Goal: Task Accomplishment & Management: Manage account settings

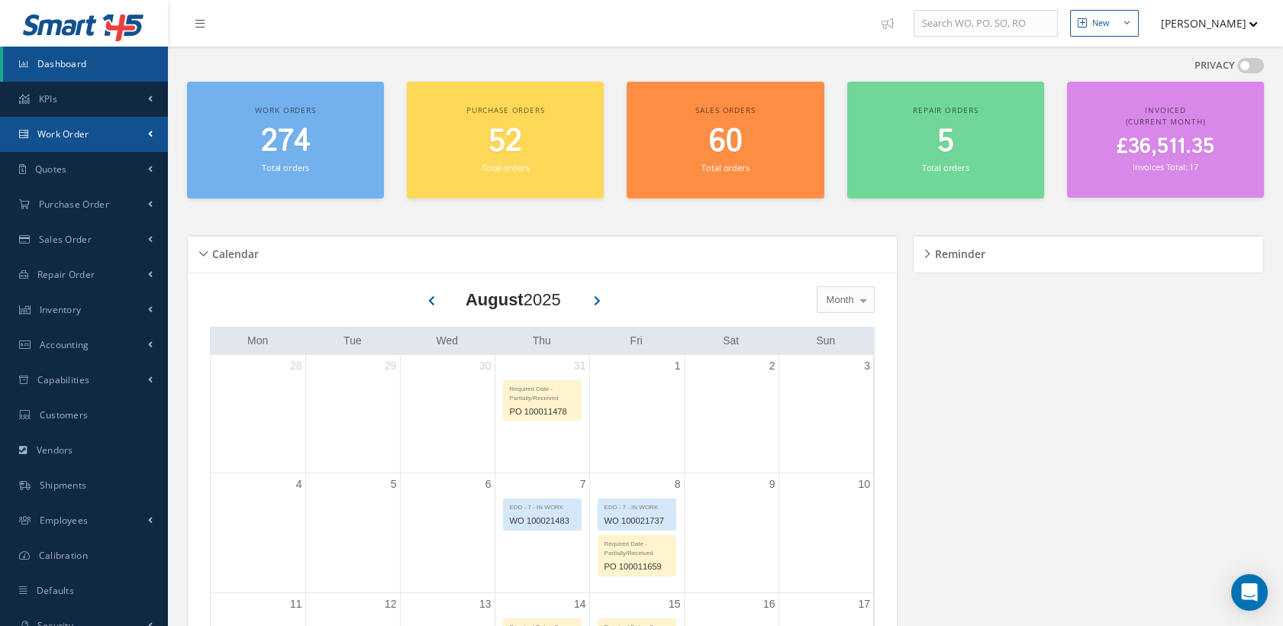
click at [38, 134] on span "Work Order" at bounding box center [63, 133] width 52 height 13
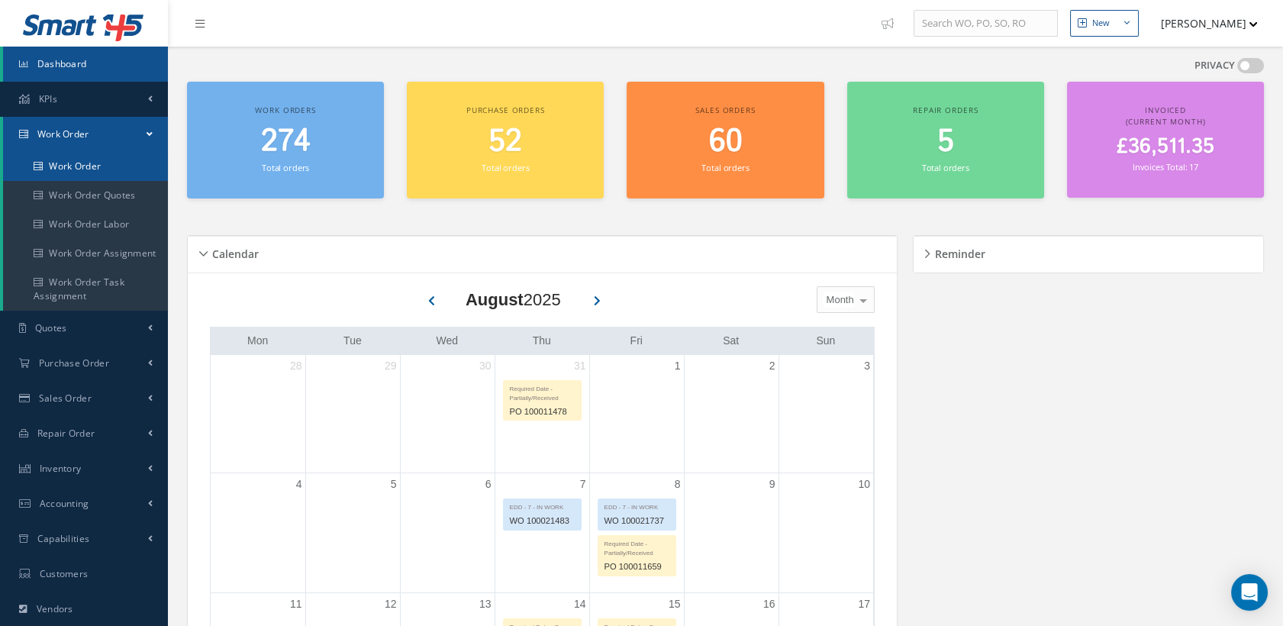
click at [69, 159] on link "Work Order" at bounding box center [85, 166] width 165 height 29
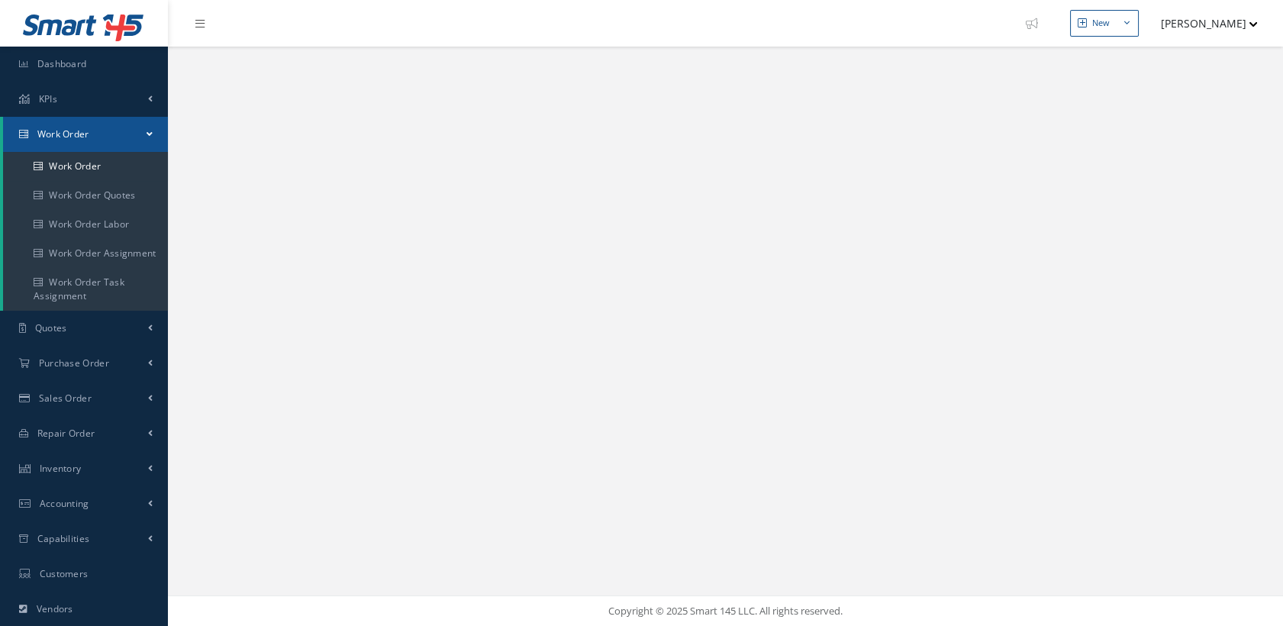
select select "25"
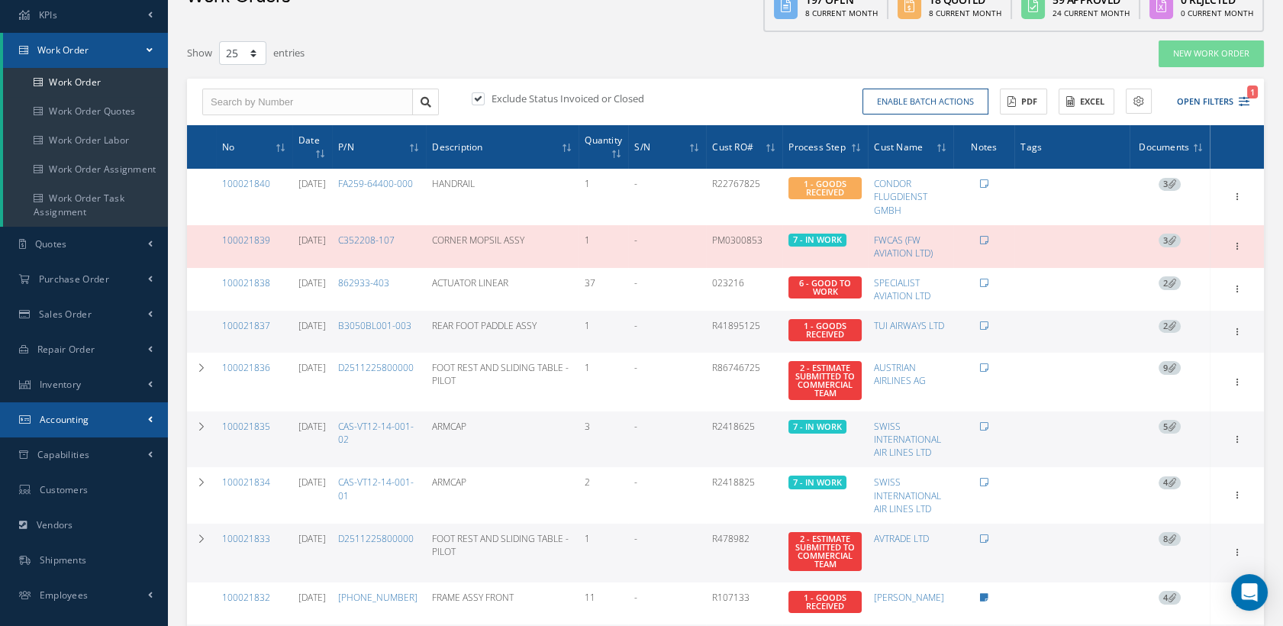
scroll to position [85, 0]
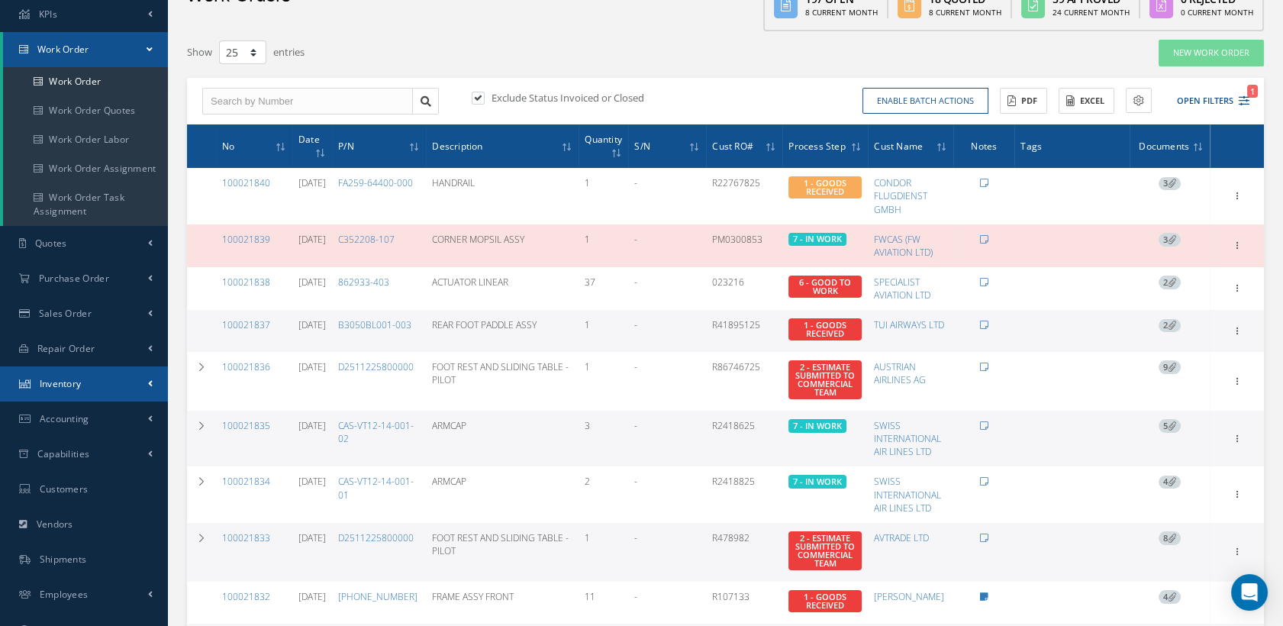
click at [85, 376] on link "Inventory" at bounding box center [84, 383] width 168 height 35
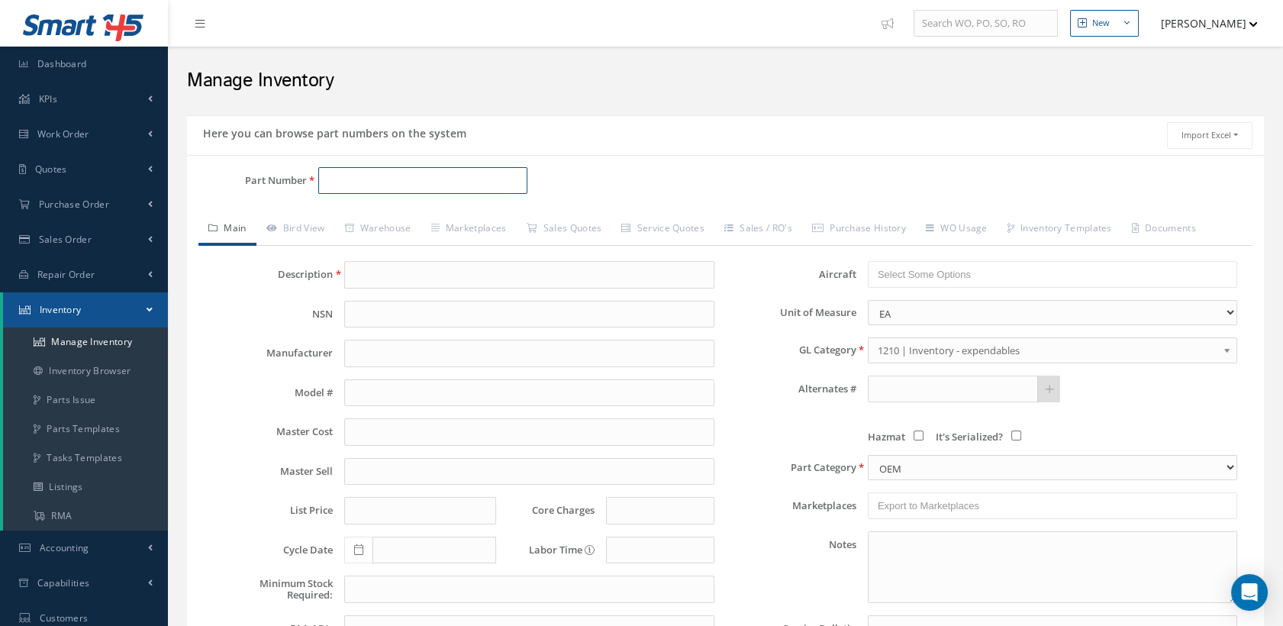
click at [337, 175] on input "Part Number" at bounding box center [423, 180] width 210 height 27
paste input "CAS847Z002-1"
type input "CAS847Z002-1"
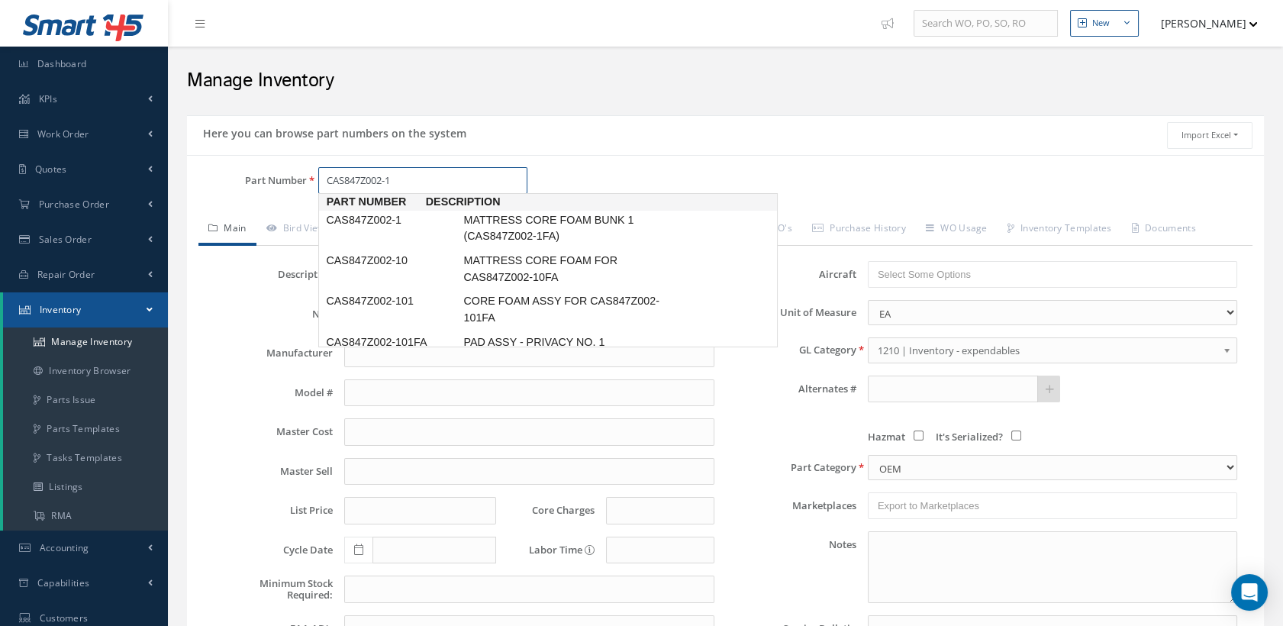
scroll to position [3, 0]
click at [393, 214] on span "CAS847Z002-1" at bounding box center [391, 217] width 137 height 16
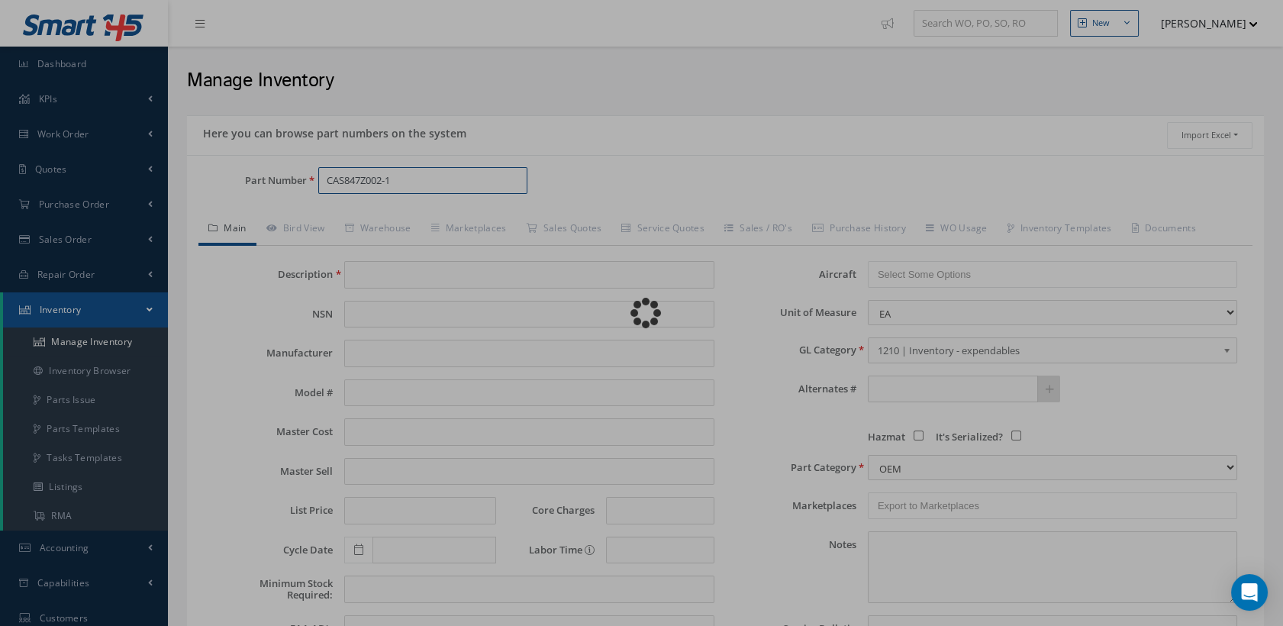
type input "MATTRESS CORE FOAM BUNK 1 (CAS847Z002-1FA)"
type input "1000.00"
type input "0.00"
type textarea "214 x 77 x 16cm - 8.5kg -- Sam Smith 06/09/2025 10:46AM"
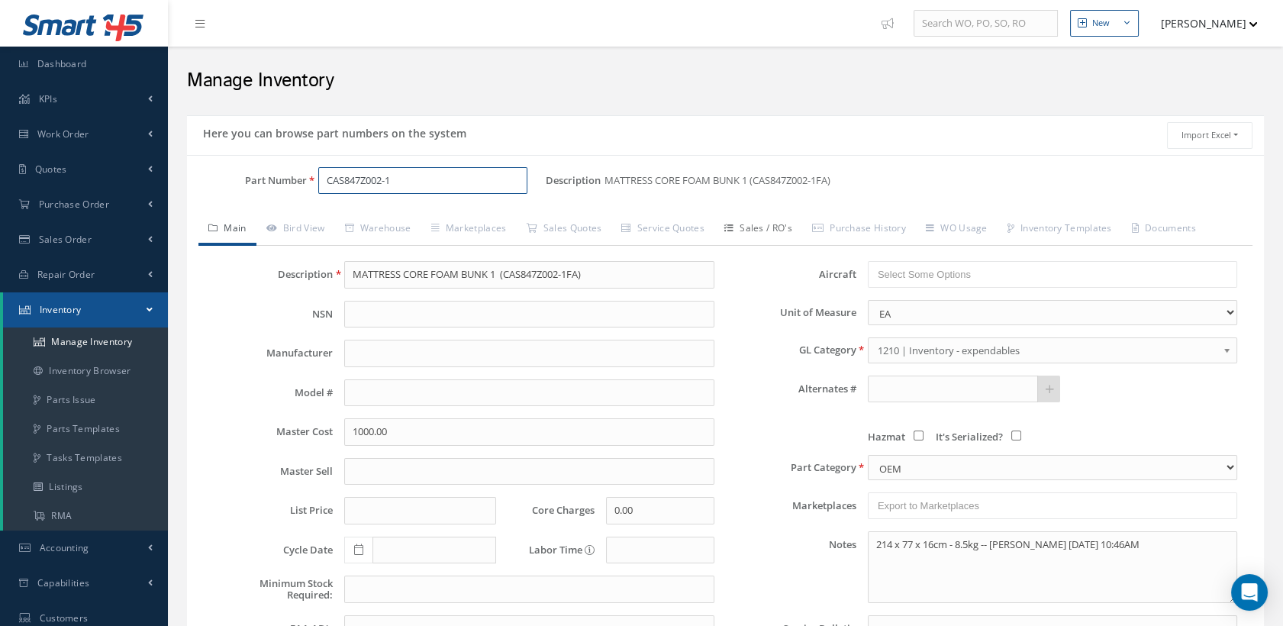
type input "CAS847Z002-1"
click at [765, 219] on link "Sales / RO's" at bounding box center [758, 230] width 88 height 32
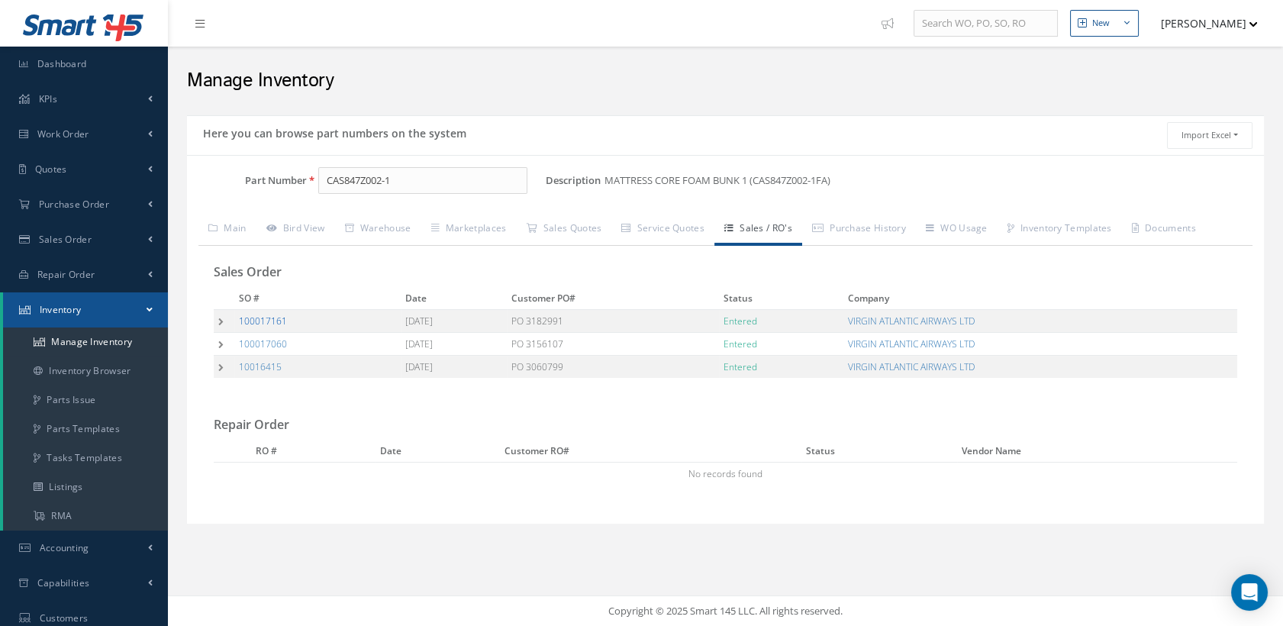
click at [275, 315] on link "100017161" at bounding box center [263, 320] width 48 height 13
drag, startPoint x: 362, startPoint y: 180, endPoint x: 322, endPoint y: 175, distance: 40.7
click at [322, 175] on input "CAS847Z002-1" at bounding box center [423, 180] width 210 height 27
paste input "CAS847Z002-10"
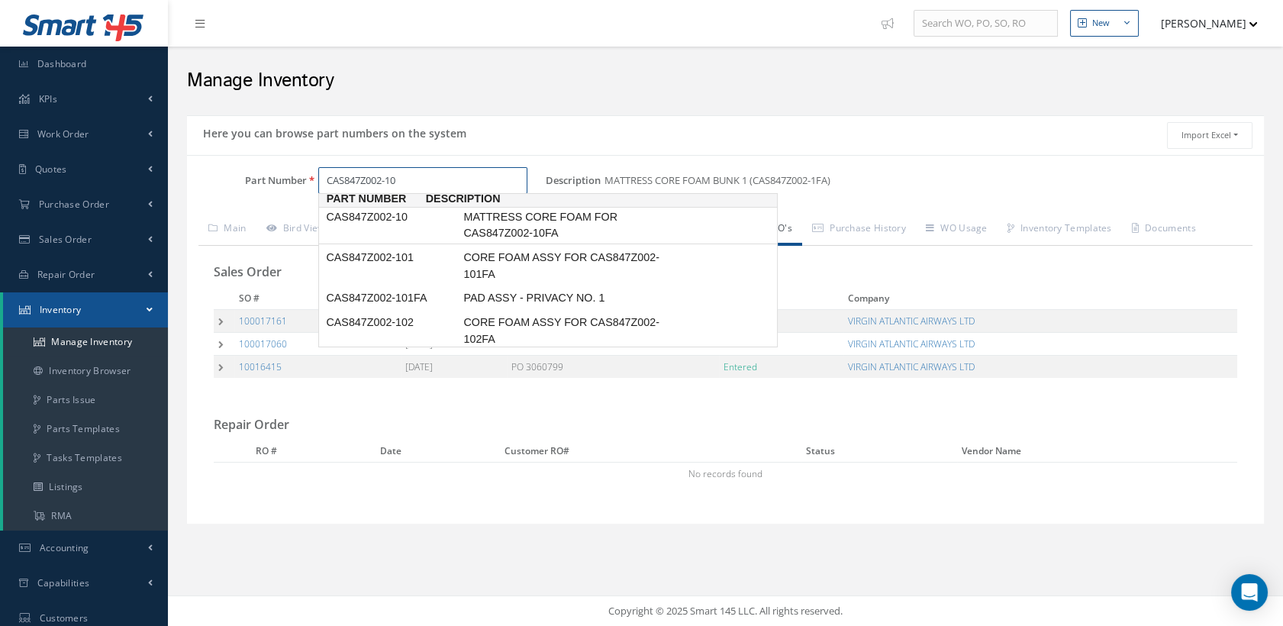
click at [397, 213] on span "CAS847Z002-10" at bounding box center [391, 217] width 137 height 16
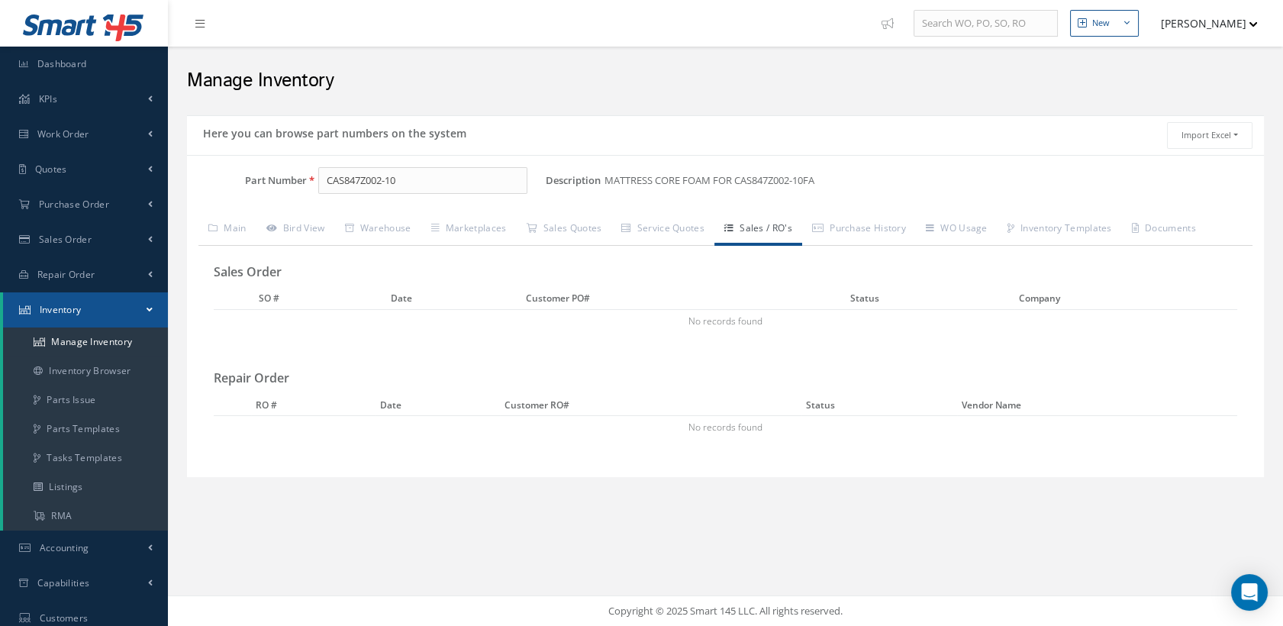
click at [758, 223] on link "Sales / RO's" at bounding box center [758, 230] width 88 height 32
click at [970, 227] on link "WO Usage" at bounding box center [957, 230] width 82 height 32
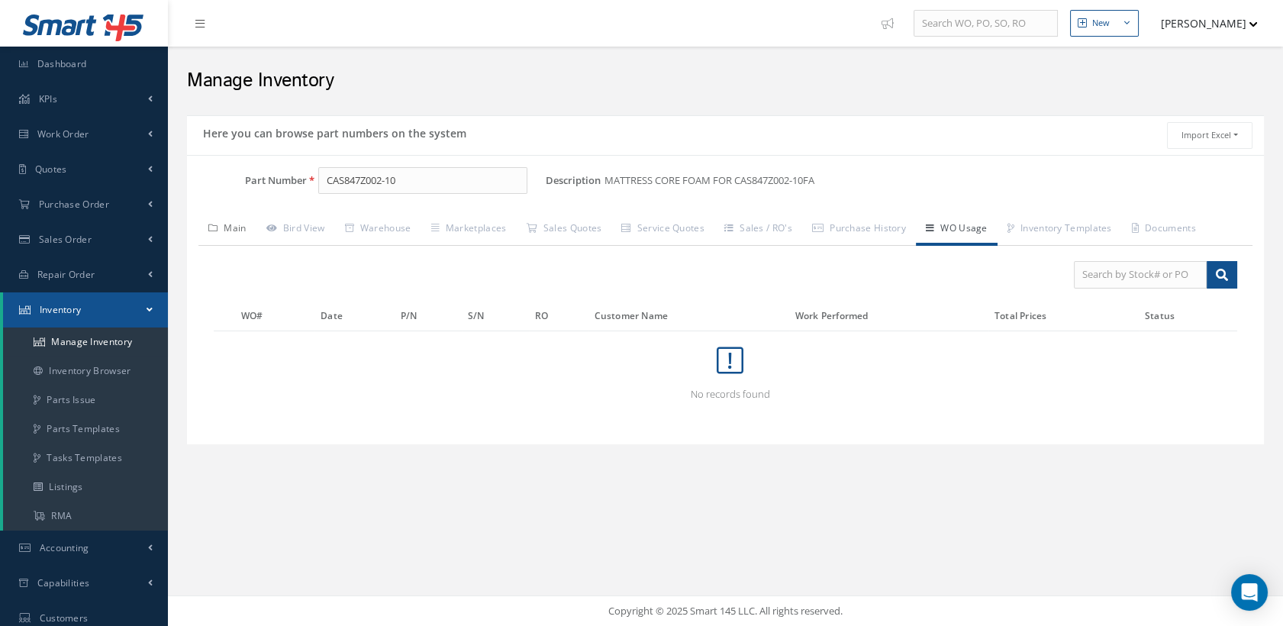
click at [231, 229] on link "Main" at bounding box center [227, 230] width 58 height 32
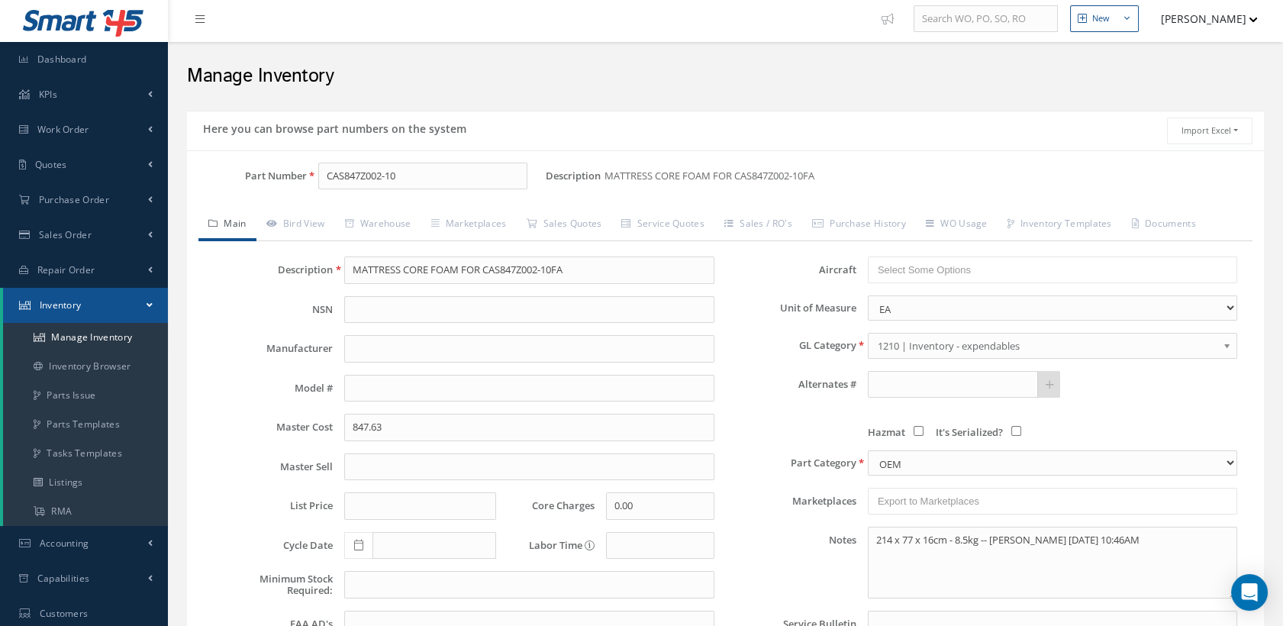
scroll to position [0, 0]
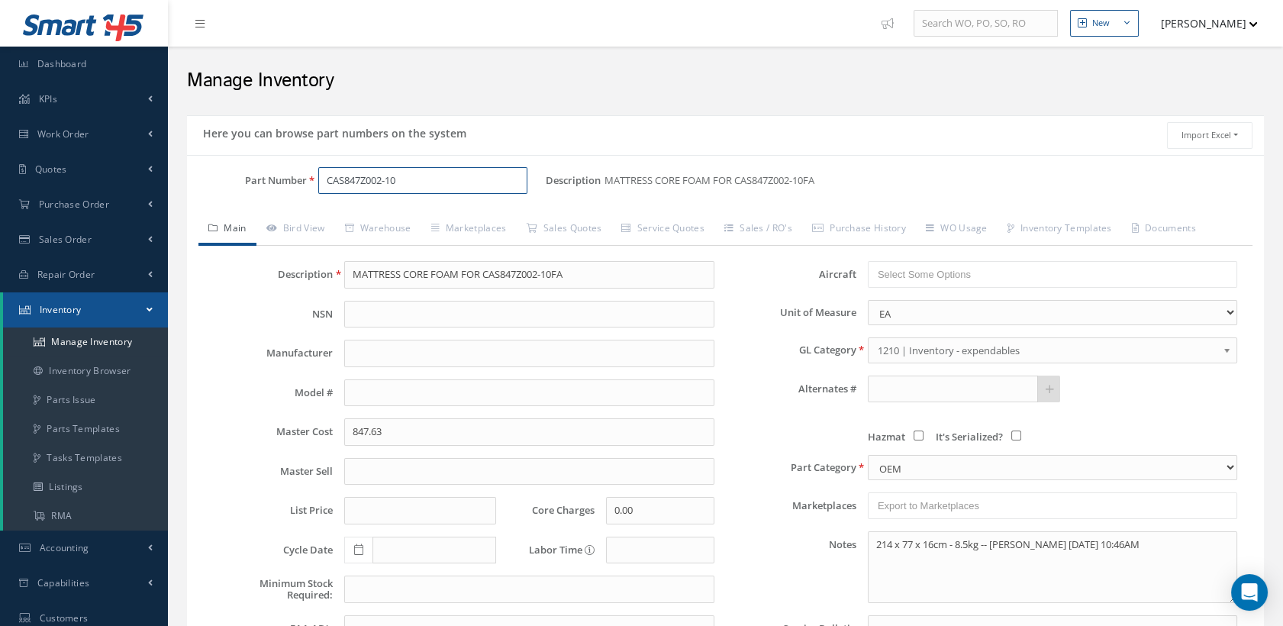
click at [472, 180] on input "CAS847Z002-10" at bounding box center [423, 180] width 210 height 27
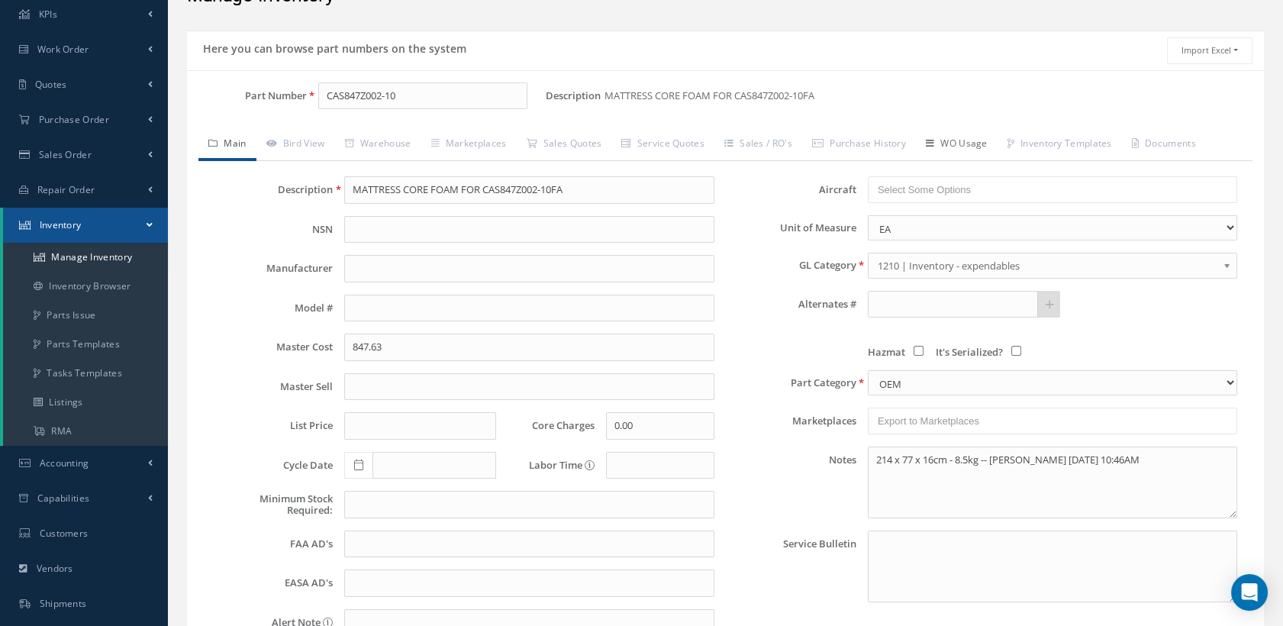
click at [967, 145] on link "WO Usage" at bounding box center [957, 145] width 82 height 32
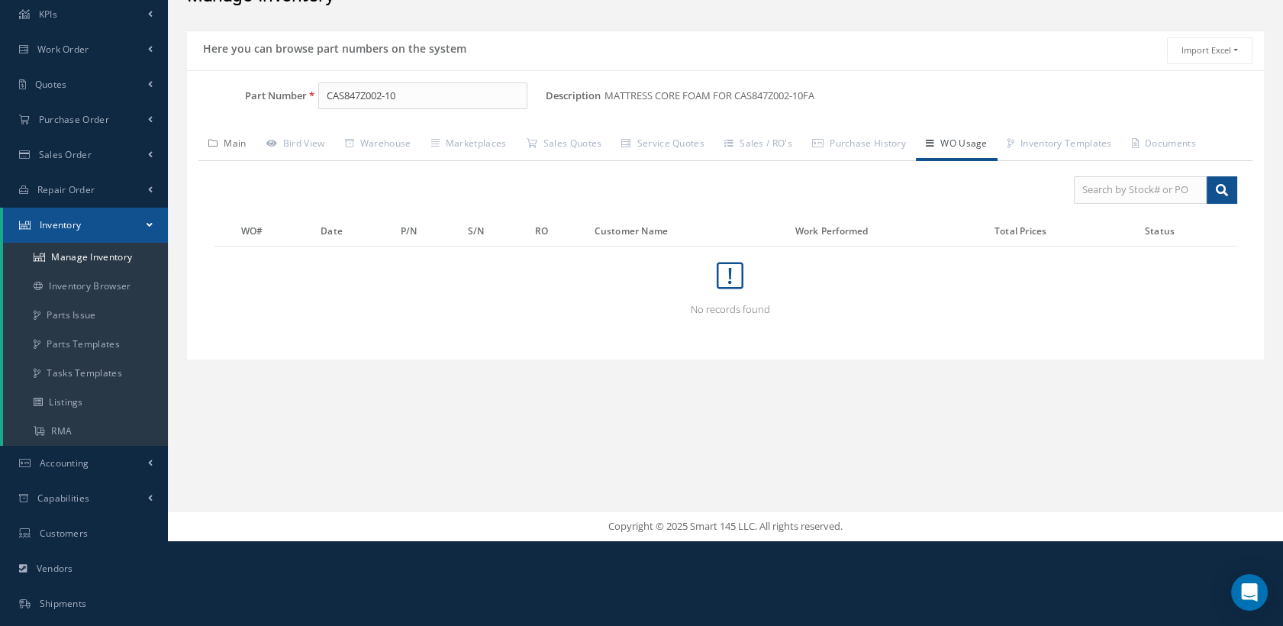
click at [250, 143] on link "Main" at bounding box center [227, 145] width 58 height 32
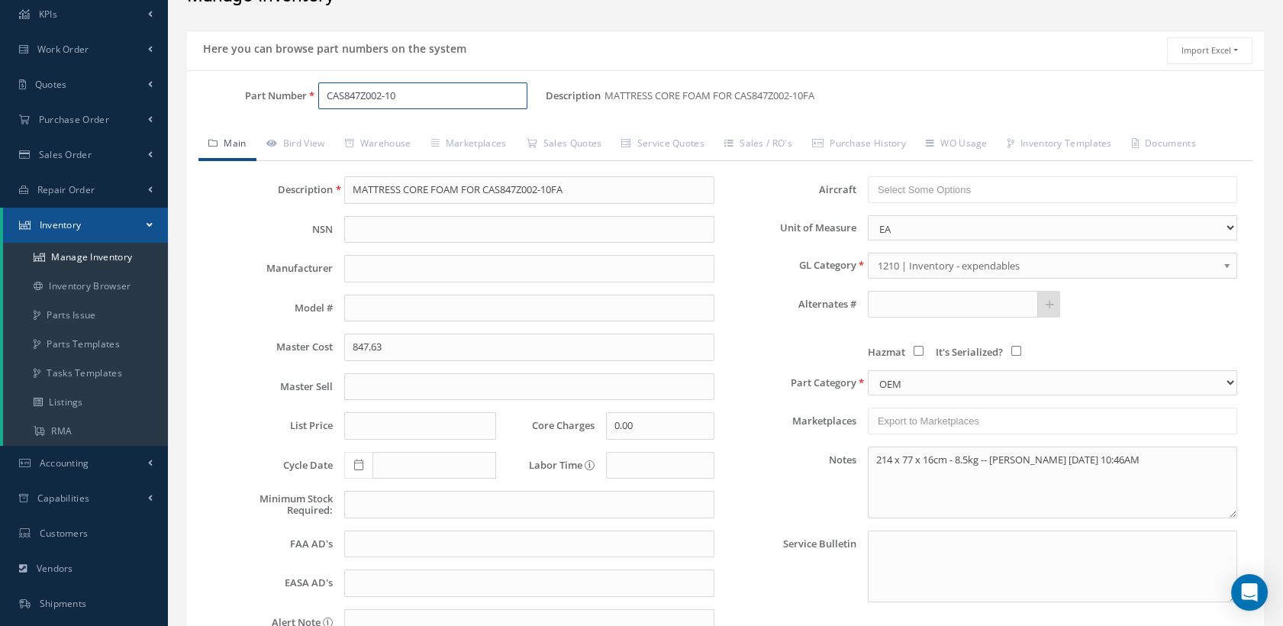
click at [423, 95] on input "CAS847Z002-10" at bounding box center [423, 95] width 210 height 27
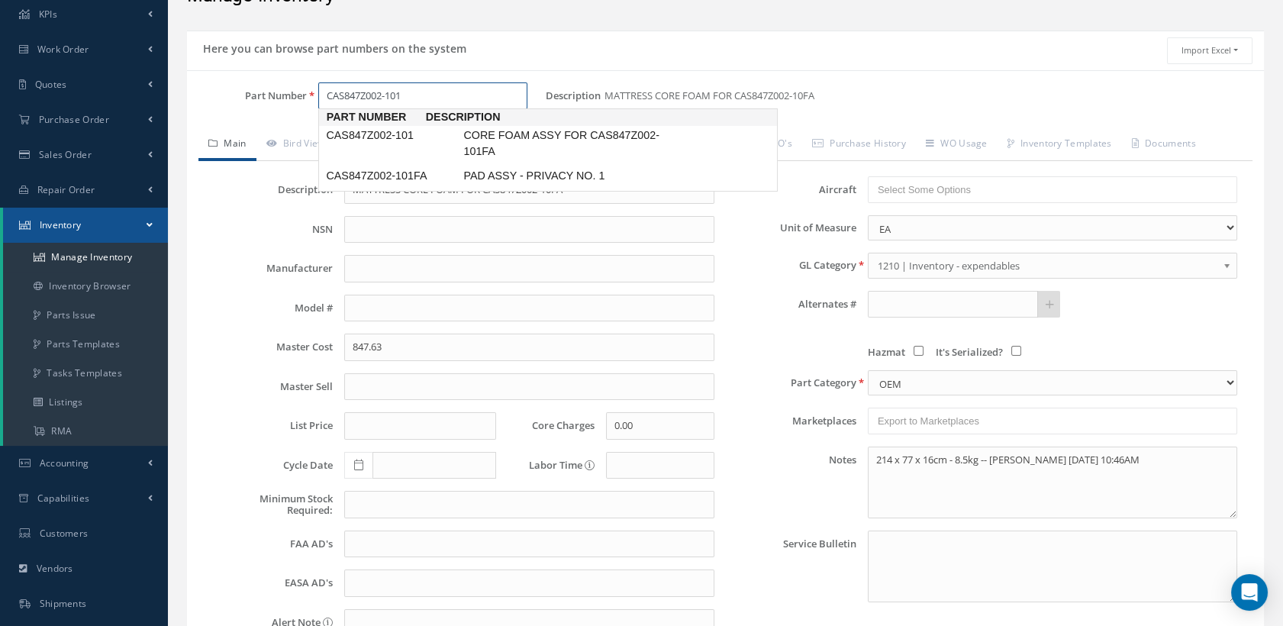
type input "CAS847Z002-101"
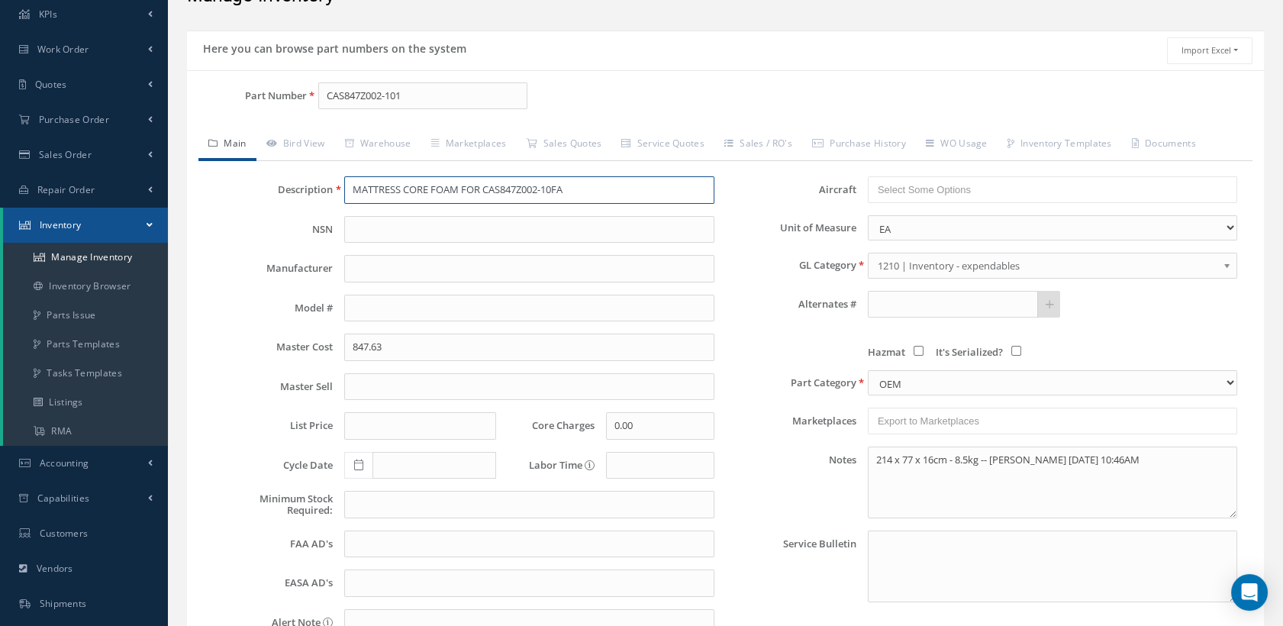
type input "CORE FOAM ASSY FOR CAS847Z002-101FA"
type input "339.05"
click at [781, 138] on link "Sales / RO's" at bounding box center [758, 145] width 88 height 32
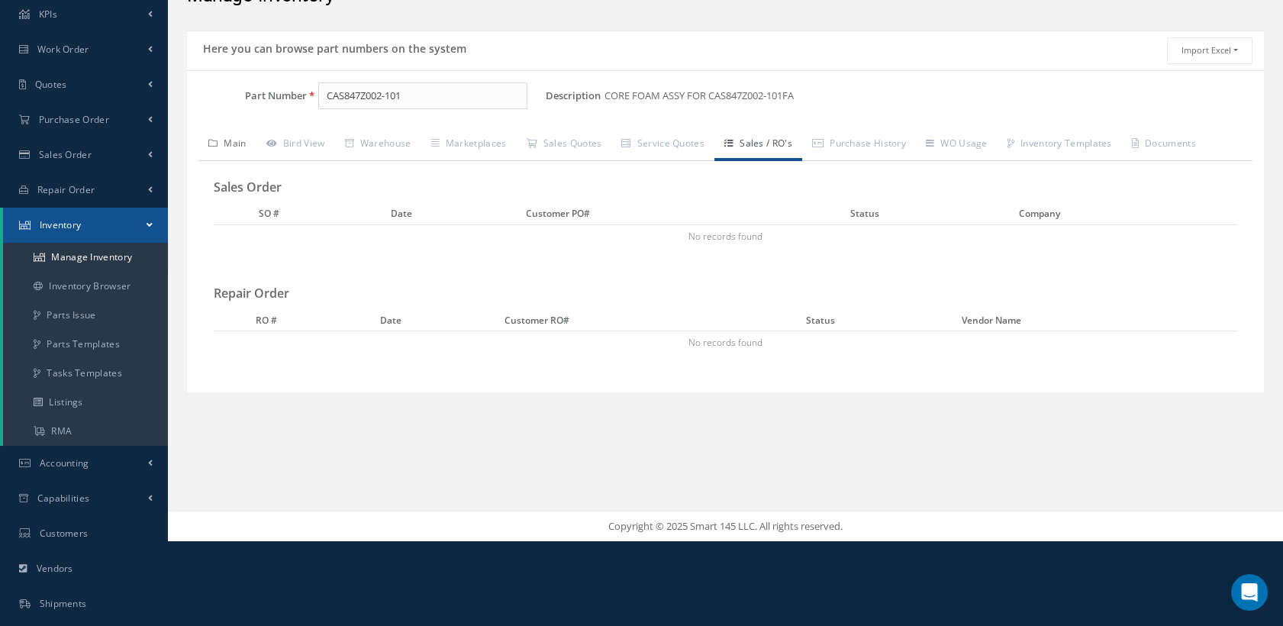
click at [234, 143] on link "Main" at bounding box center [227, 145] width 58 height 32
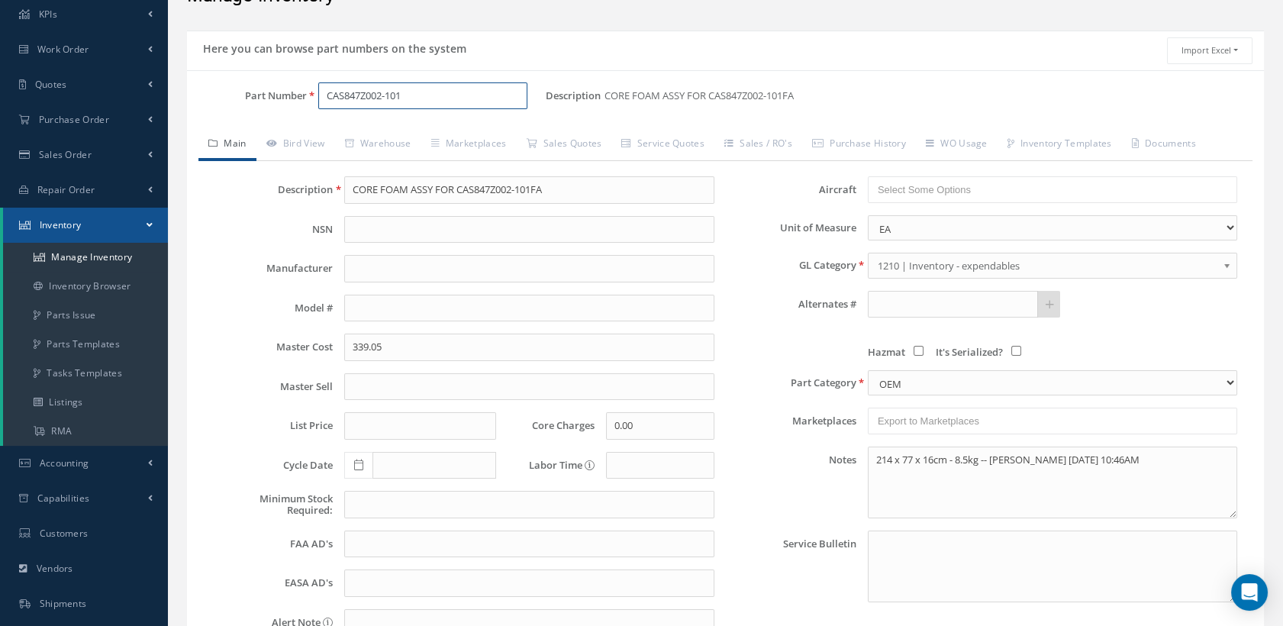
click at [420, 95] on input "CAS847Z002-101" at bounding box center [423, 95] width 210 height 27
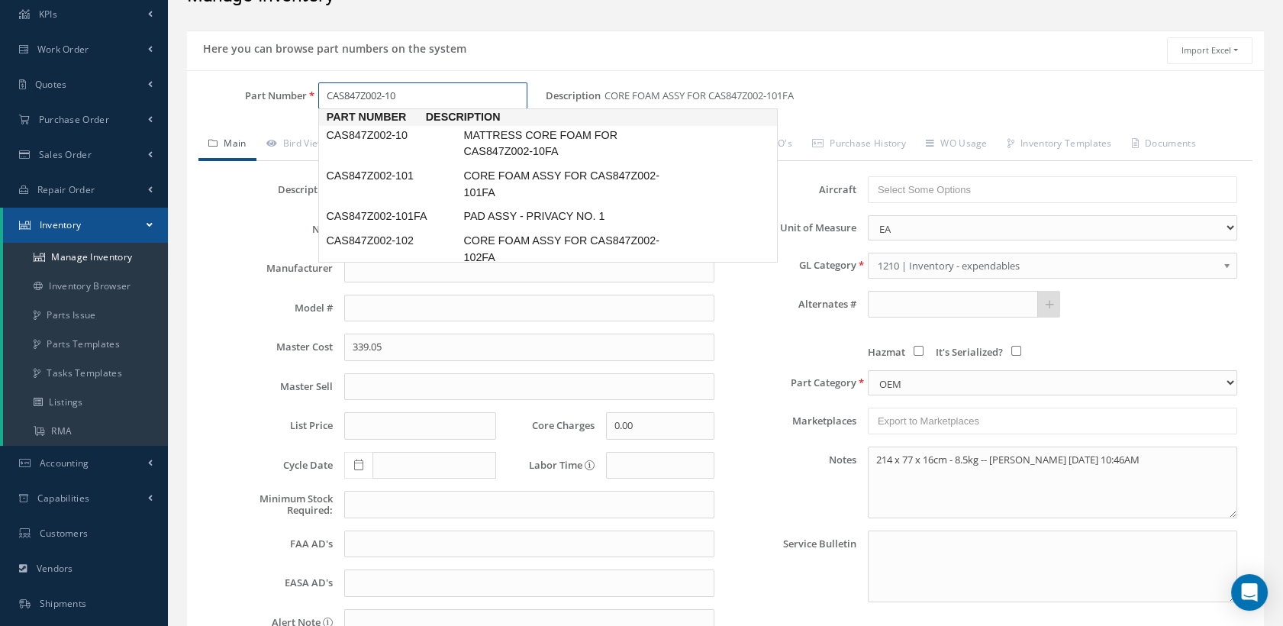
type input "CAS847Z002-10"
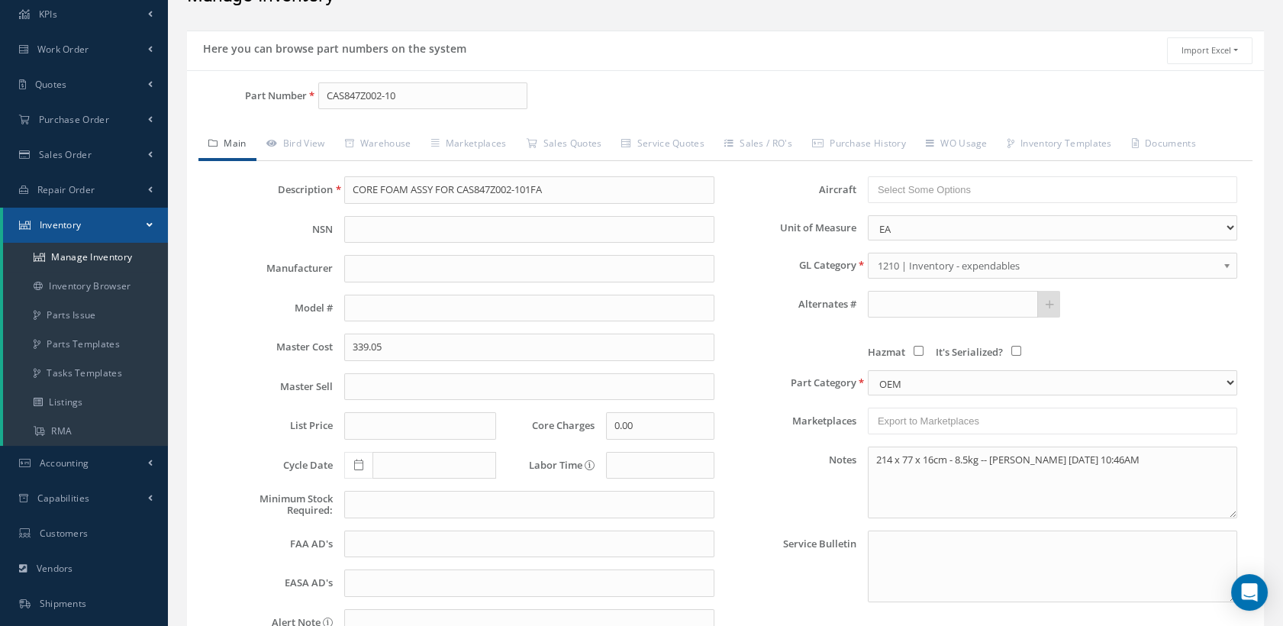
type input "MATTRESS CORE FOAM FOR CAS847Z002-10FA"
type input "847.63"
click at [419, 94] on input "CAS847Z002-10" at bounding box center [423, 95] width 210 height 27
click at [304, 142] on link "Bird View" at bounding box center [295, 145] width 79 height 32
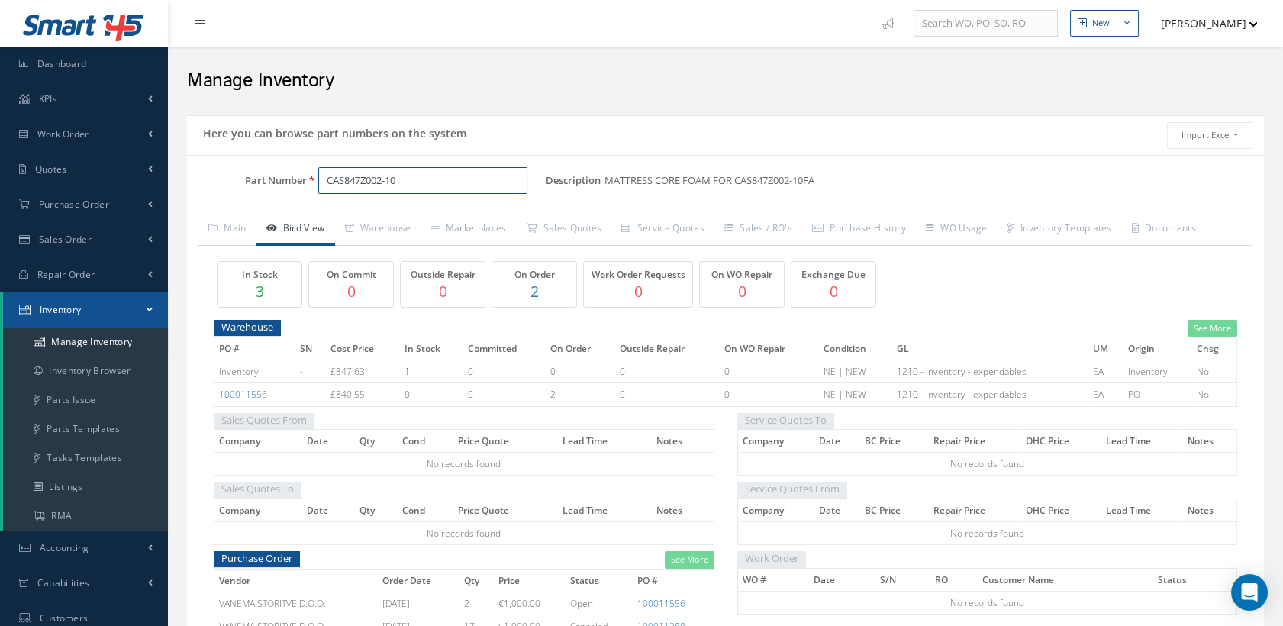
drag, startPoint x: 336, startPoint y: 168, endPoint x: 359, endPoint y: 174, distance: 23.7
click at [336, 168] on input "CAS847Z002-10" at bounding box center [423, 180] width 210 height 27
drag, startPoint x: 428, startPoint y: 182, endPoint x: 240, endPoint y: 182, distance: 188.4
click at [240, 182] on div "Part Number CAS847Z002-10" at bounding box center [366, 180] width 359 height 27
paste input "1"
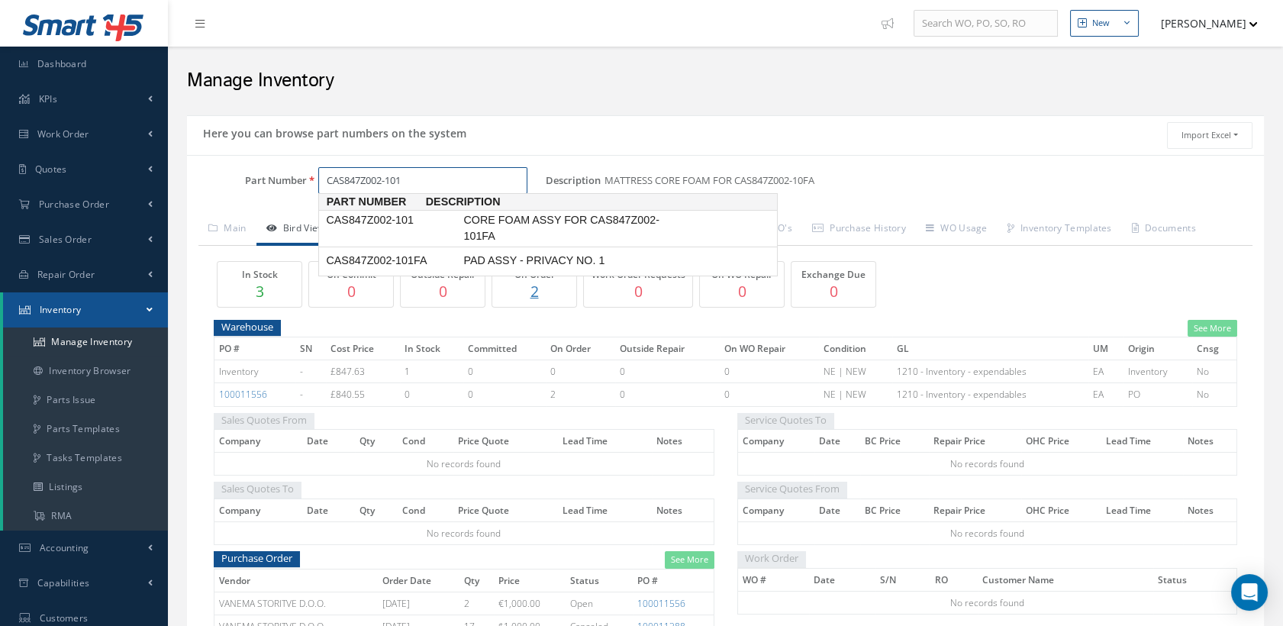
click at [523, 220] on span "CORE FOAM ASSY FOR CAS847Z002-101FA" at bounding box center [574, 228] width 229 height 33
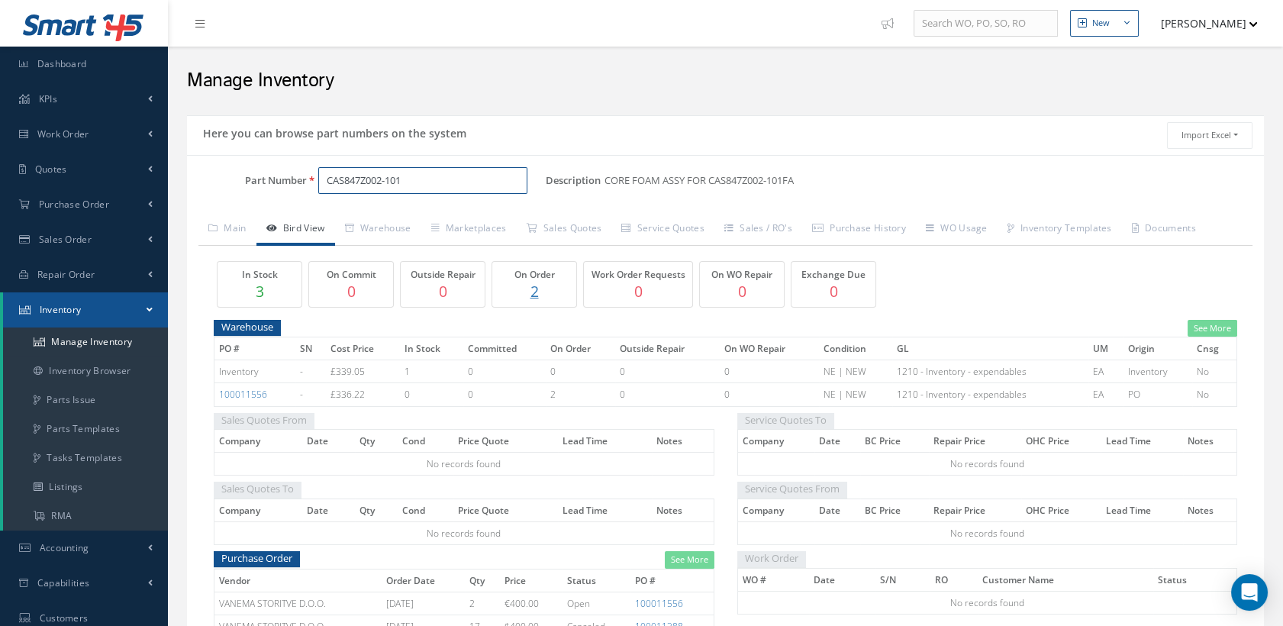
click at [428, 178] on input "CAS847Z002-101" at bounding box center [423, 180] width 210 height 27
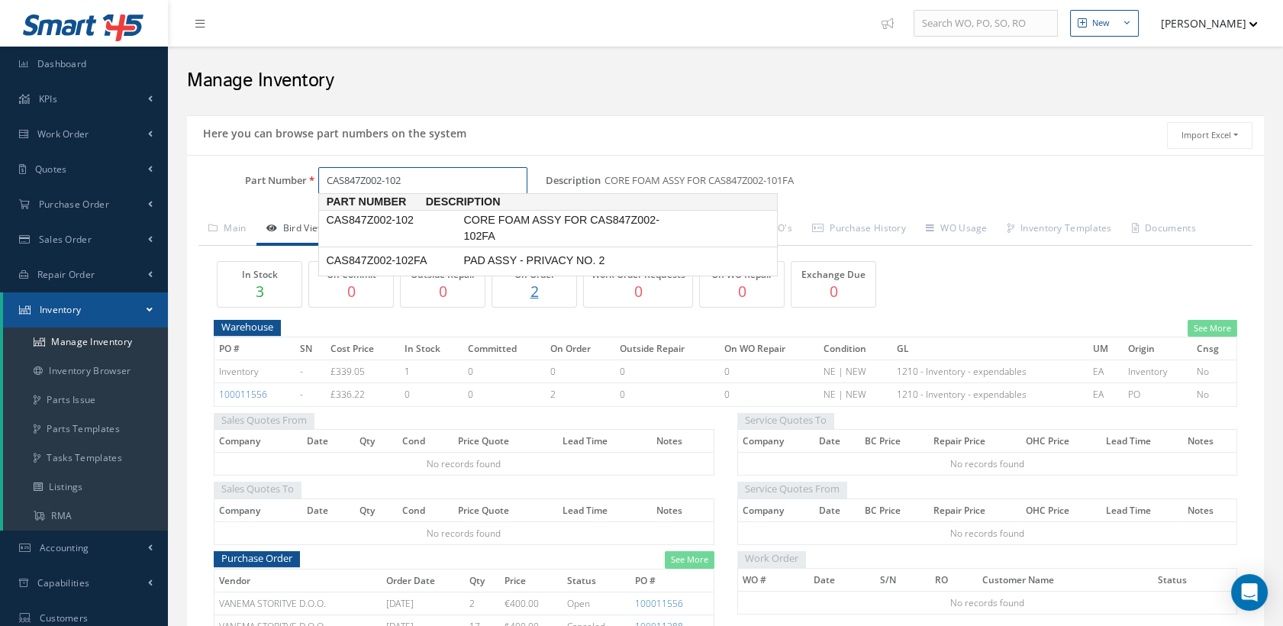
click at [434, 223] on span "CAS847Z002-102" at bounding box center [391, 220] width 137 height 16
click at [413, 217] on span "CAS847Z002-11" at bounding box center [391, 220] width 137 height 16
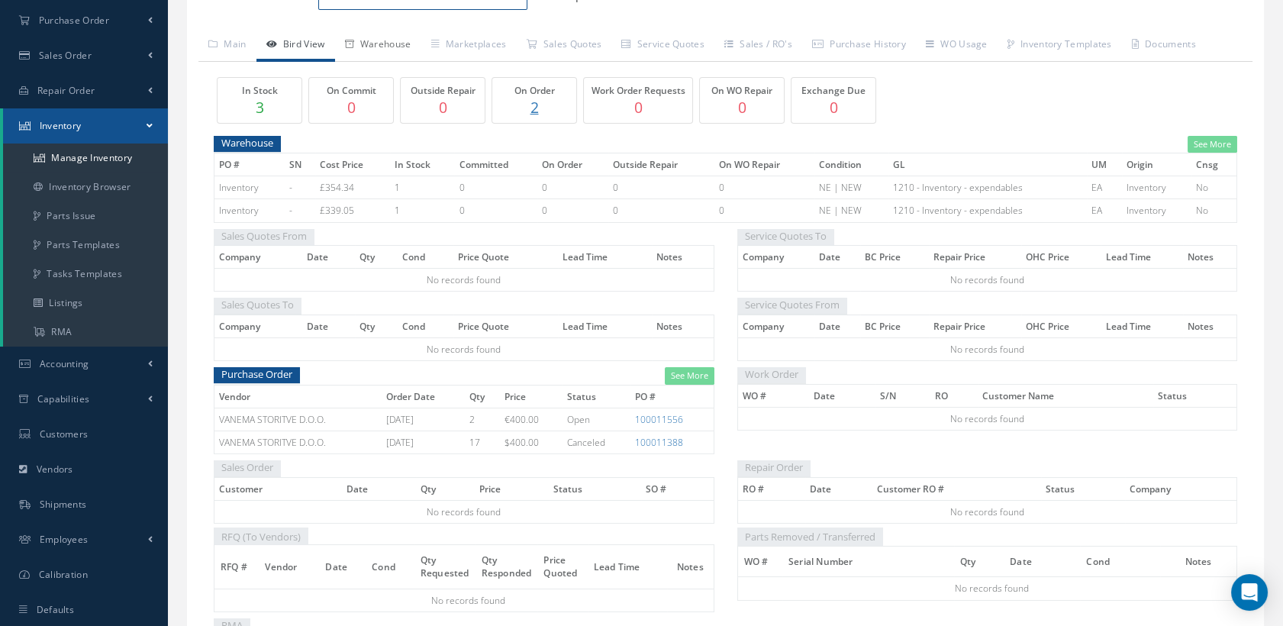
scroll to position [85, 0]
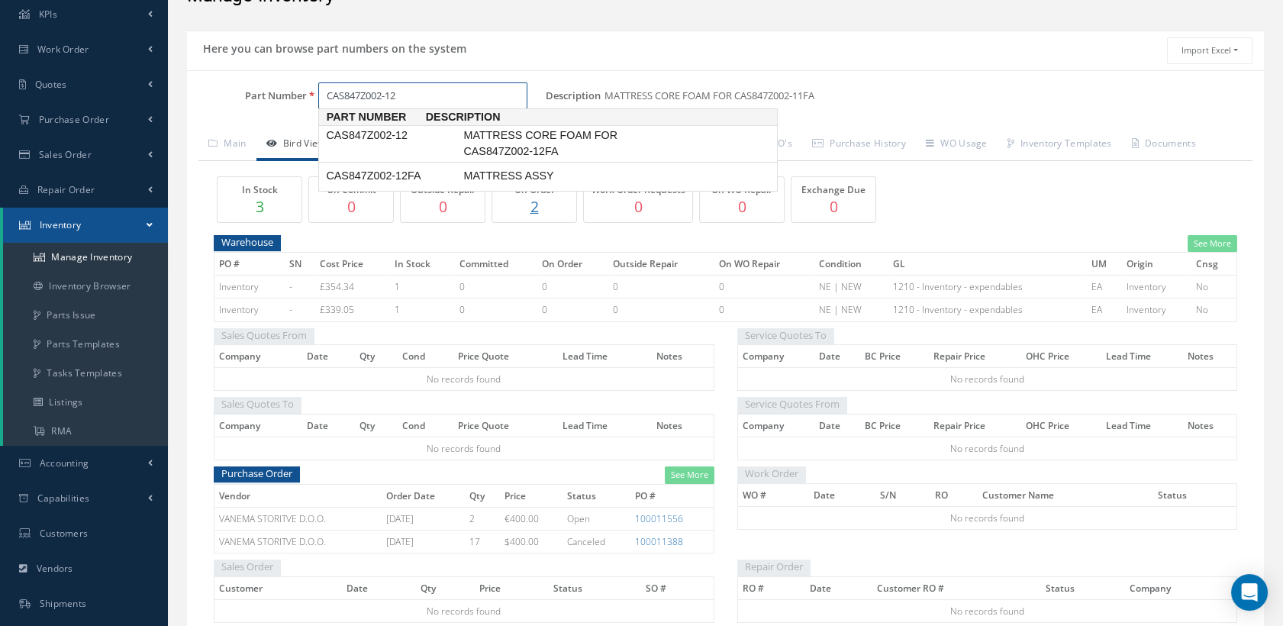
click at [425, 132] on span "CAS847Z002-12" at bounding box center [391, 135] width 137 height 16
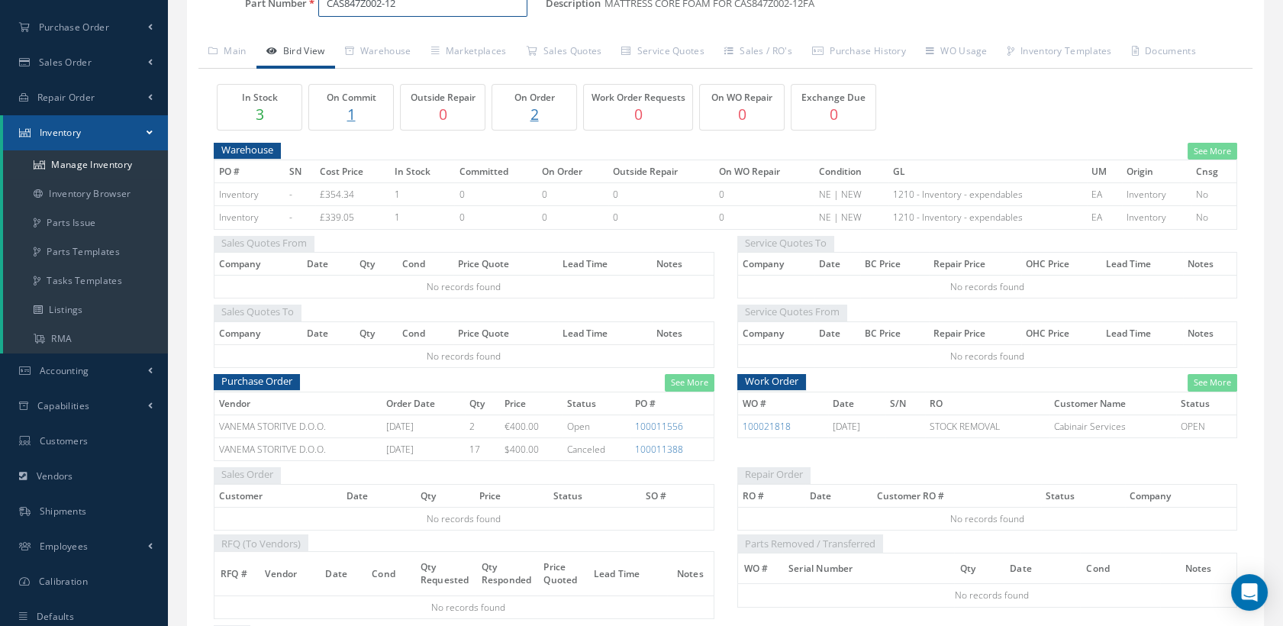
scroll to position [148, 0]
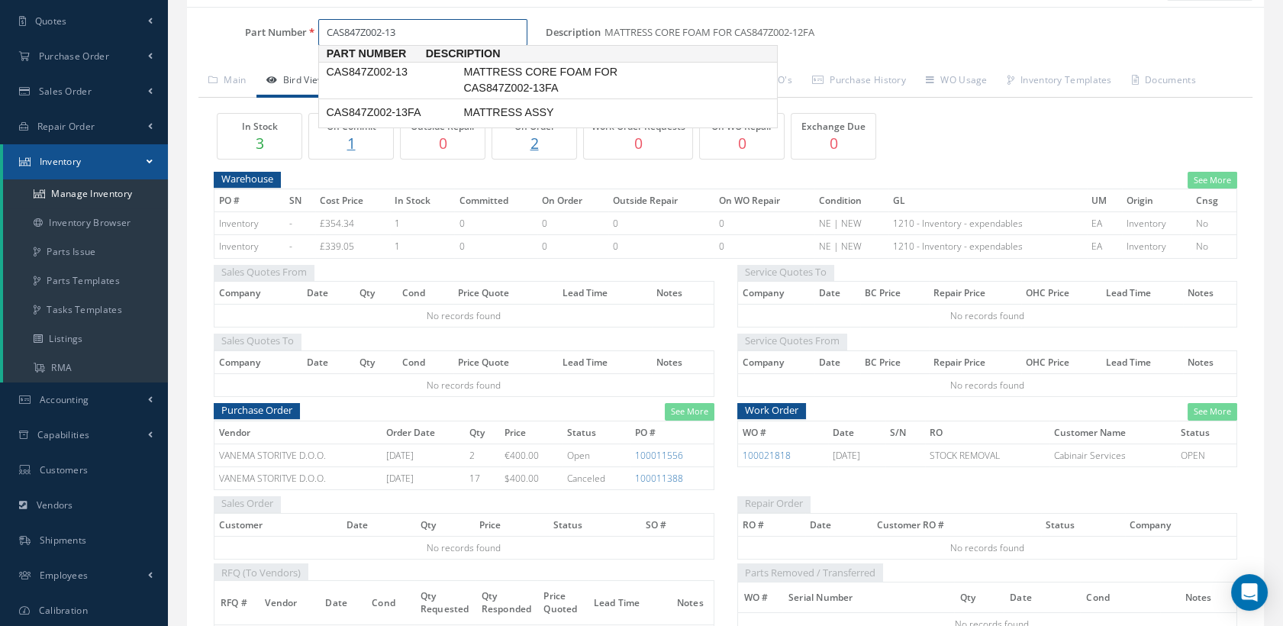
click at [466, 67] on span "MATTRESS CORE FOAM FOR CAS847Z002-13FA" at bounding box center [574, 80] width 229 height 33
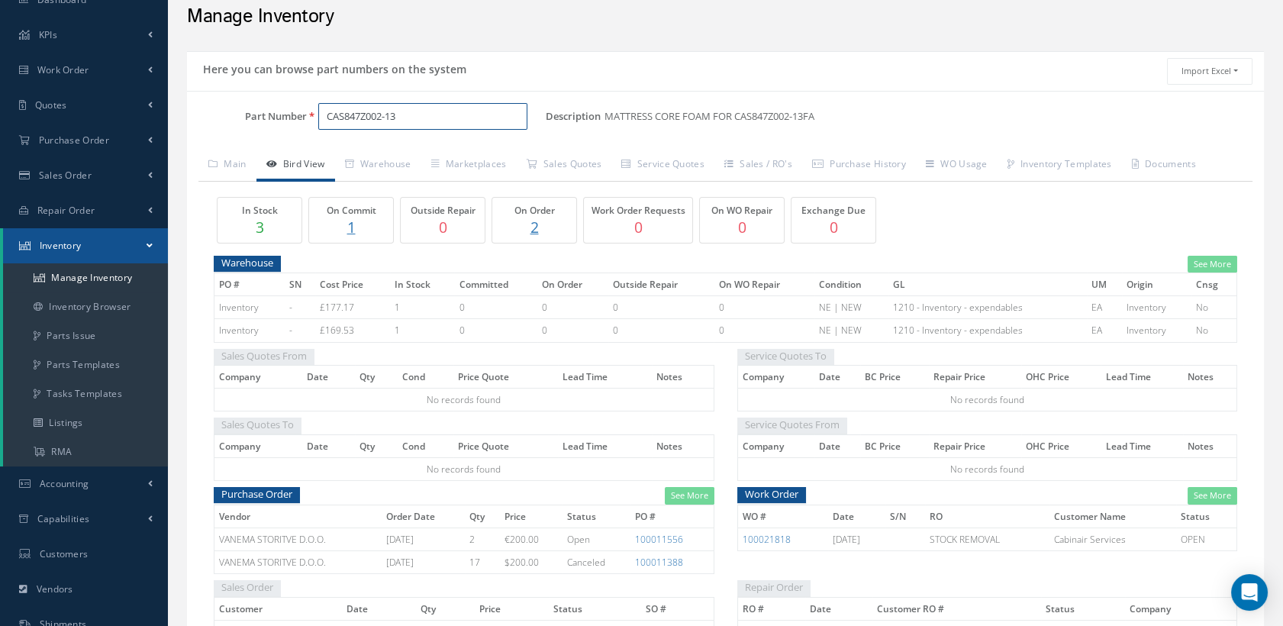
scroll to position [63, 0]
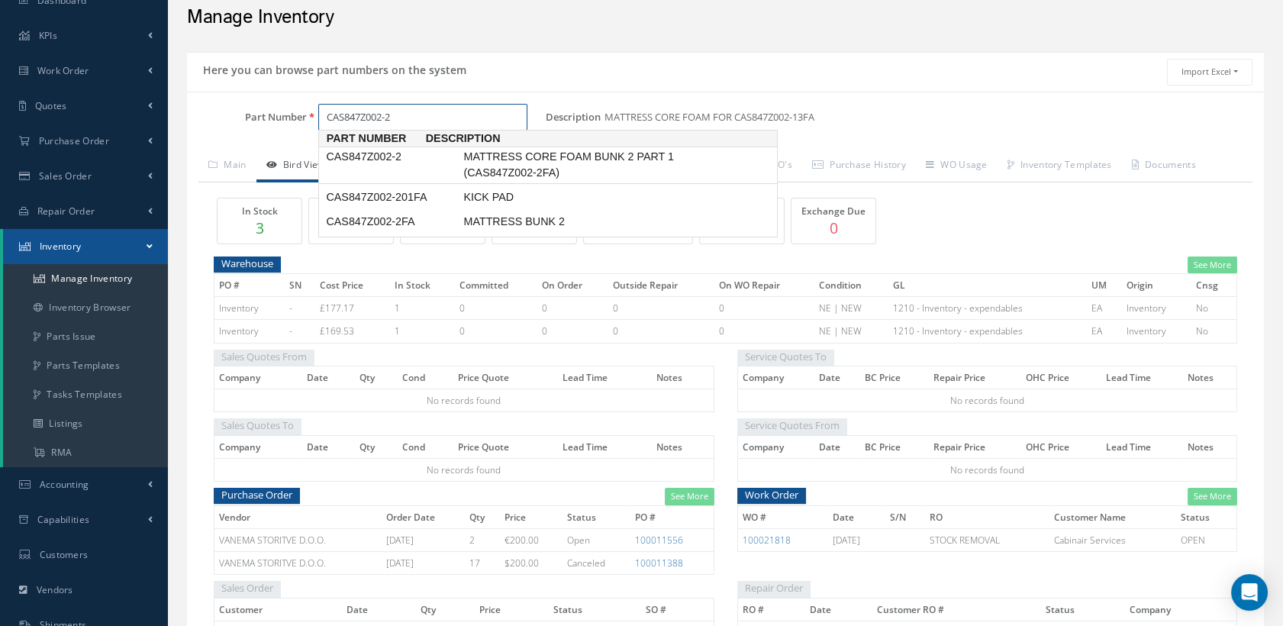
click at [421, 160] on span "CAS847Z002-2" at bounding box center [391, 157] width 137 height 16
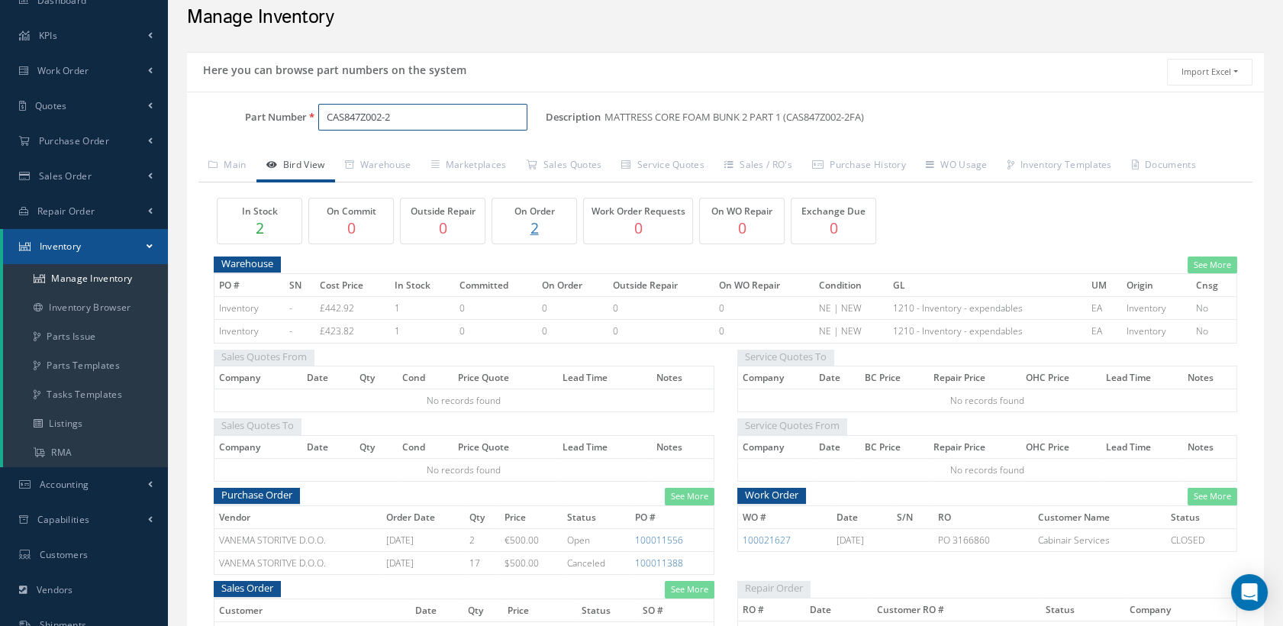
scroll to position [233, 0]
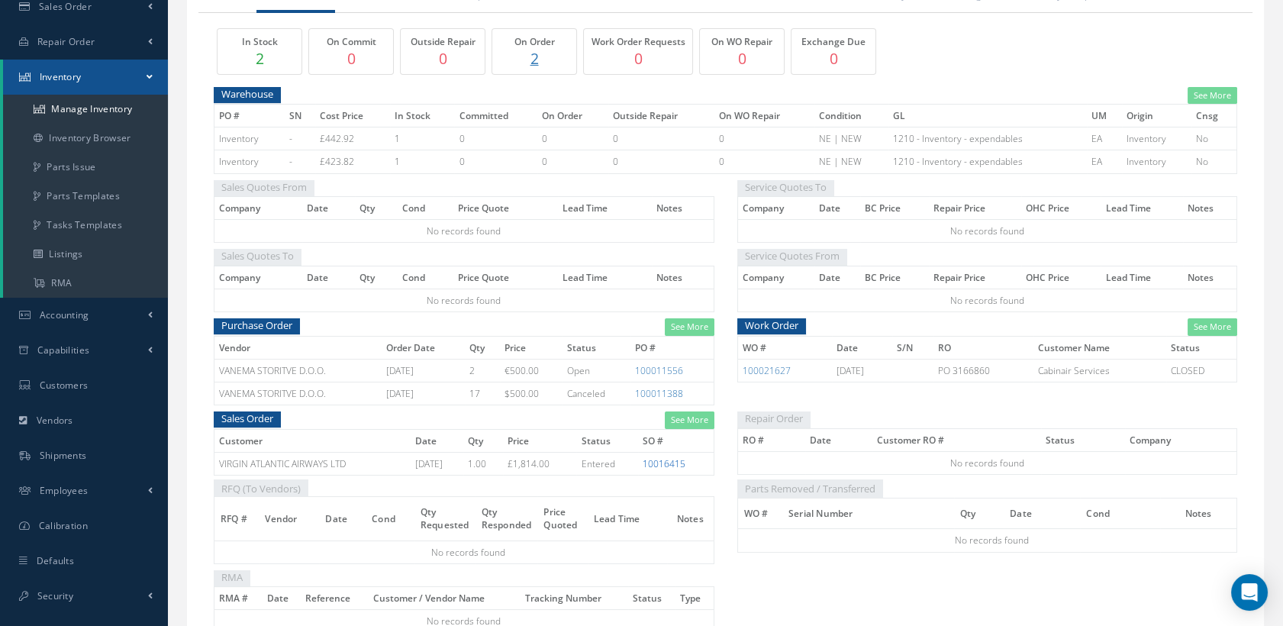
click at [665, 457] on link "10016415" at bounding box center [663, 463] width 43 height 13
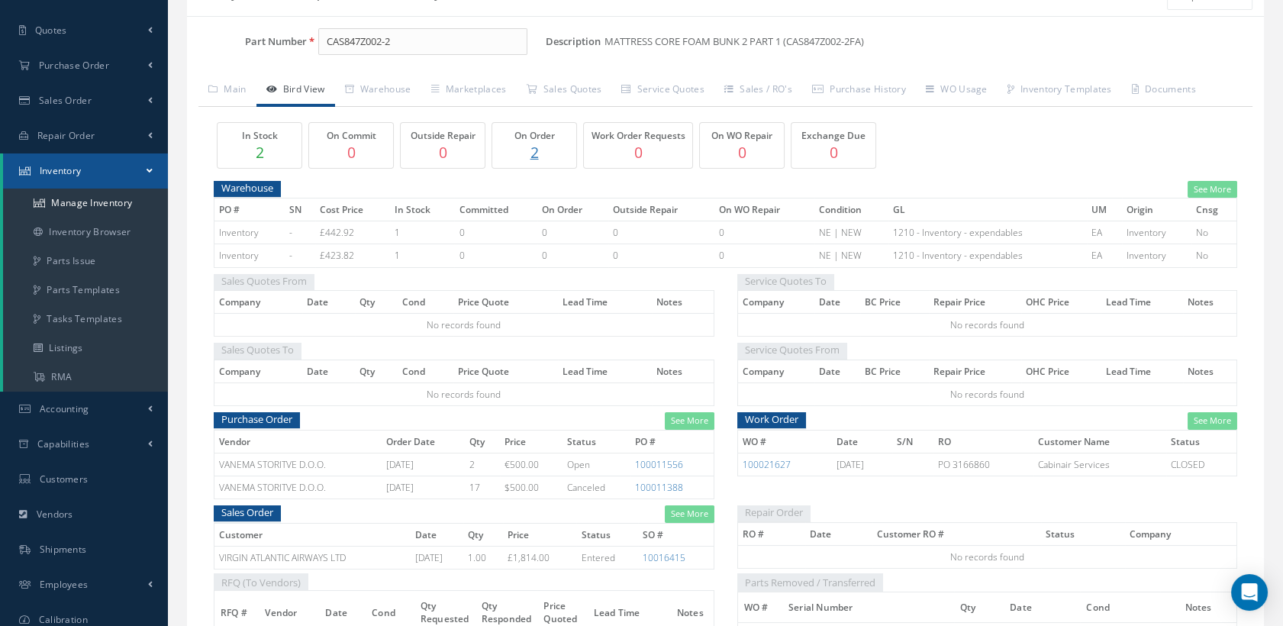
scroll to position [0, 0]
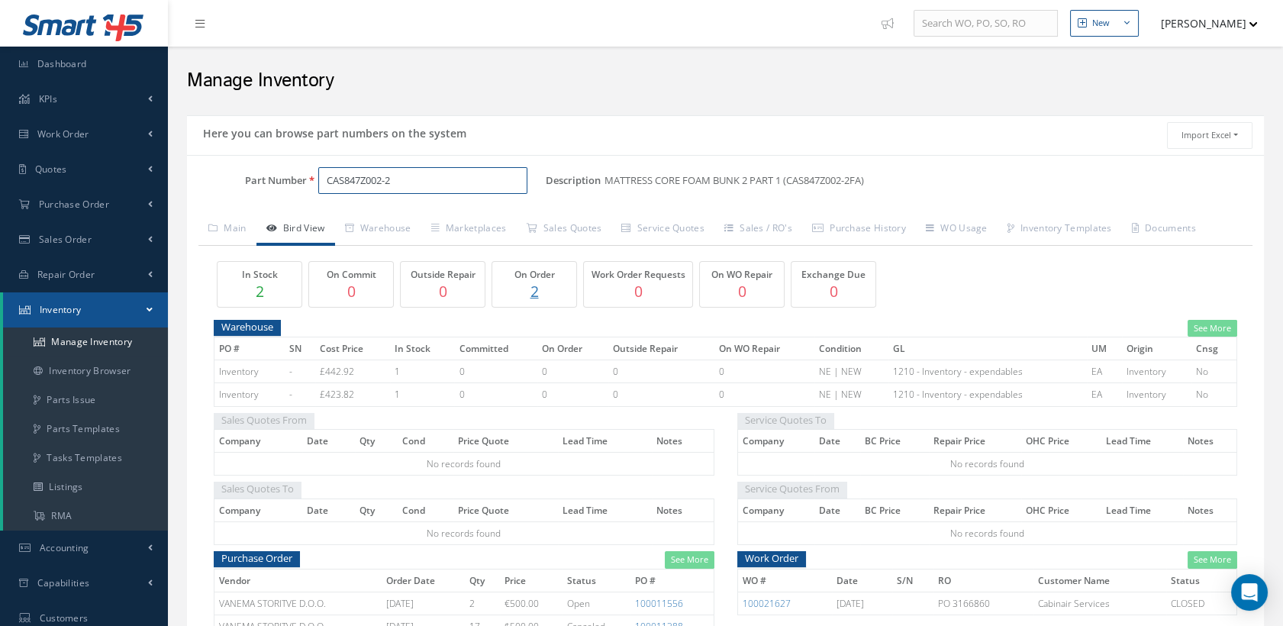
click at [414, 186] on input "CAS847Z002-2" at bounding box center [423, 180] width 210 height 27
drag, startPoint x: 402, startPoint y: 168, endPoint x: 296, endPoint y: 175, distance: 106.3
click at [296, 175] on div "Part Number CAS847Z002-201" at bounding box center [366, 180] width 359 height 27
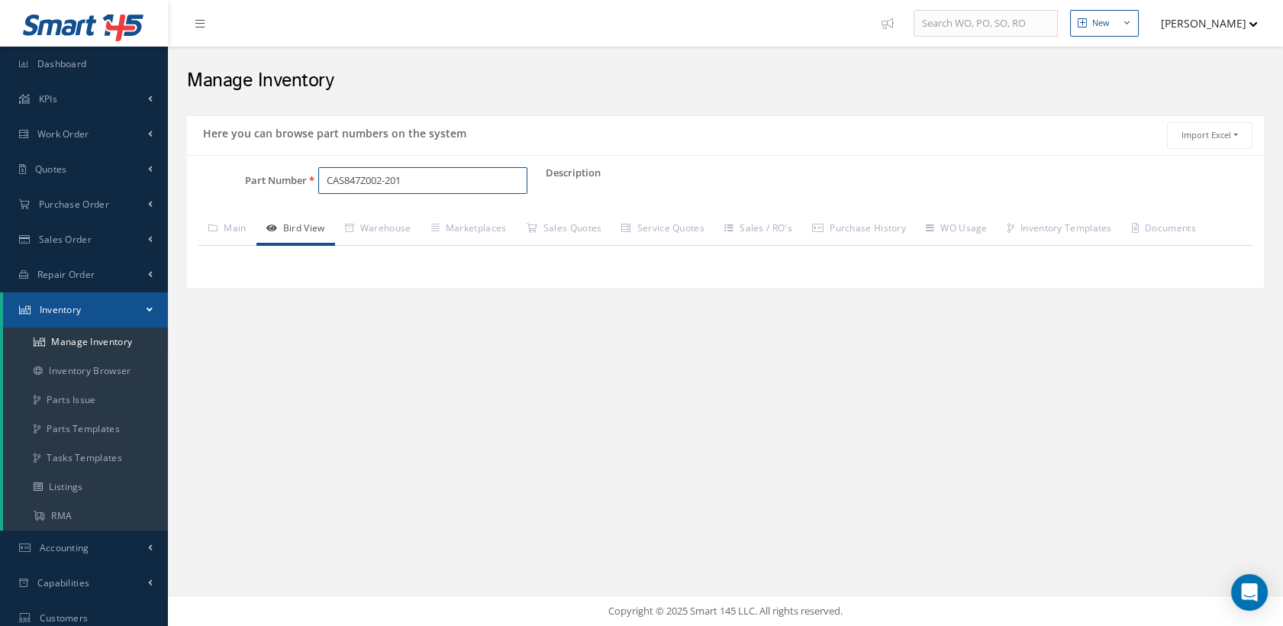
click at [439, 180] on input "CAS847Z002-201" at bounding box center [423, 180] width 210 height 27
click at [439, 175] on input "CAS847Z002-201" at bounding box center [423, 180] width 210 height 27
click at [420, 176] on input "CAS847Z002-201" at bounding box center [423, 180] width 210 height 27
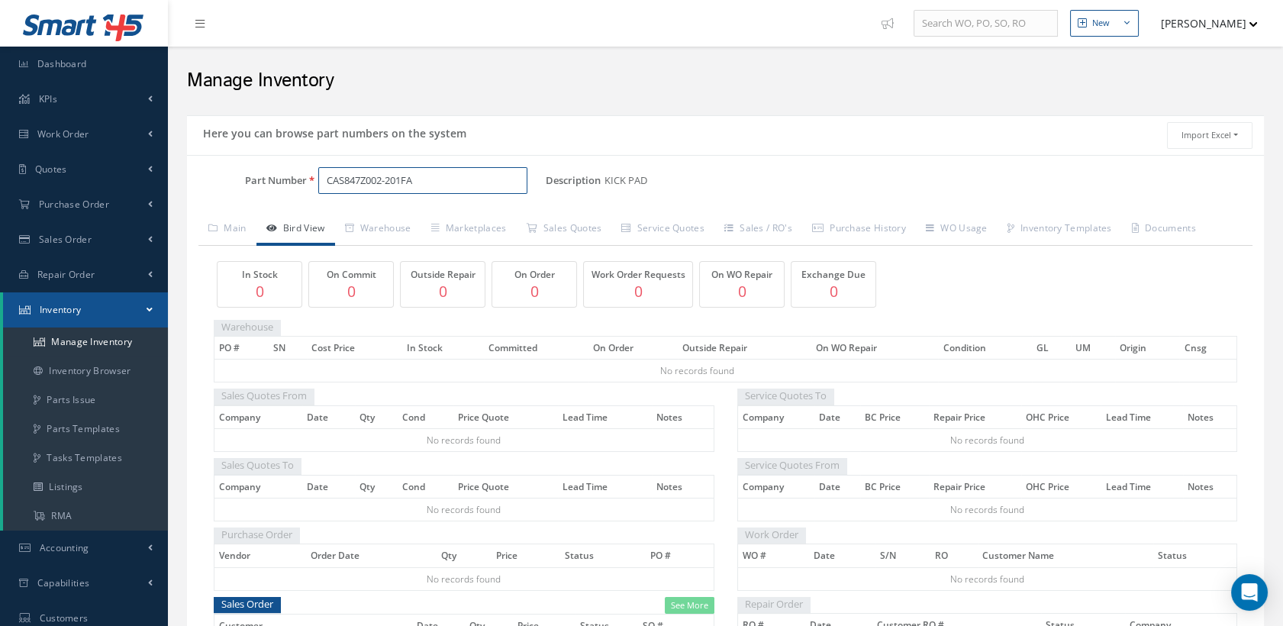
click at [420, 174] on input "CAS847Z002-201FA" at bounding box center [423, 180] width 210 height 27
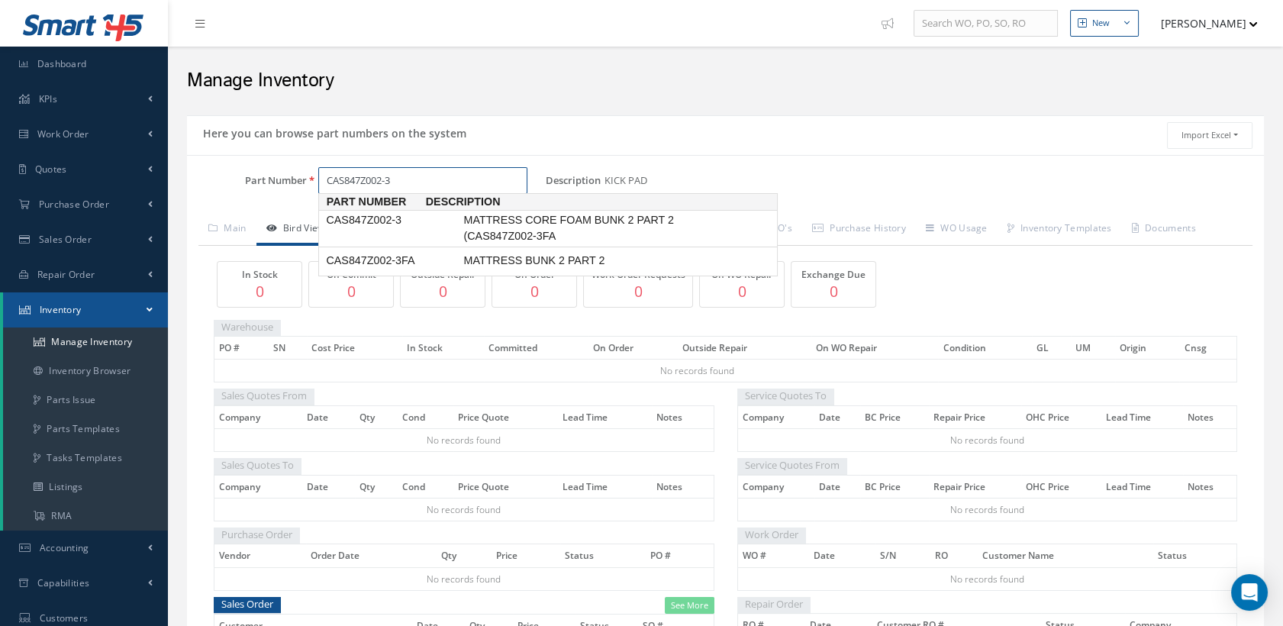
click at [426, 217] on span "CAS847Z002-3" at bounding box center [391, 220] width 137 height 16
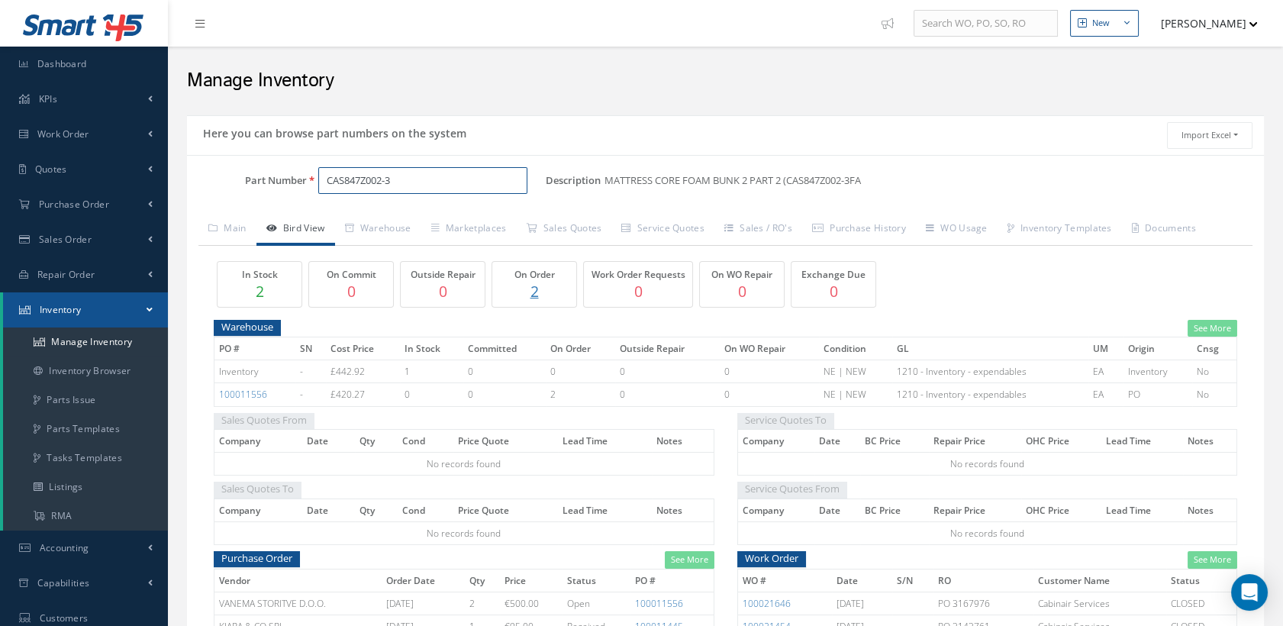
click at [424, 181] on input "CAS847Z002-3" at bounding box center [423, 180] width 210 height 27
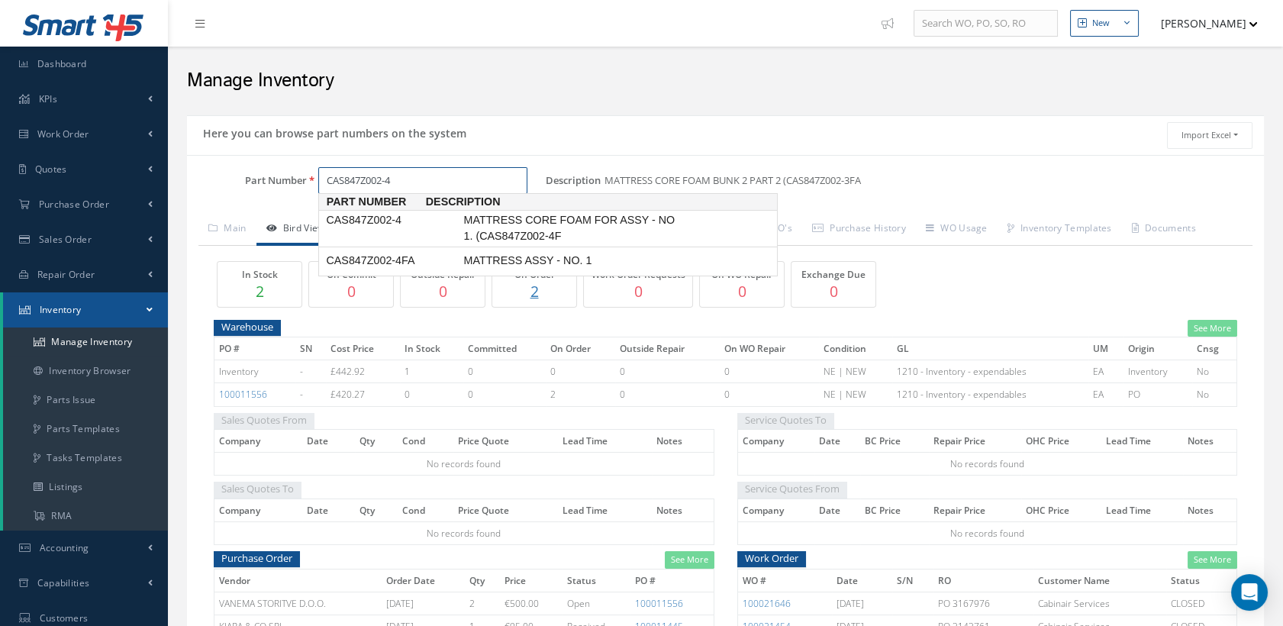
click at [472, 214] on span "MATTRESS CORE FOAM FOR ASSY - NO 1. (CAS847Z002-4F" at bounding box center [574, 228] width 229 height 33
click at [436, 216] on span "CAS847Z002-5" at bounding box center [391, 220] width 137 height 16
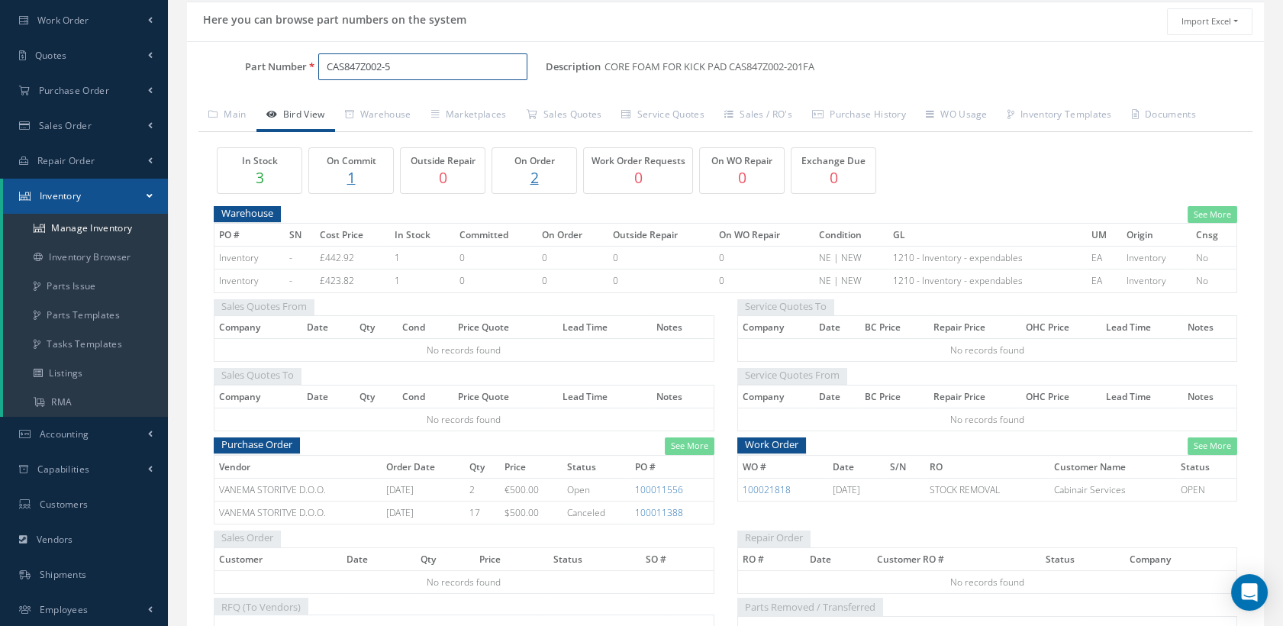
scroll to position [85, 0]
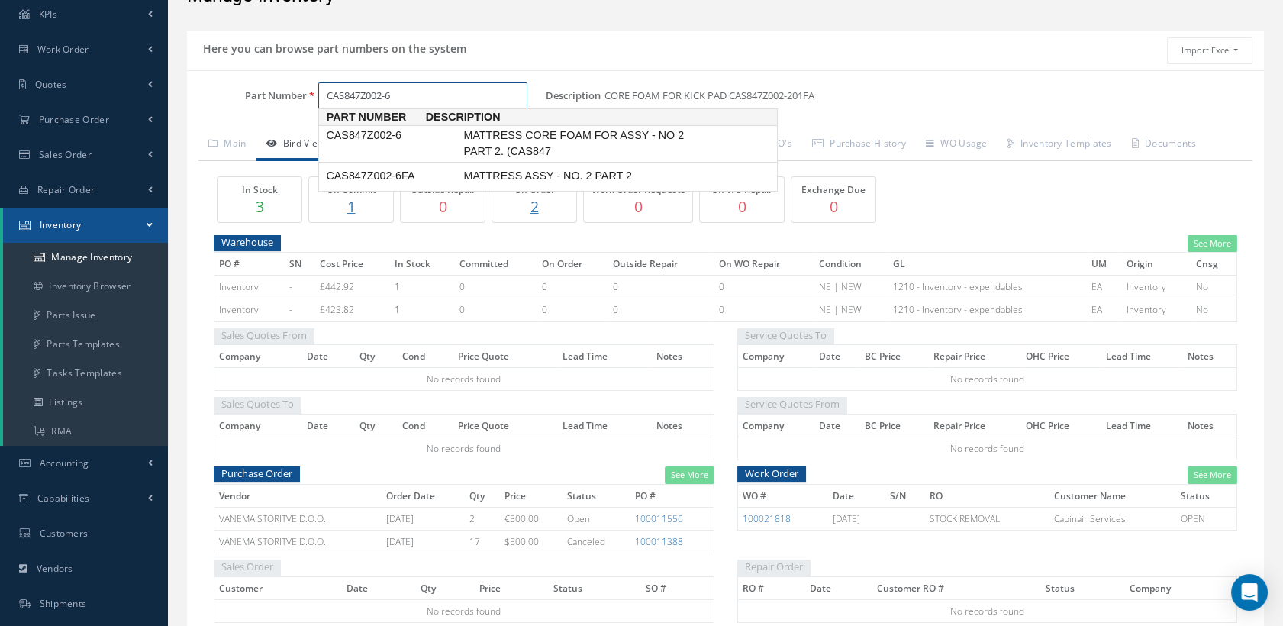
click at [432, 138] on span "CAS847Z002-6" at bounding box center [391, 135] width 137 height 16
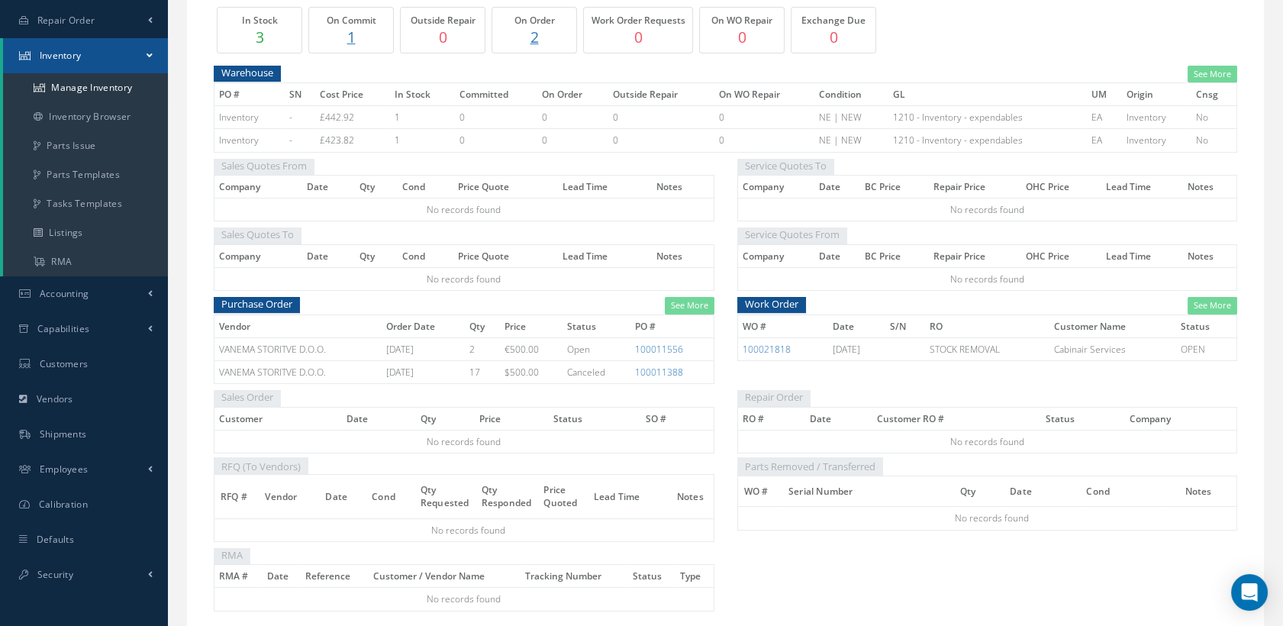
scroll to position [0, 0]
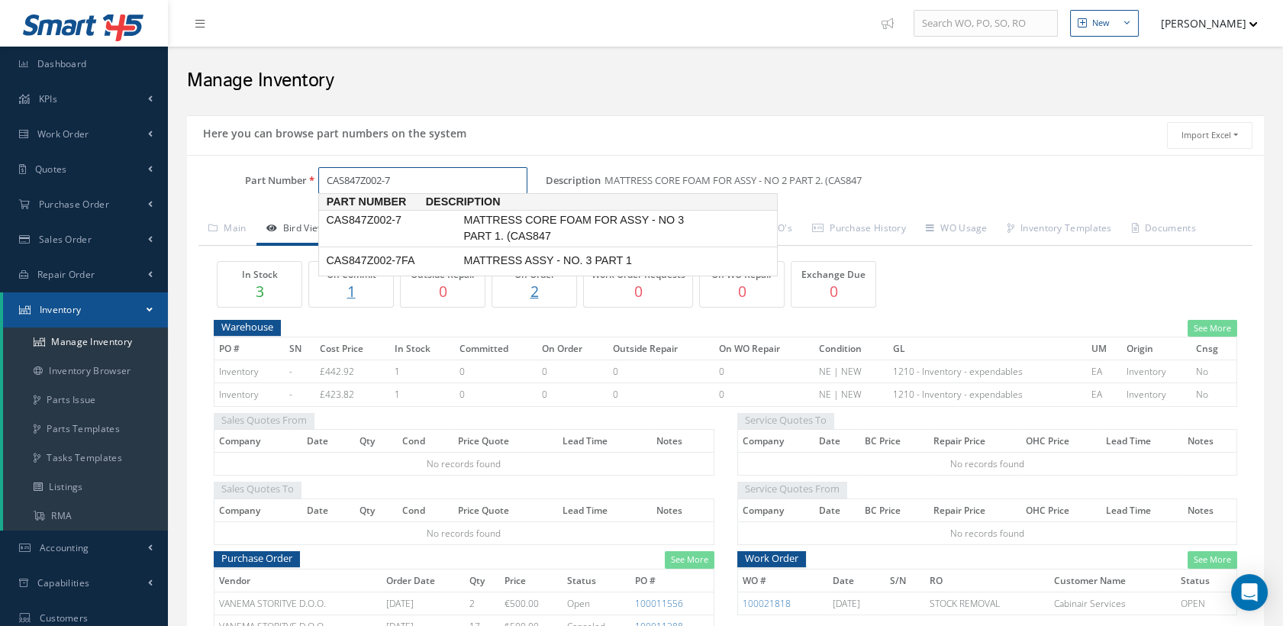
click at [417, 214] on span "CAS847Z002-7" at bounding box center [391, 220] width 137 height 16
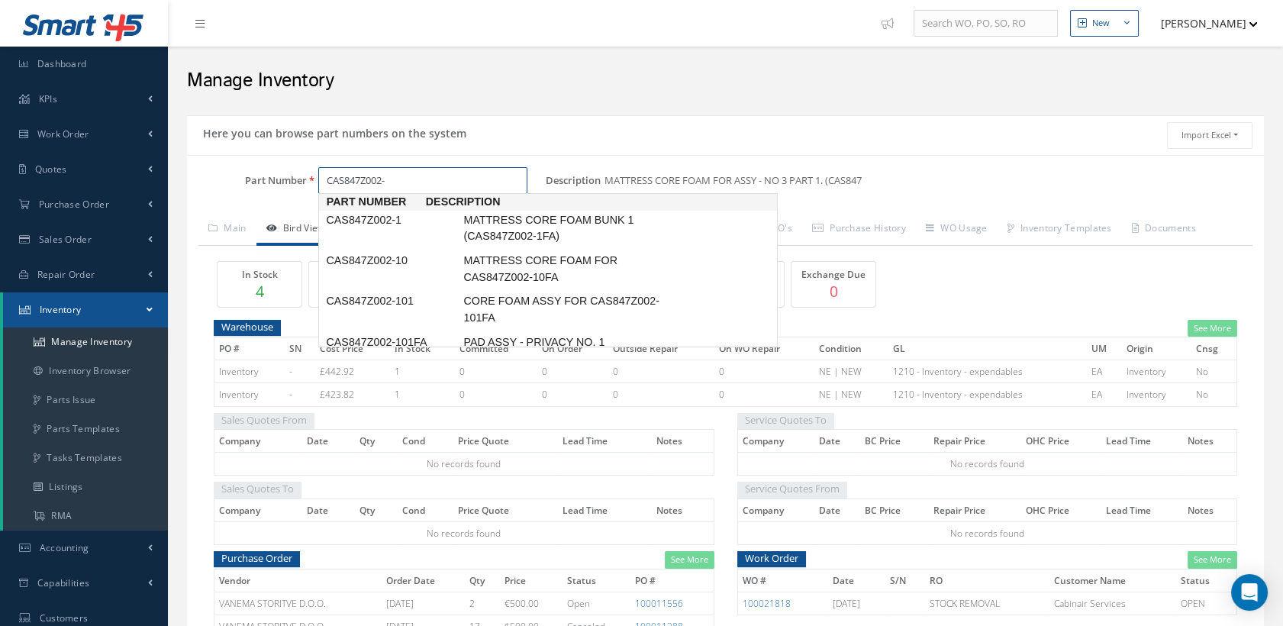
type input "CAS847Z002-8"
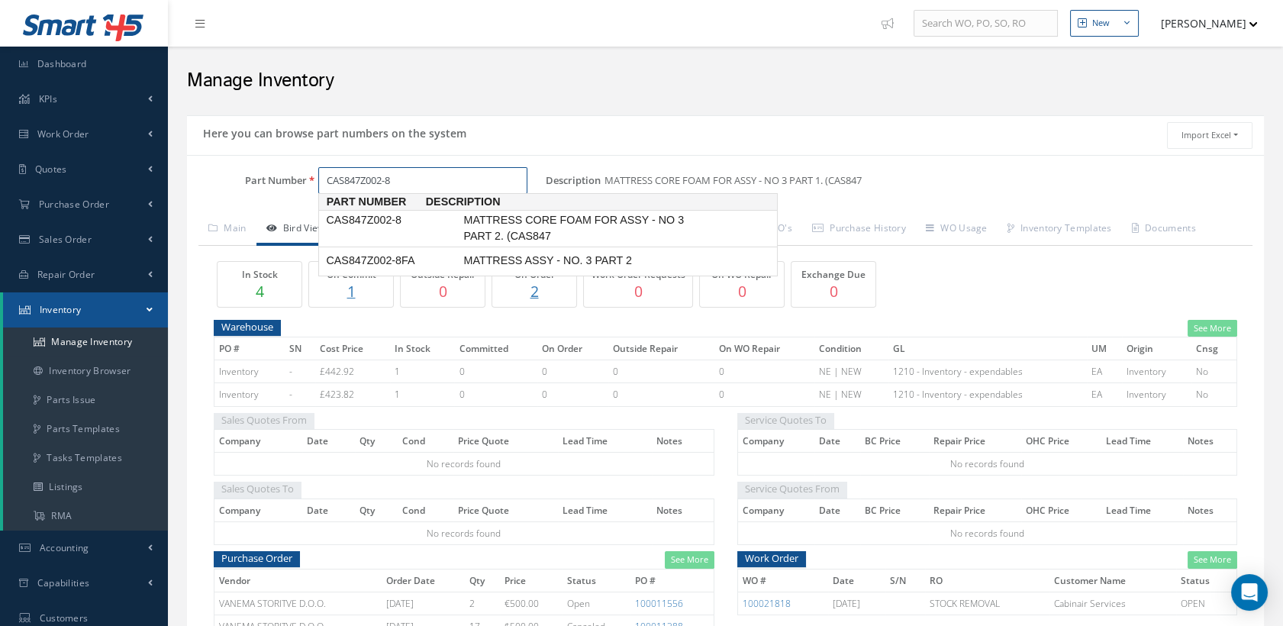
click at [407, 217] on span "CAS847Z002-8" at bounding box center [391, 220] width 137 height 16
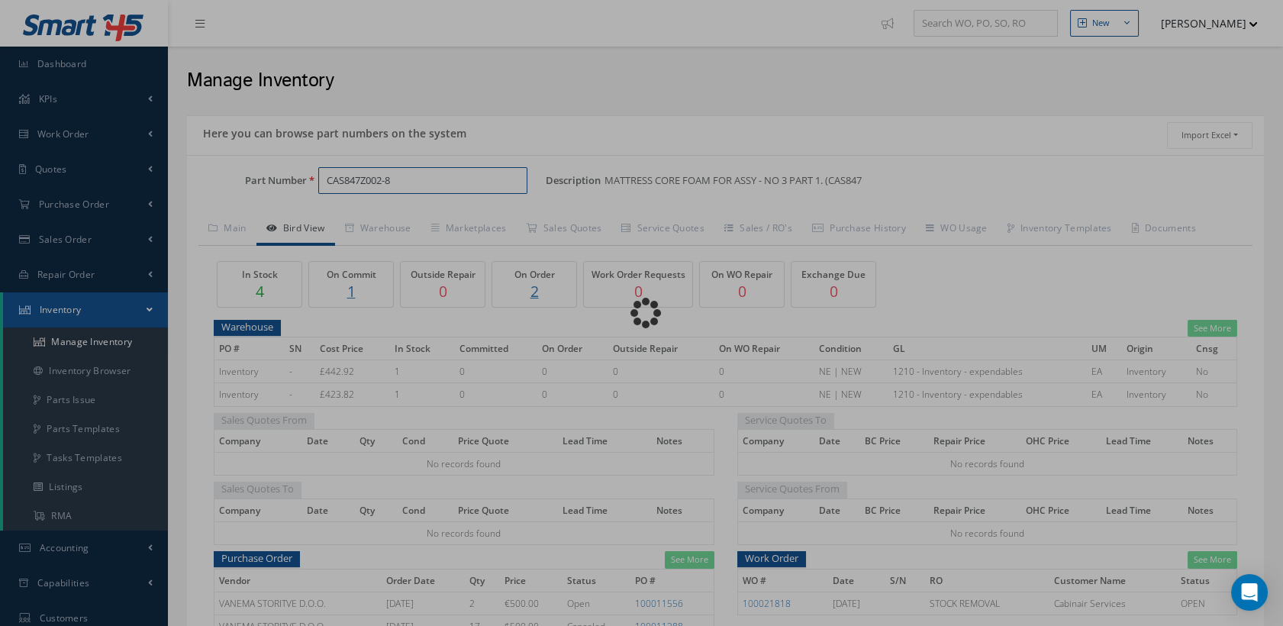
type input "MATTRESS CORE FOAM FOR ASSY - NO 3 PART 2. (CAS847"
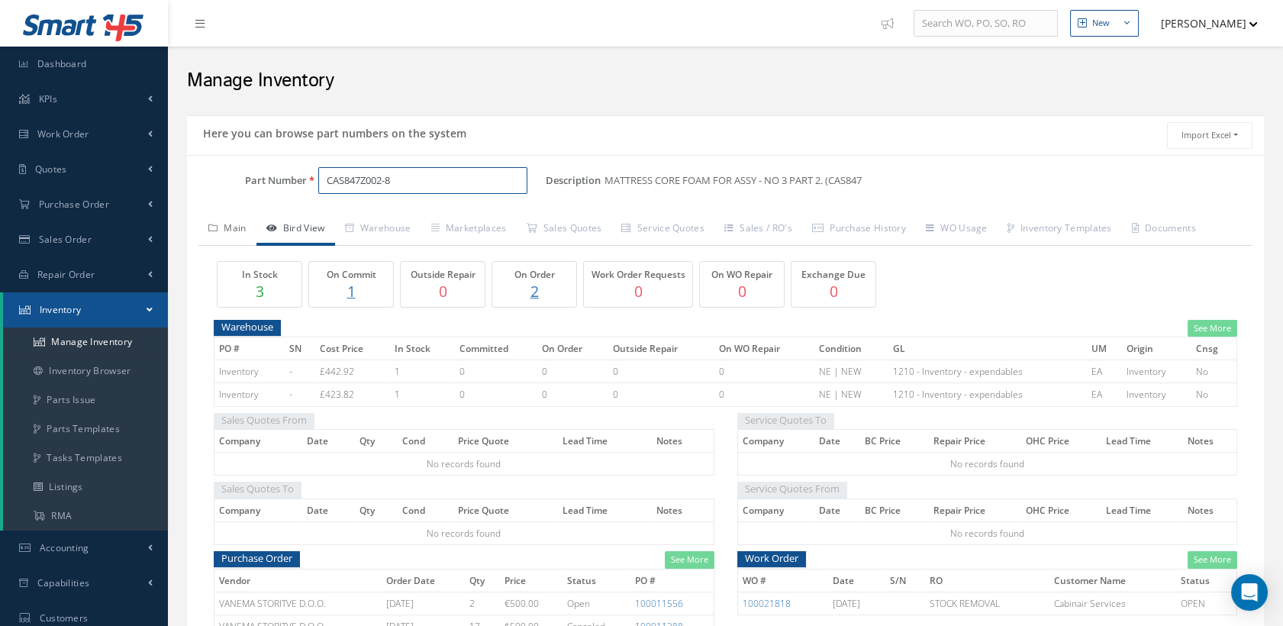
type input "CAS847Z002-8"
click at [240, 221] on link "Main" at bounding box center [227, 230] width 58 height 32
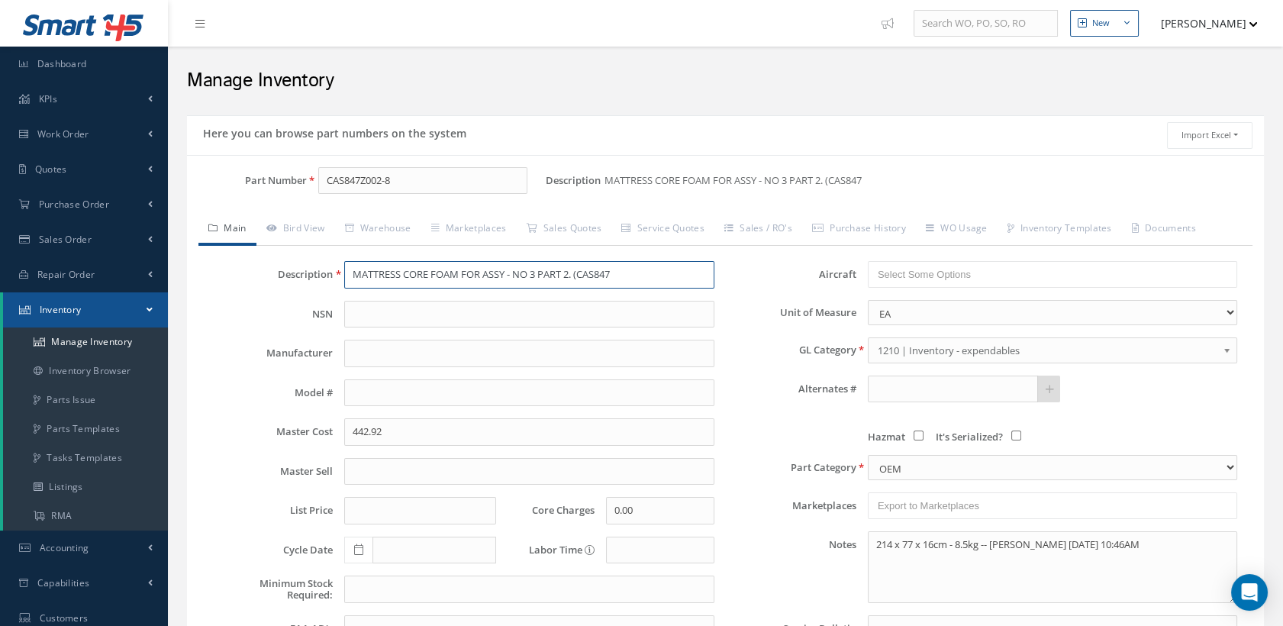
drag, startPoint x: 642, startPoint y: 275, endPoint x: 580, endPoint y: 273, distance: 61.8
click at [580, 273] on input "MATTRESS CORE FOAM FOR ASSY - NO 3 PART 2. (CAS847" at bounding box center [528, 274] width 369 height 27
click at [578, 274] on input "MATTRESS CORE FOAM FOR ASSY - NO 3 PART 2 (-8FA)" at bounding box center [528, 274] width 369 height 27
paste input "CAS847Z002-201"
click at [671, 272] on input "MATTRESS CORE FOAM FOR ASSY - NO 3 PART 2 (CAS847Z002-8FA)" at bounding box center [528, 274] width 369 height 27
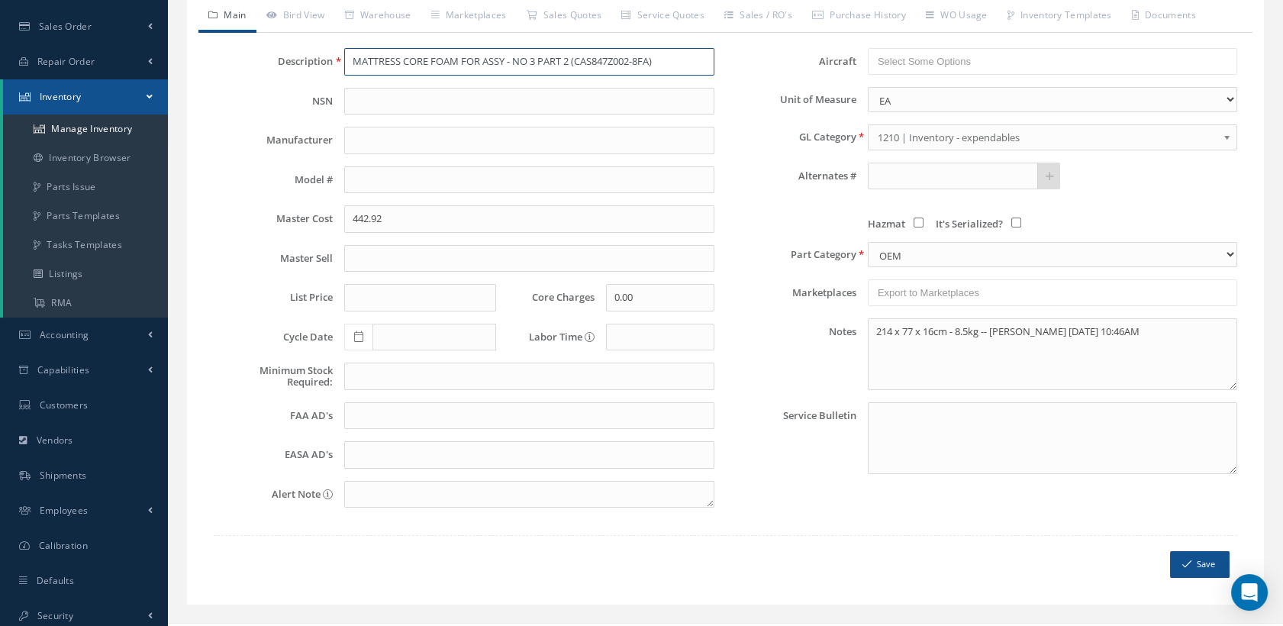
scroll to position [237, 0]
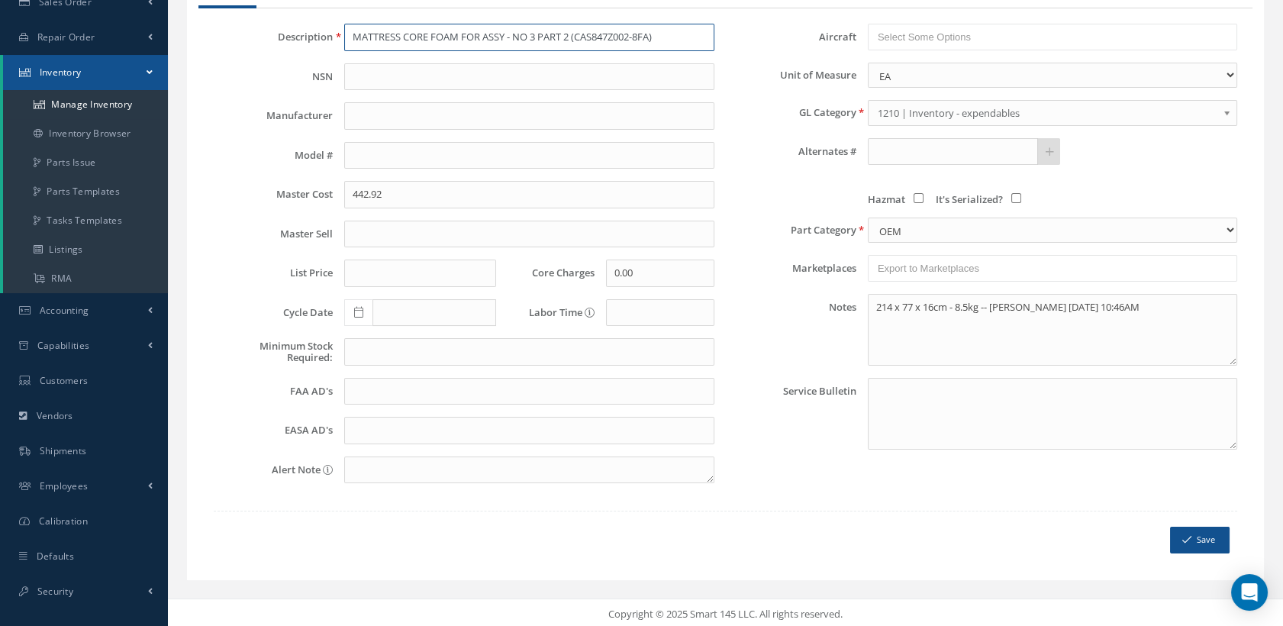
type input "MATTRESS CORE FOAM FOR ASSY - NO 3 PART 2 (CAS847Z002-8FA)"
click at [1184, 534] on icon "submit" at bounding box center [1186, 539] width 9 height 11
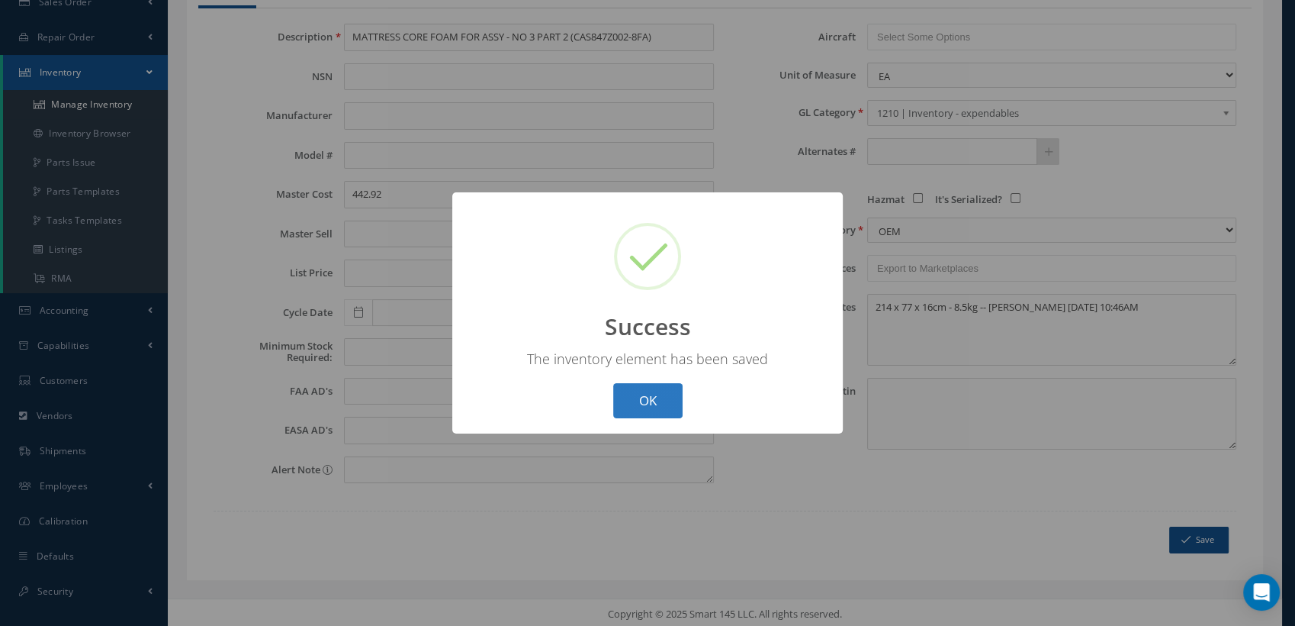
click at [629, 388] on button "OK" at bounding box center [647, 401] width 69 height 36
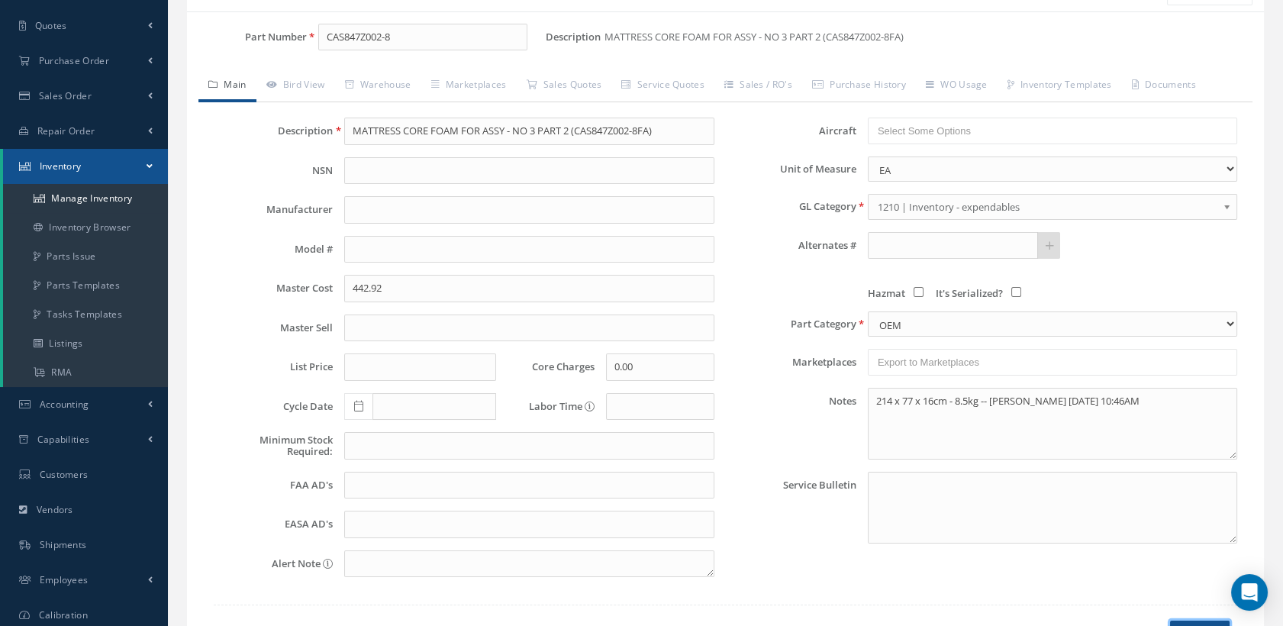
scroll to position [0, 0]
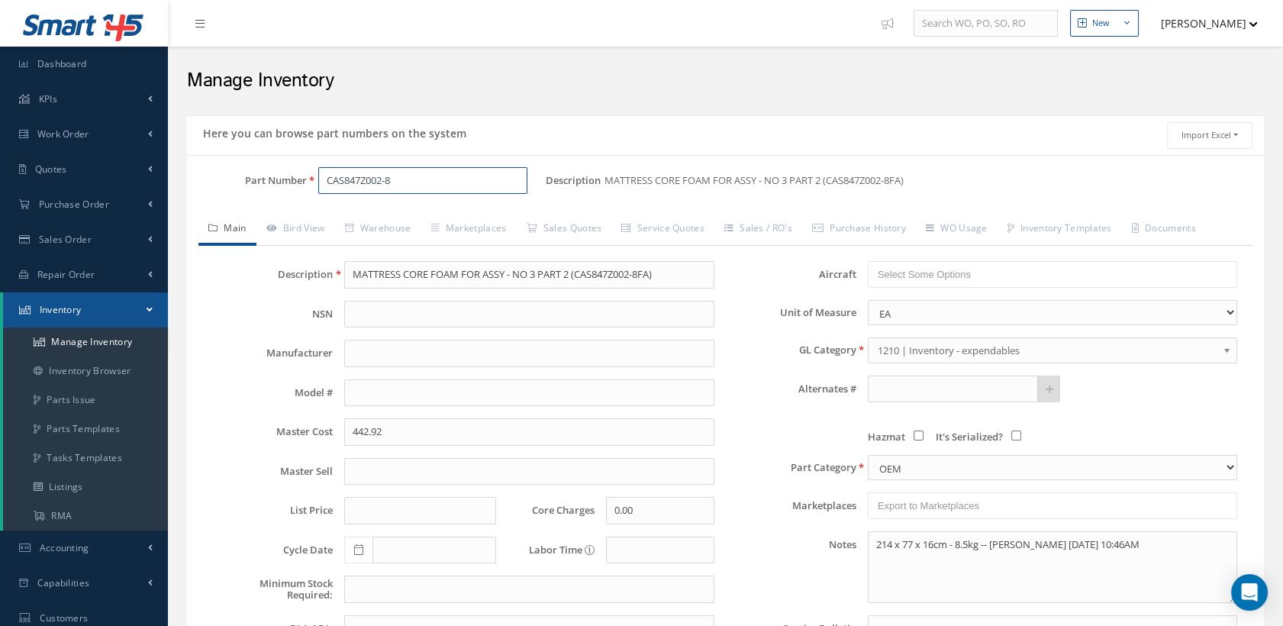
click at [406, 181] on input "CAS847Z002-8" at bounding box center [423, 180] width 210 height 27
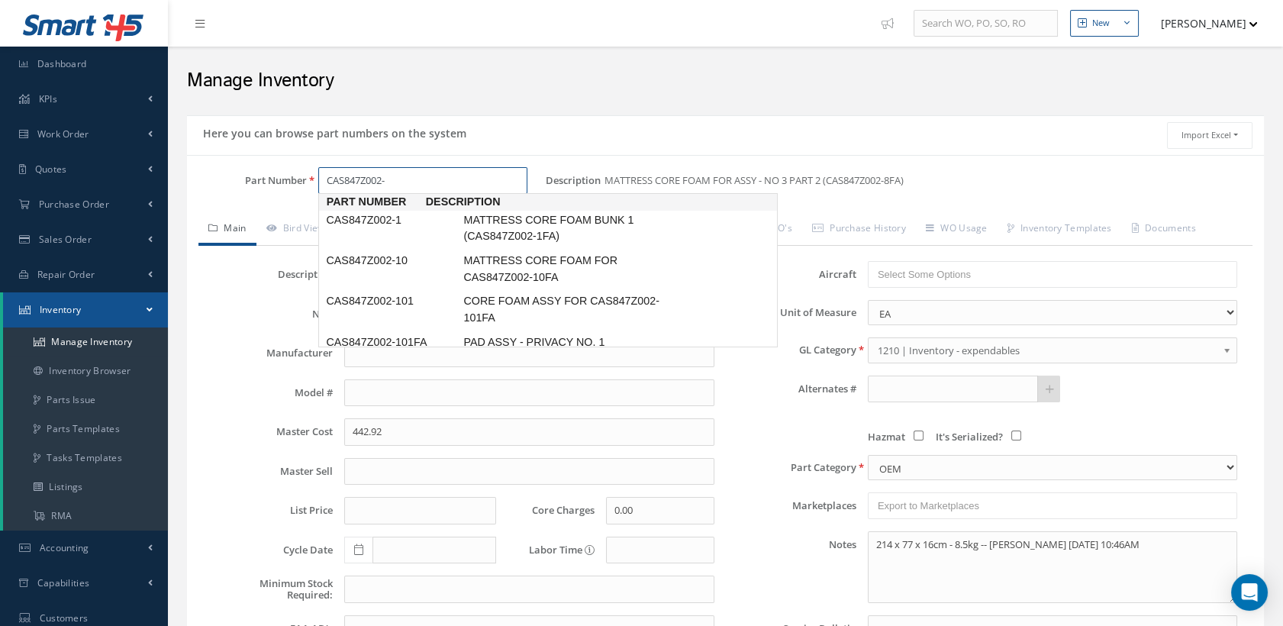
type input "CAS847Z002-9"
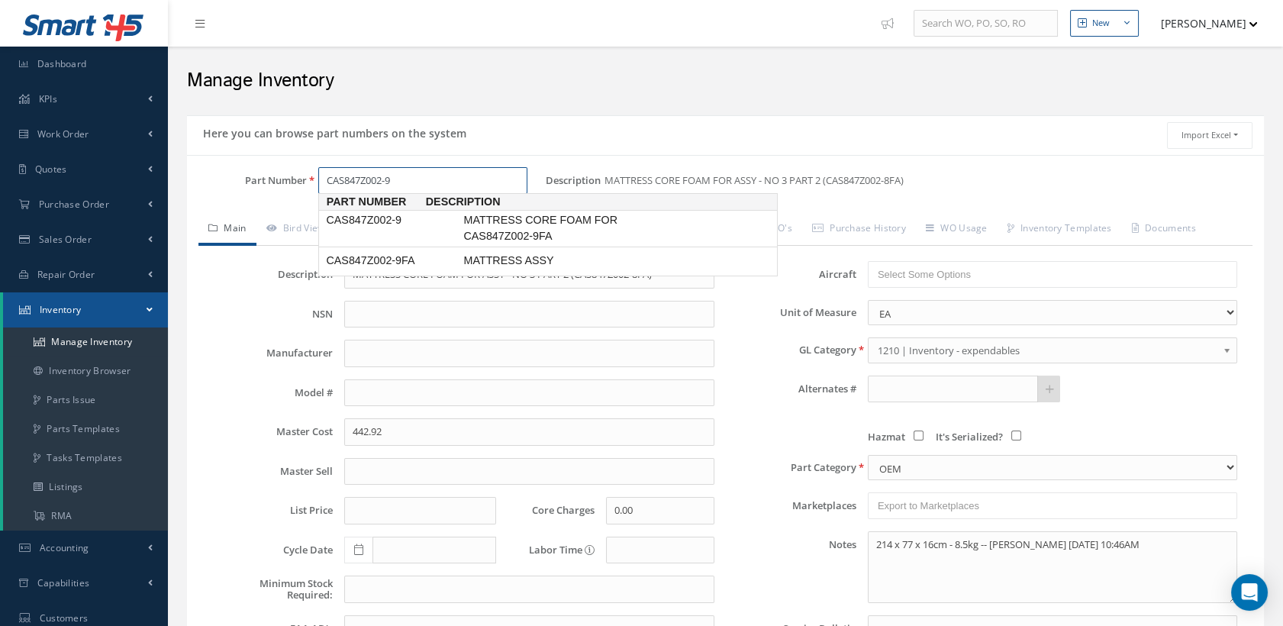
click at [433, 220] on span "CAS847Z002-9" at bounding box center [391, 220] width 137 height 16
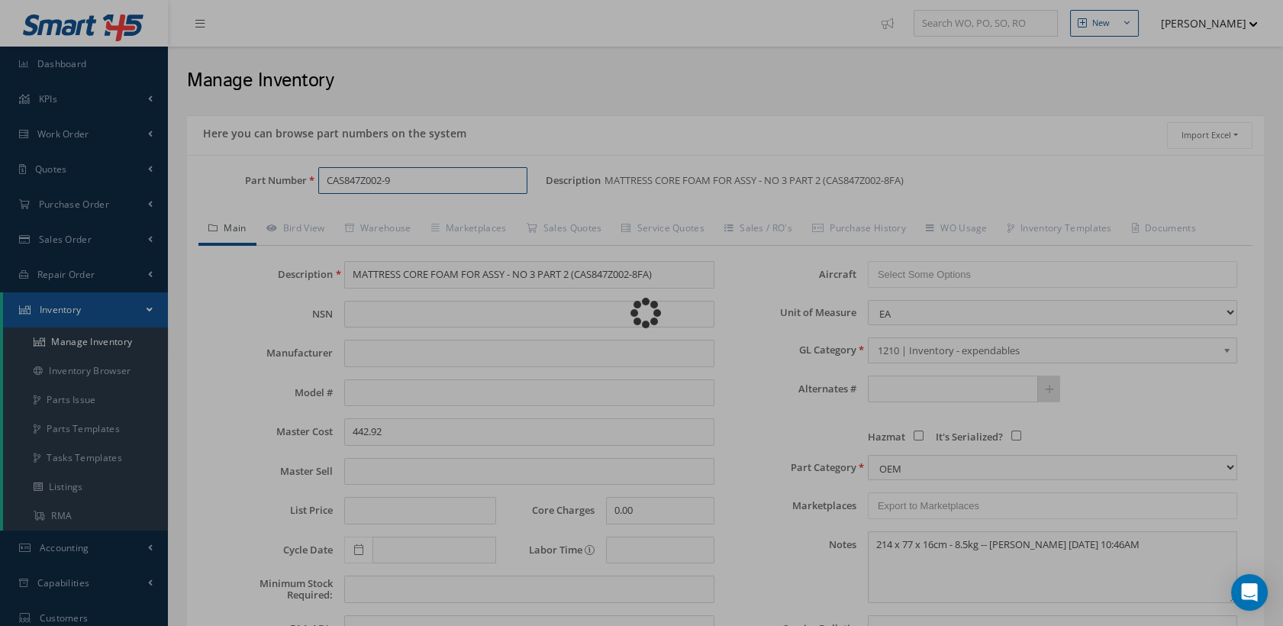
type input "MATTRESS CORE FOAM FOR CAS847Z002-9FA"
type input "847.63"
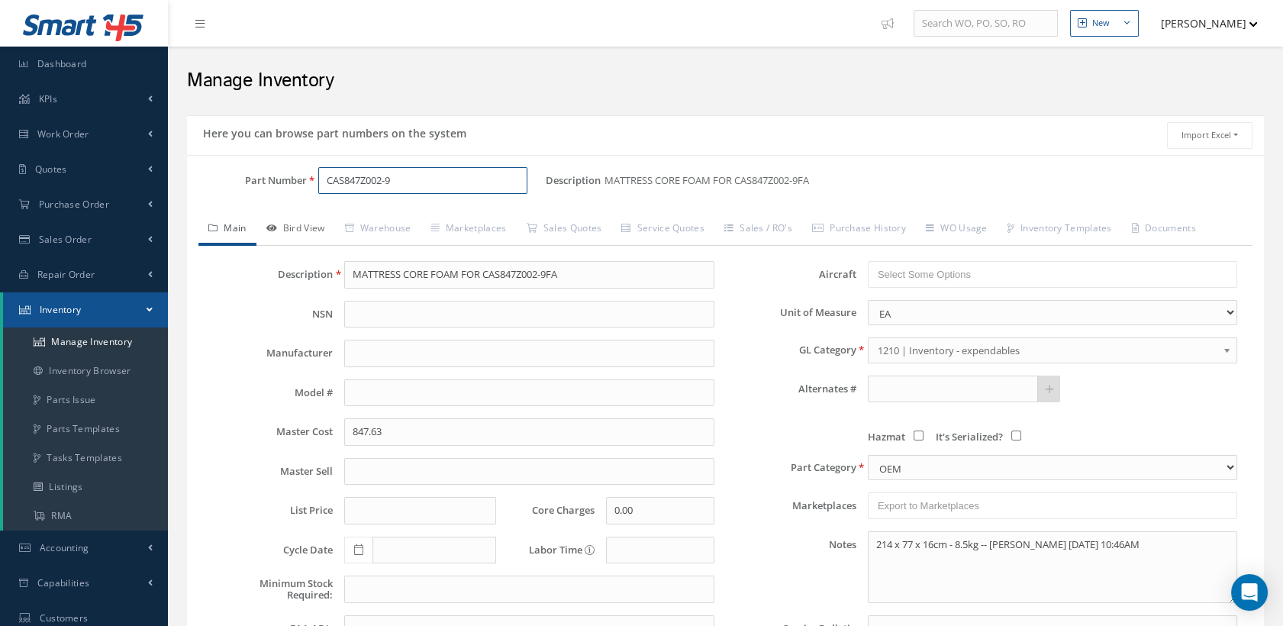
type input "CAS847Z002-9"
click at [320, 229] on link "Bird View" at bounding box center [295, 230] width 79 height 32
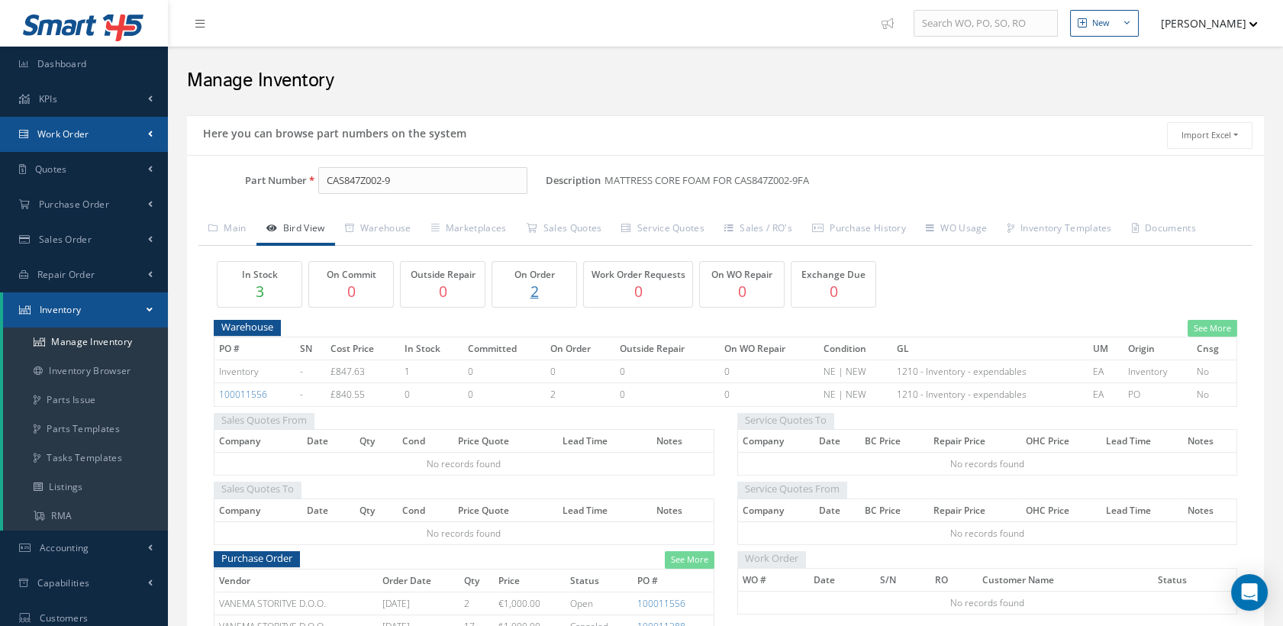
click at [74, 127] on span "Work Order" at bounding box center [63, 133] width 52 height 13
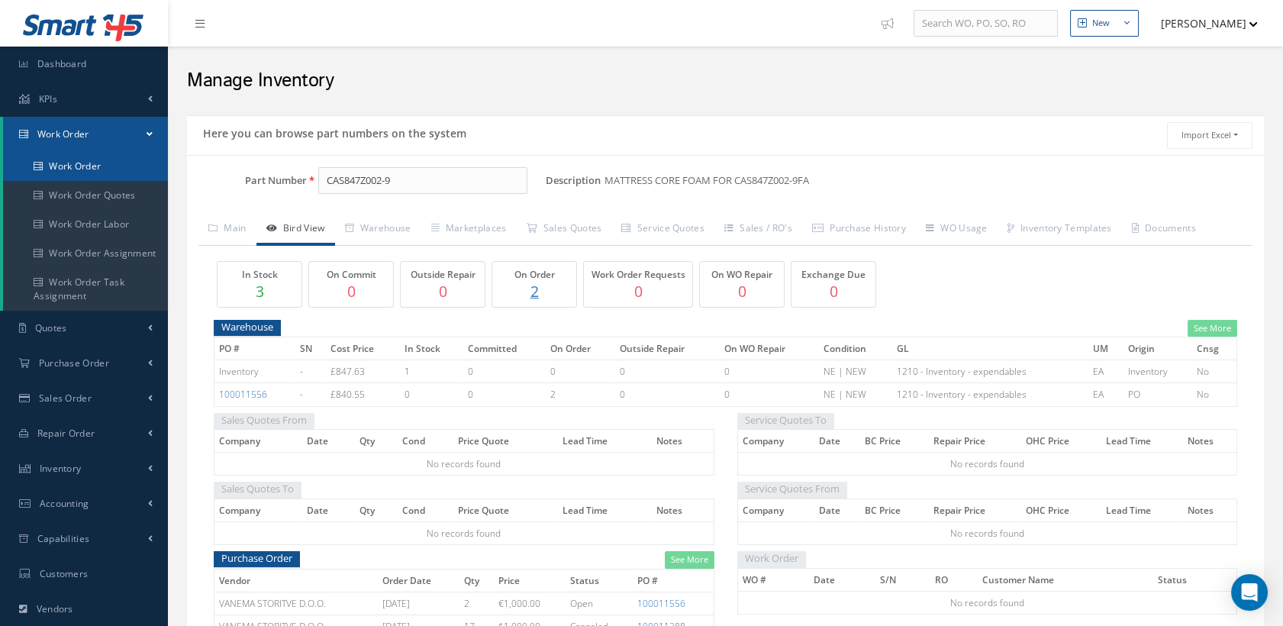
click at [85, 162] on link "Work Order" at bounding box center [87, 166] width 168 height 29
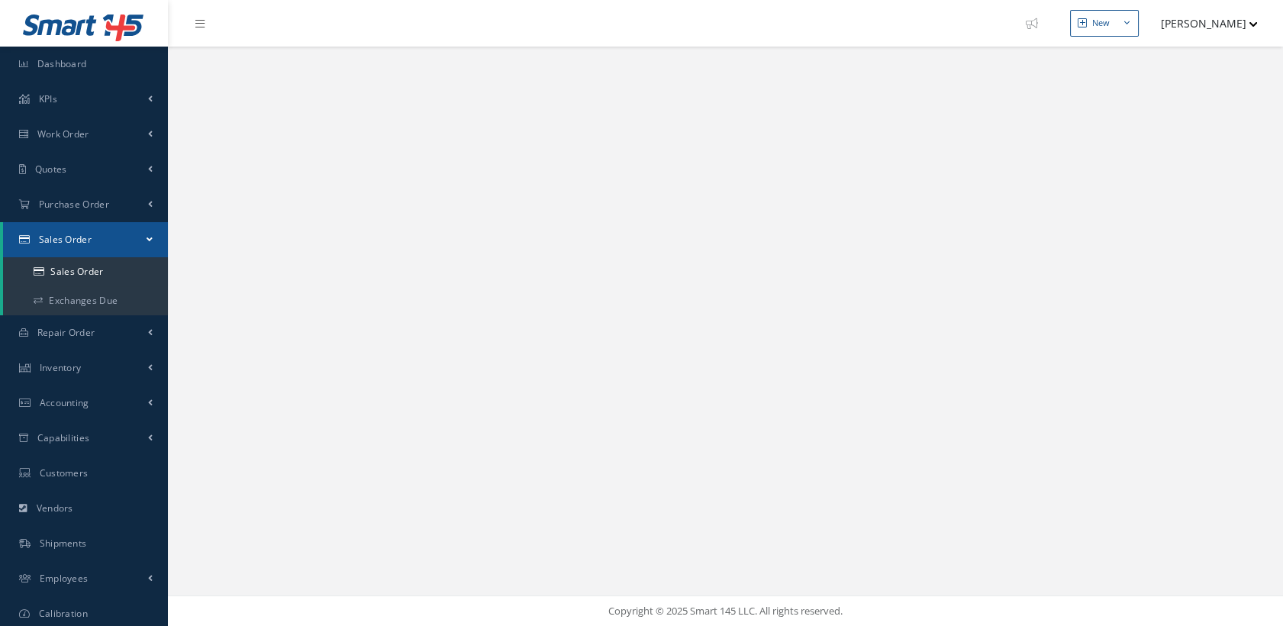
select select "25"
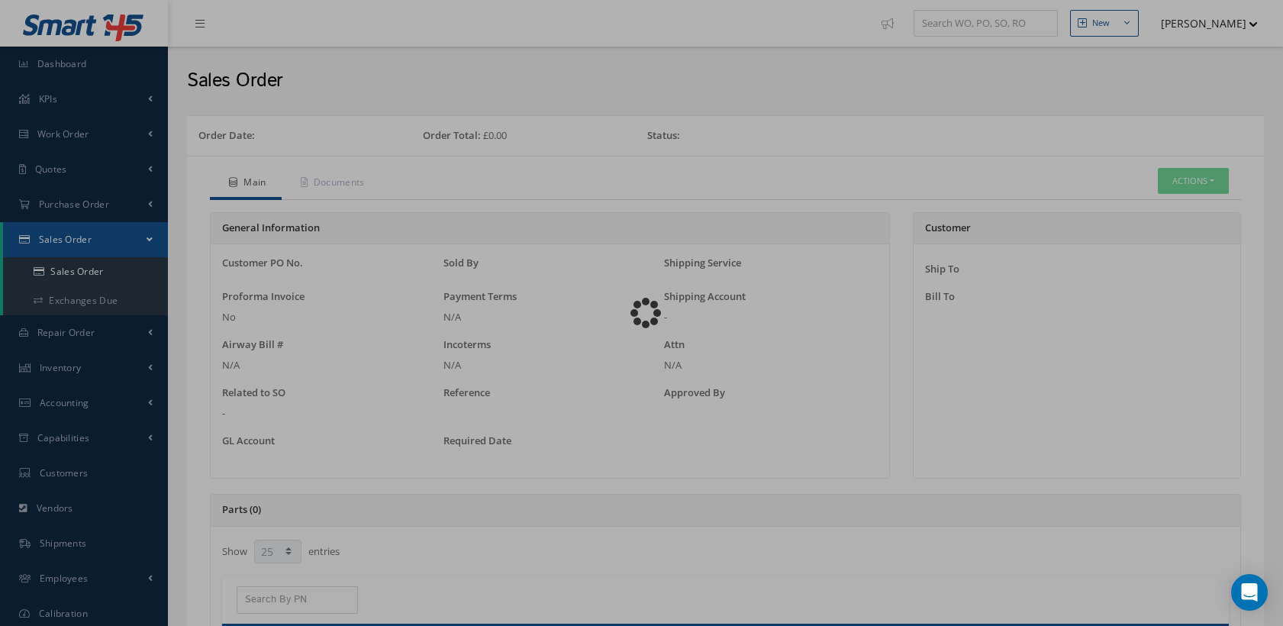
select select "25"
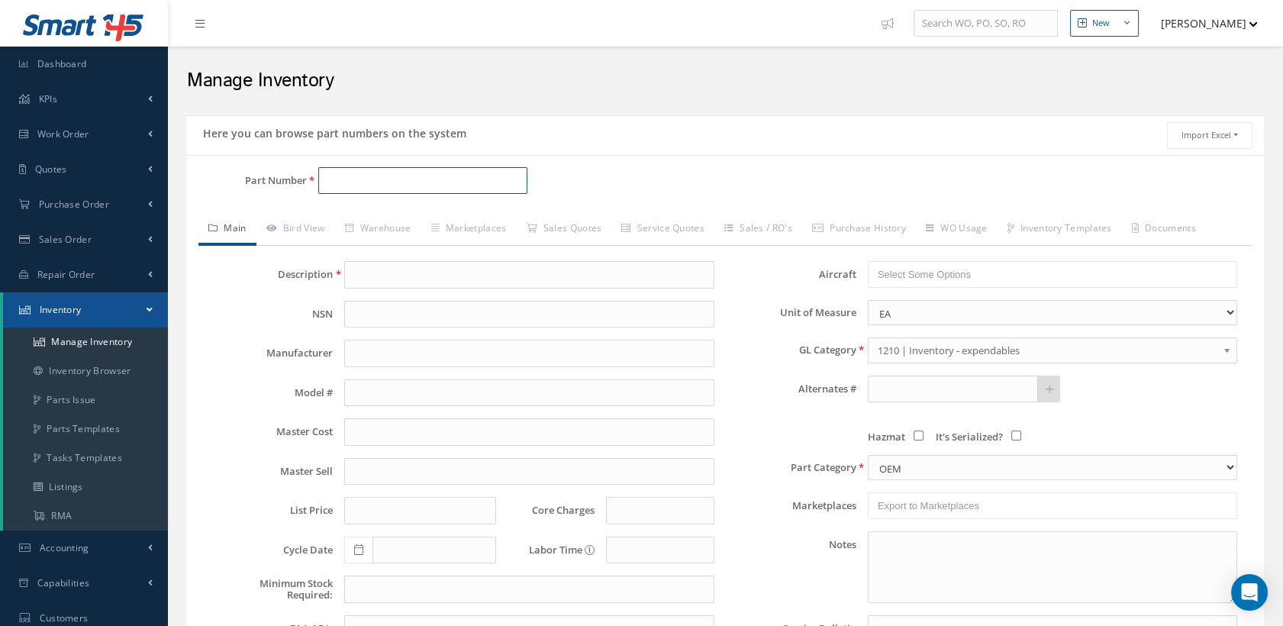
click at [357, 181] on input "Part Number" at bounding box center [423, 180] width 210 height 27
paste input "CAS847Z002-201"
click at [452, 173] on input "CAS847Z002-201" at bounding box center [423, 180] width 210 height 27
type input "CAS847Z002-201"
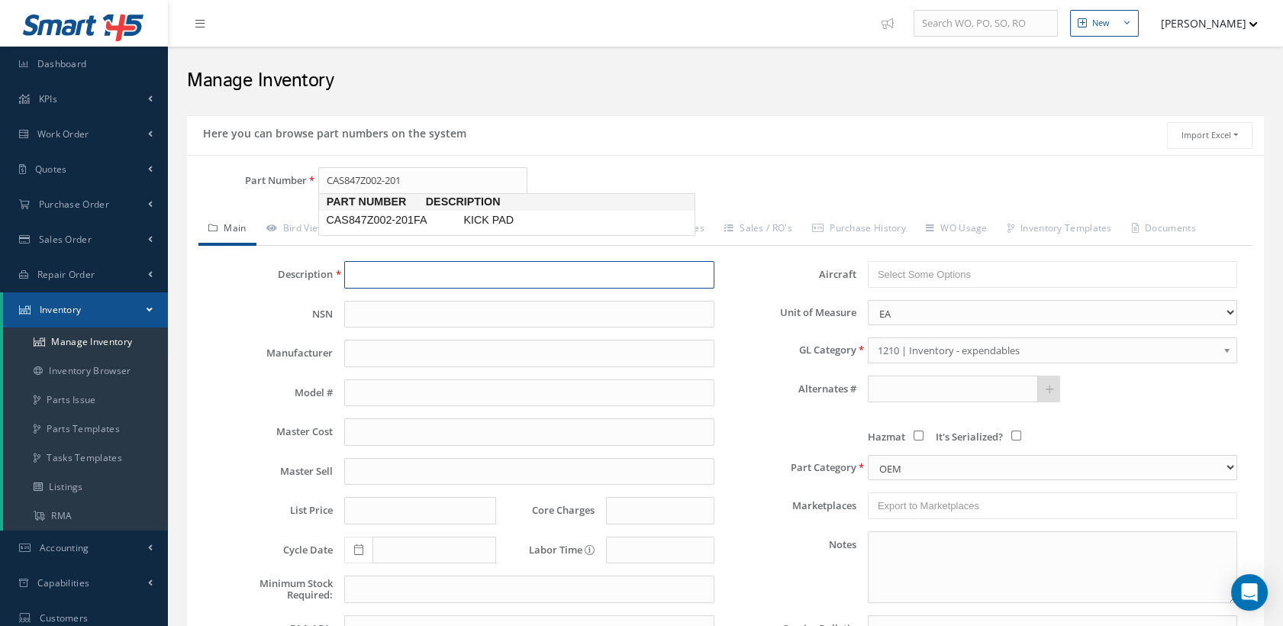
click at [462, 272] on input "text" at bounding box center [528, 274] width 369 height 27
type input "m"
paste input "CAS847Z002-201"
type input "MATTRESS CORE (KICK PAD CAS847Z002-201FA)"
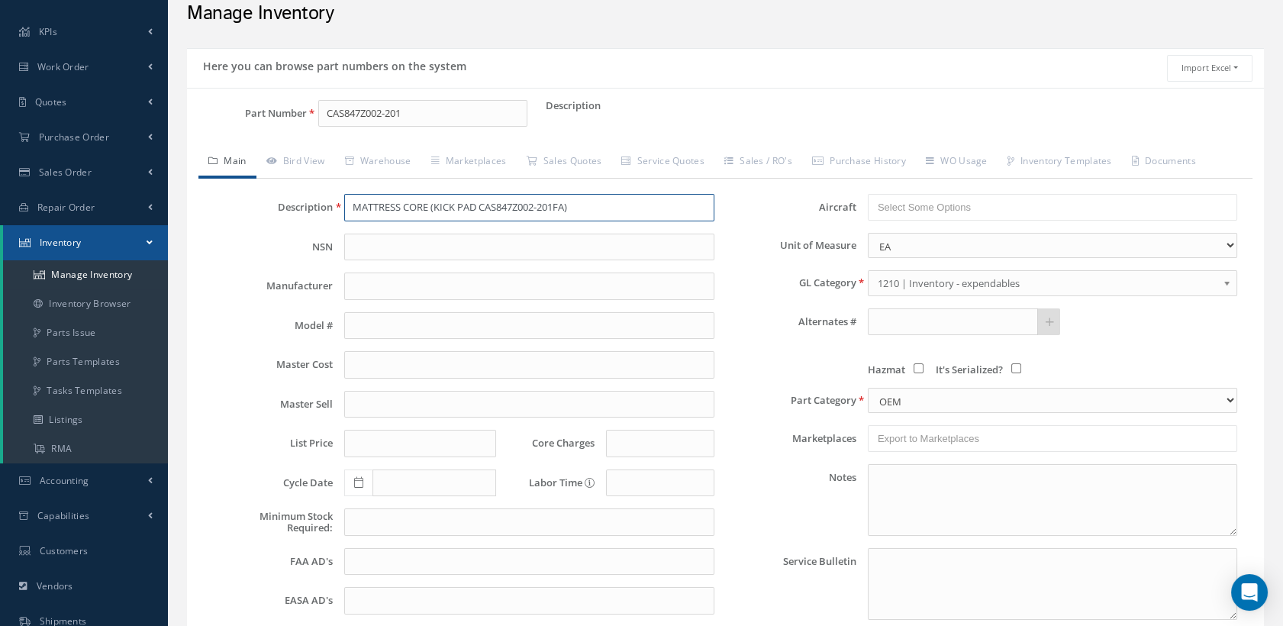
scroll to position [237, 0]
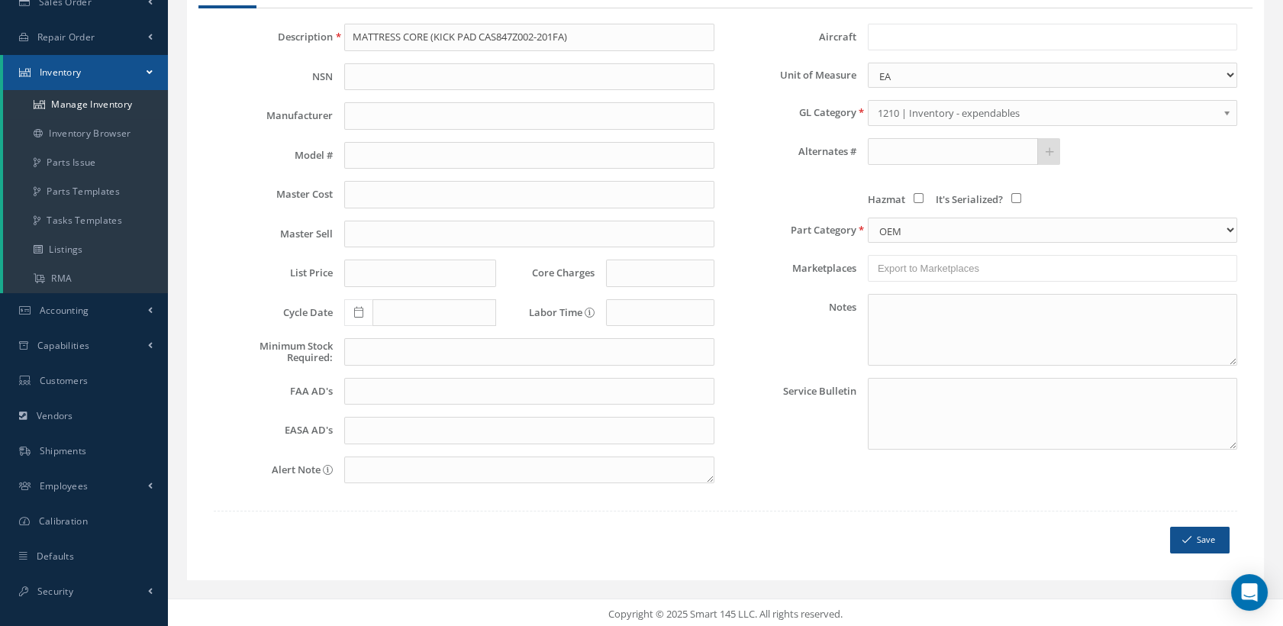
click at [954, 31] on input "text" at bounding box center [933, 36] width 112 height 19
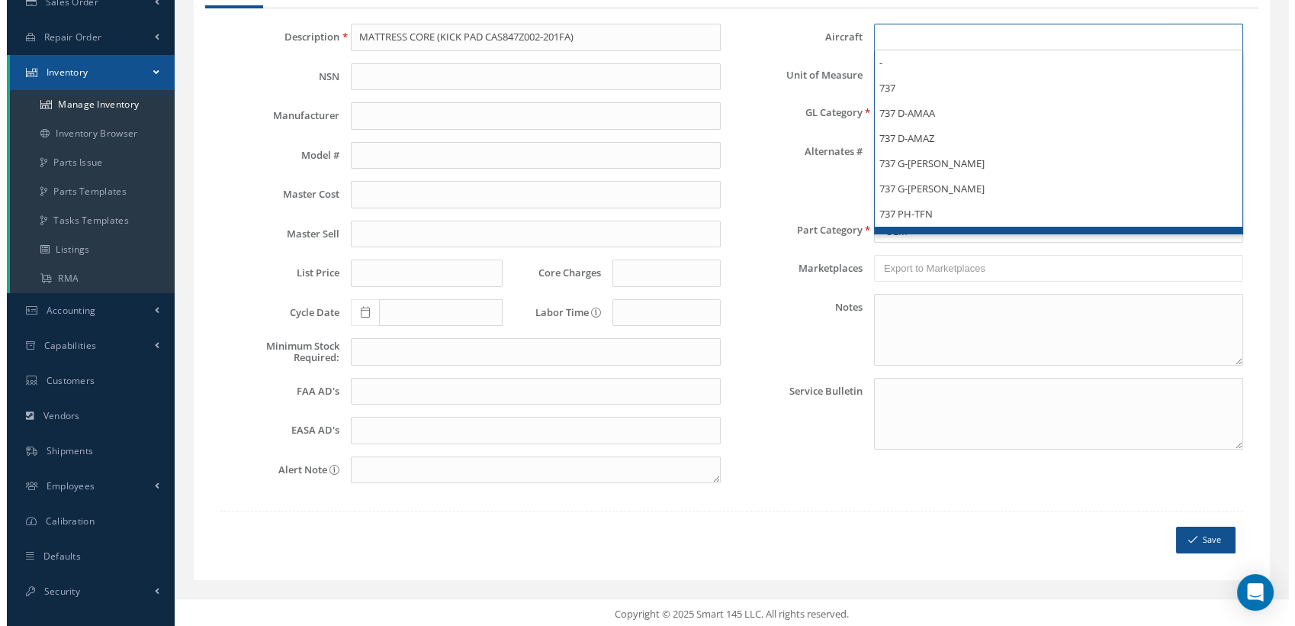
scroll to position [169, 0]
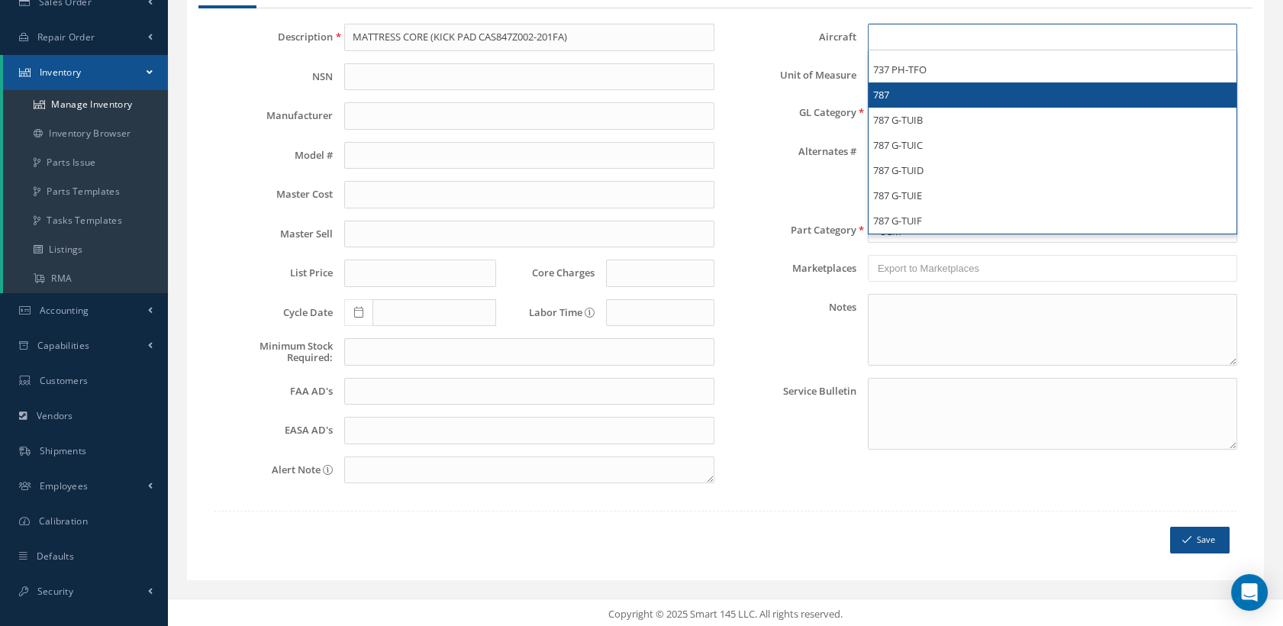
click at [929, 93] on li "787" at bounding box center [1052, 94] width 368 height 25
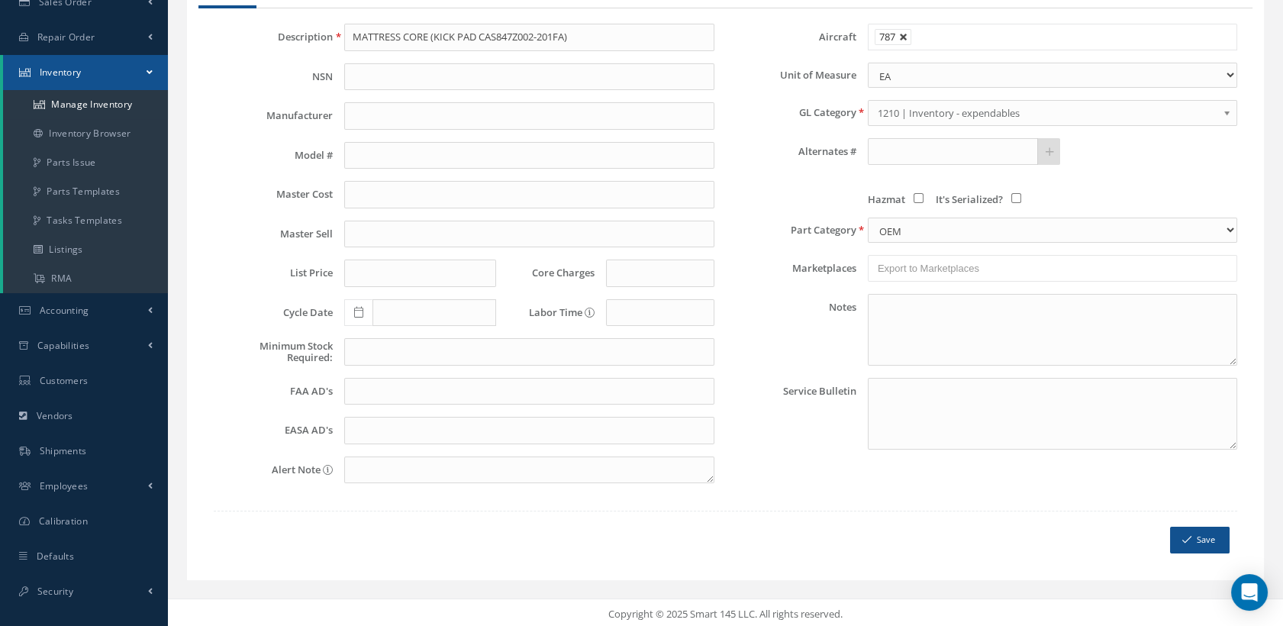
click at [906, 35] on link at bounding box center [903, 37] width 9 height 9
type input "Select Some Options"
click at [1190, 527] on button "Save" at bounding box center [1200, 539] width 60 height 27
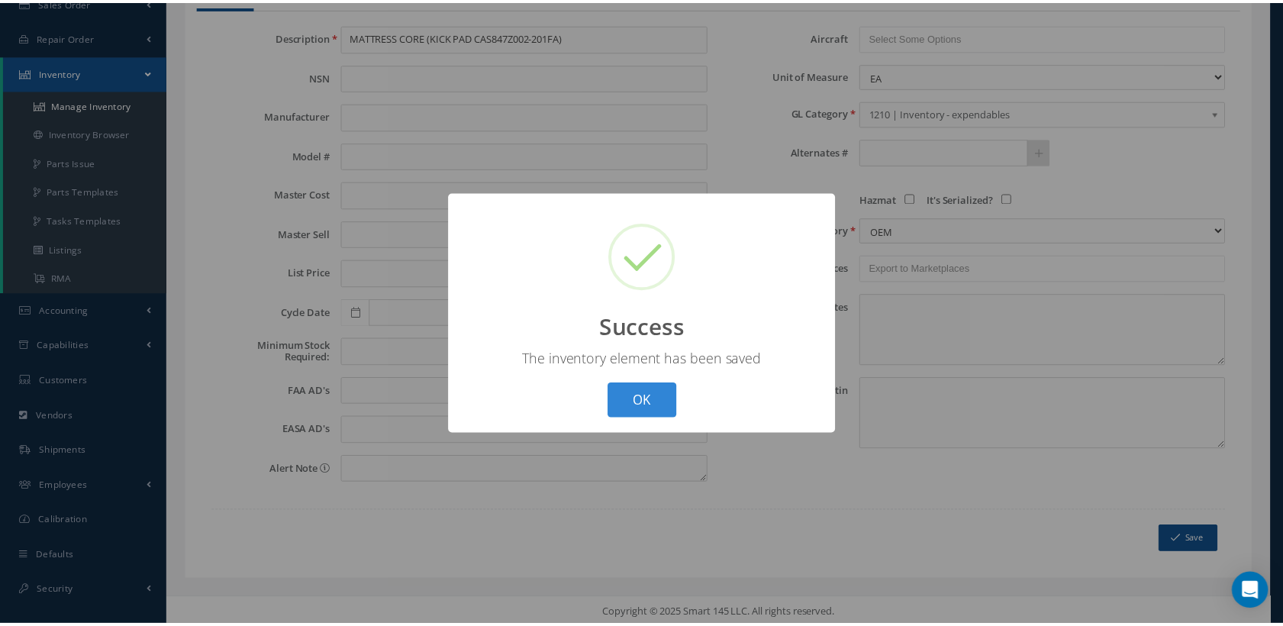
scroll to position [0, 0]
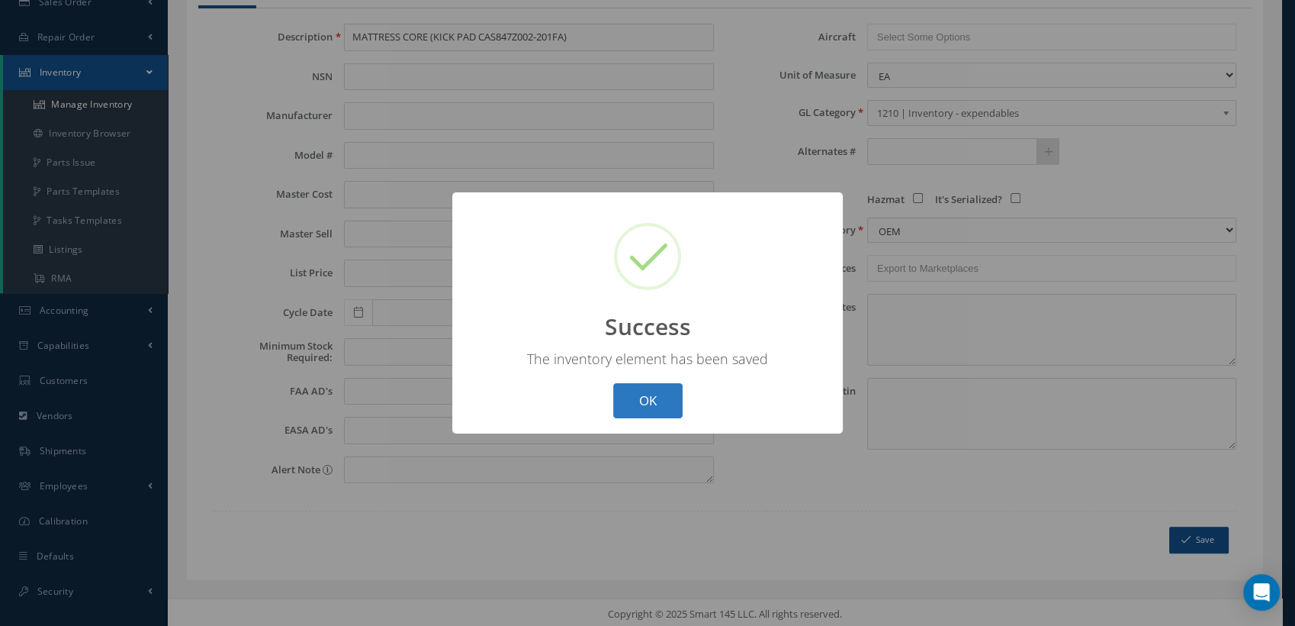
click at [653, 401] on button "OK" at bounding box center [647, 401] width 69 height 36
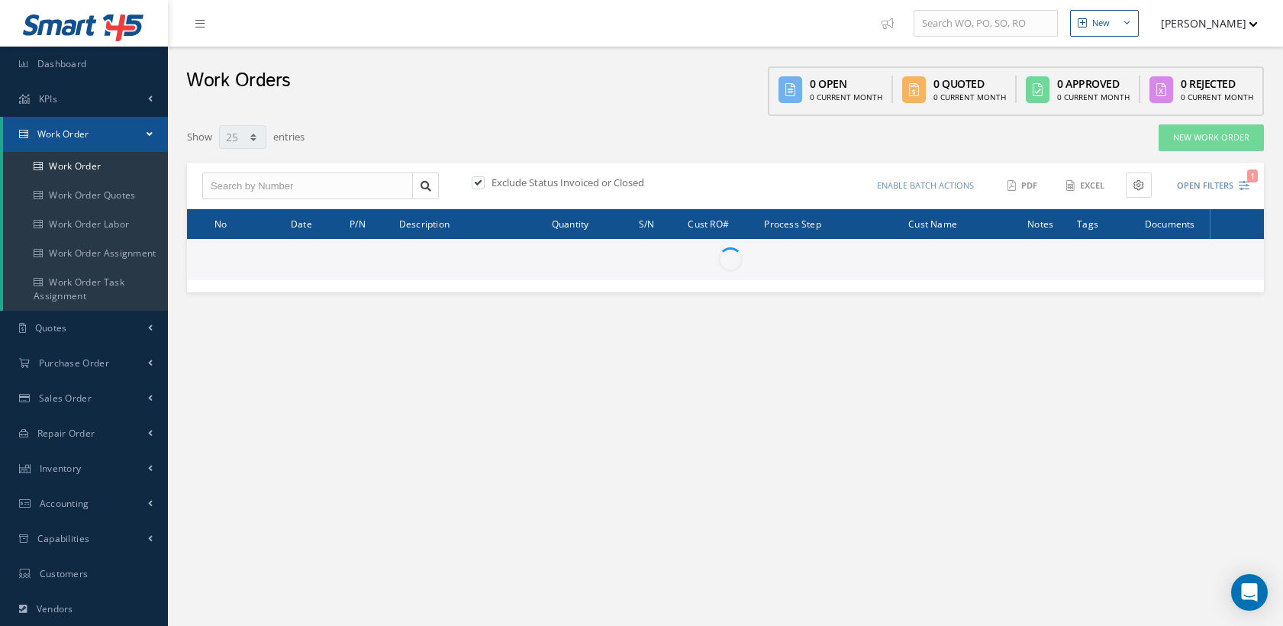
select select "25"
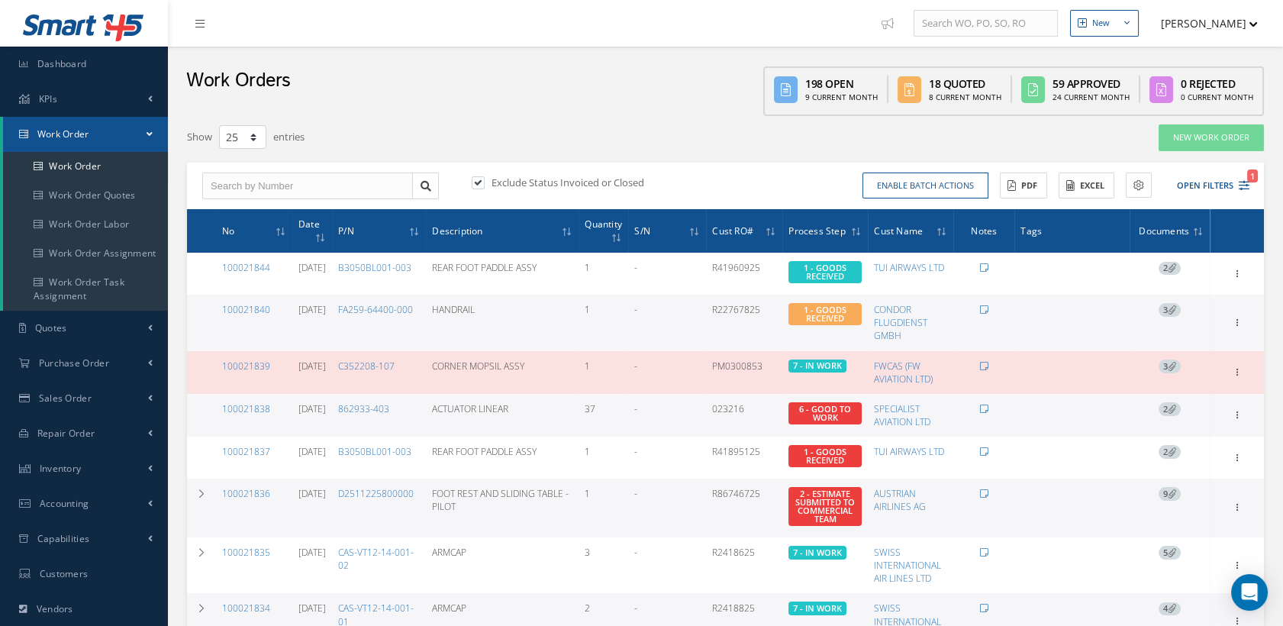
click at [298, 167] on div "Exclude Status Invoiced or Closed Enable batch actions Update Work Orders Close…" at bounding box center [725, 186] width 1077 height 47
click at [293, 175] on input "text" at bounding box center [307, 185] width 211 height 27
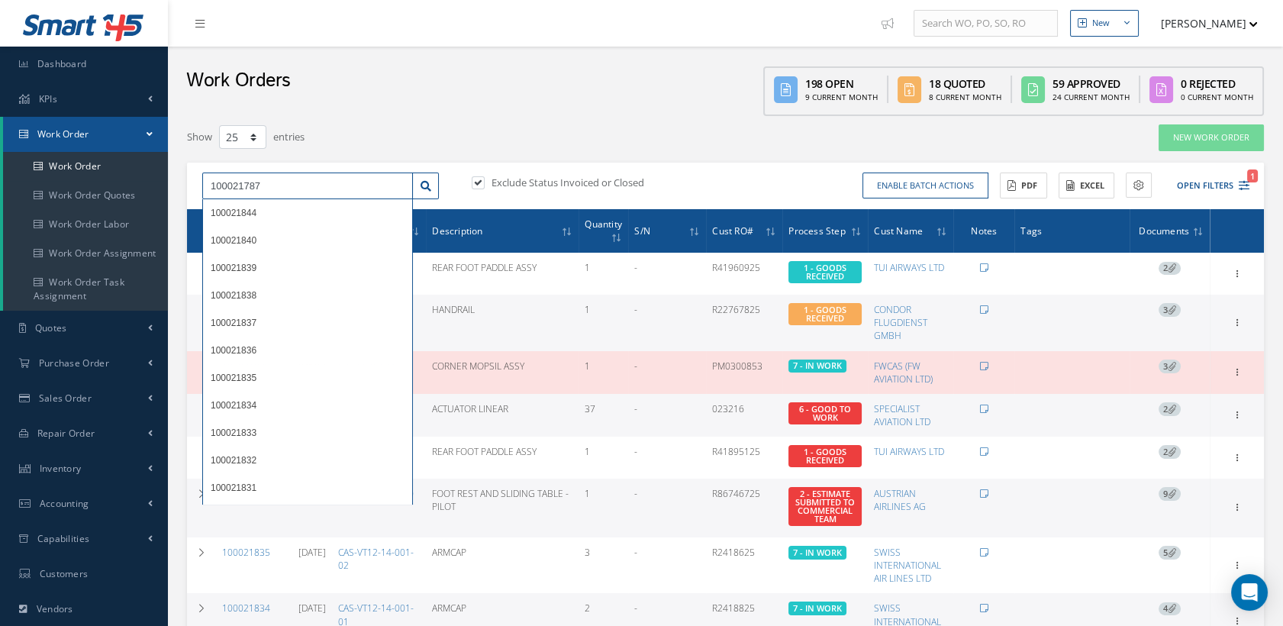
type input "100021787"
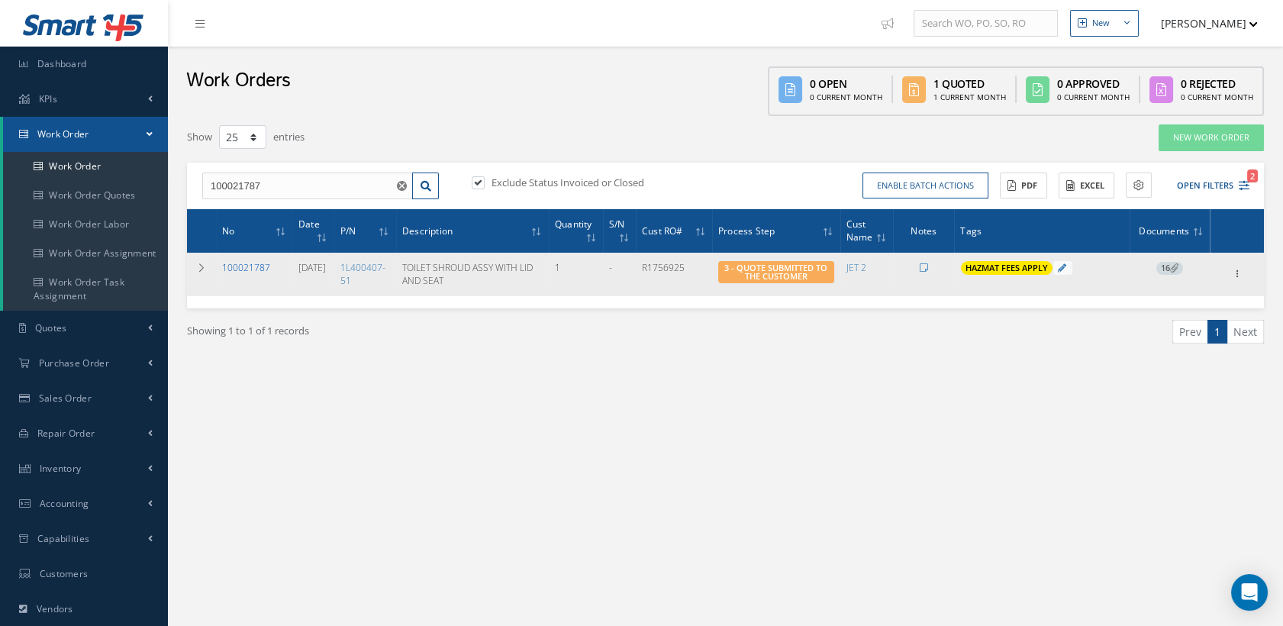
click at [233, 274] on link "100021787" at bounding box center [246, 267] width 48 height 13
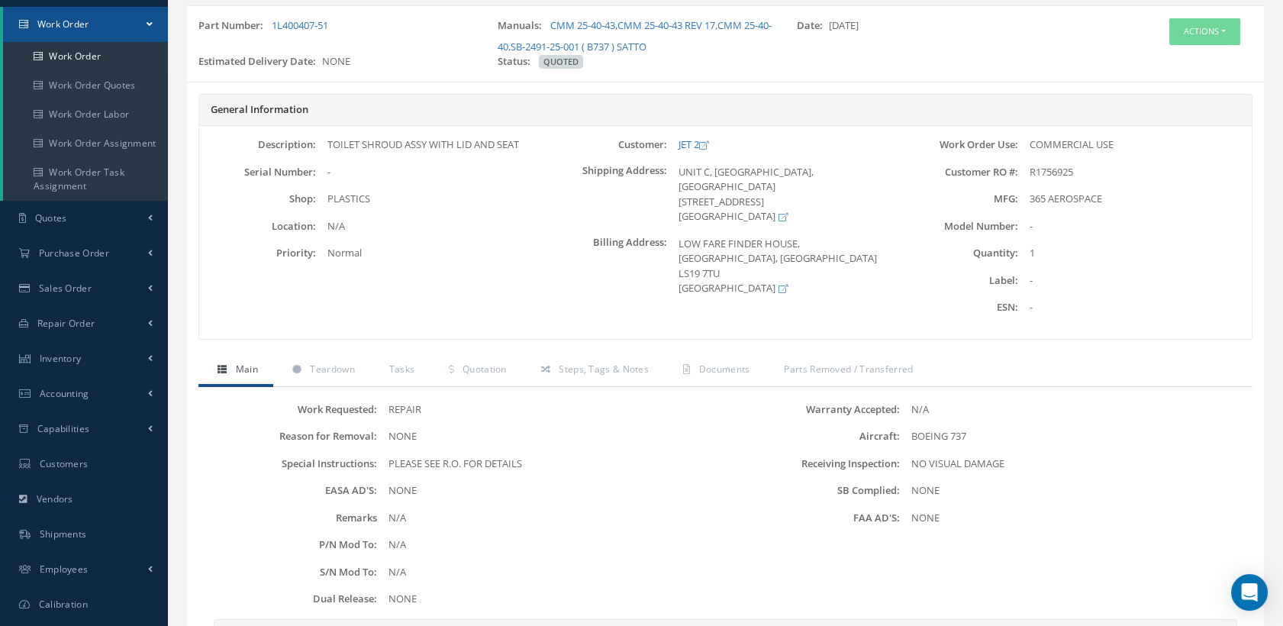
scroll to position [169, 0]
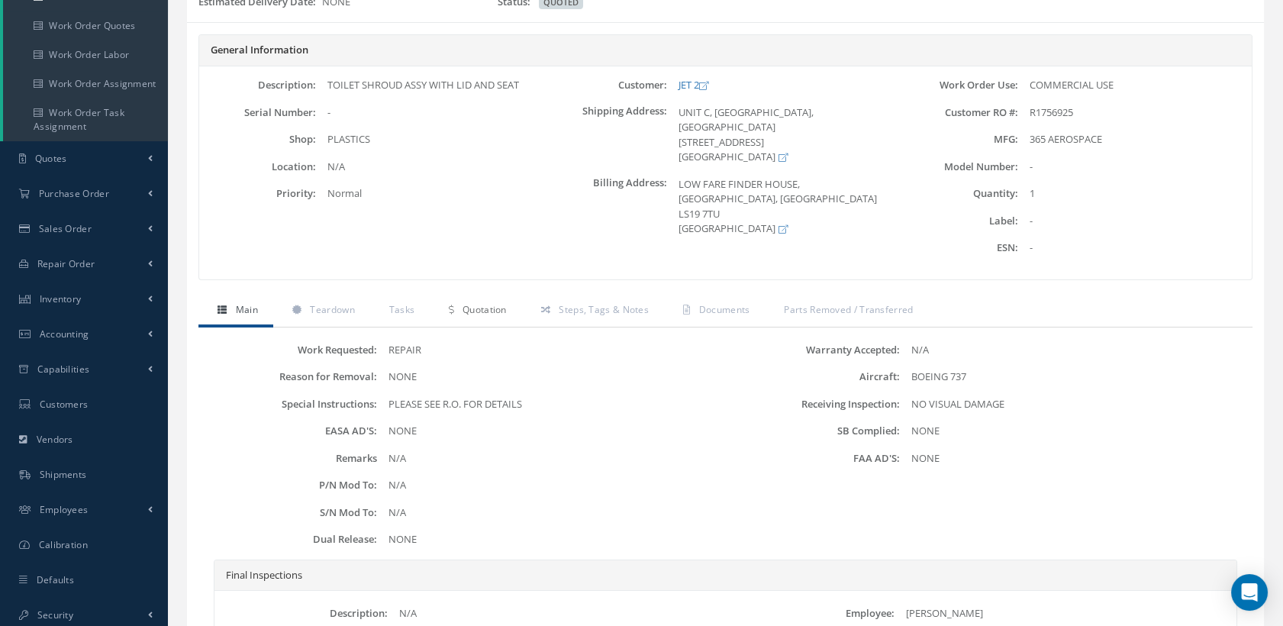
click at [492, 298] on link "Quotation" at bounding box center [476, 311] width 92 height 32
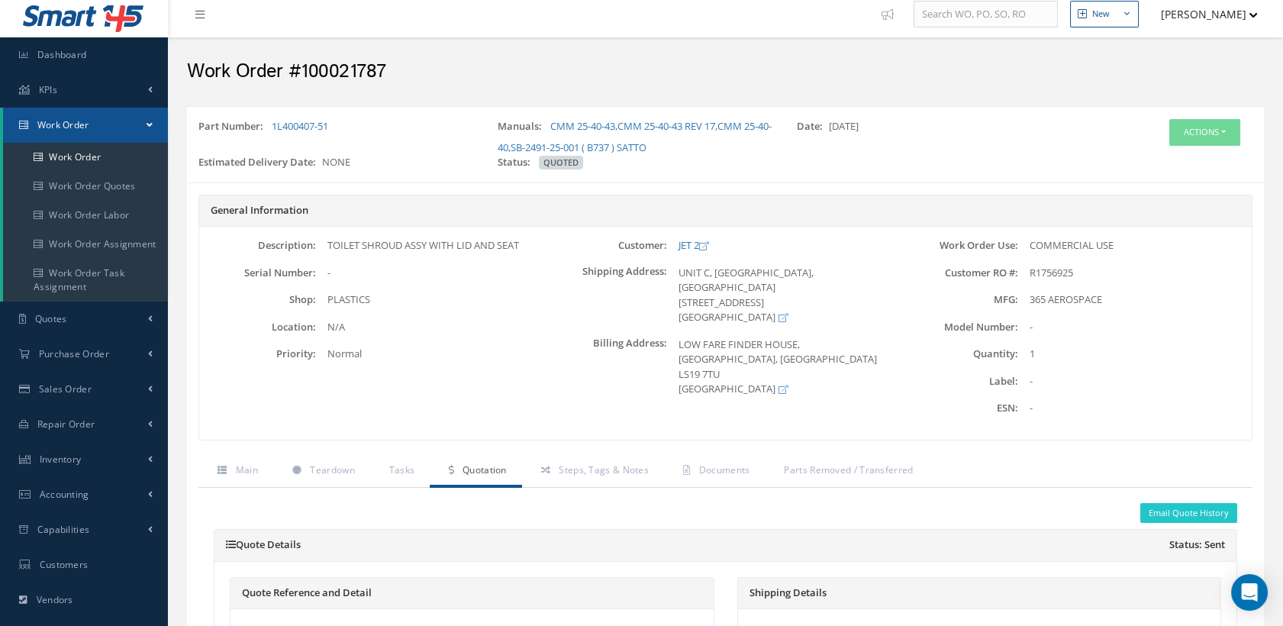
scroll to position [0, 0]
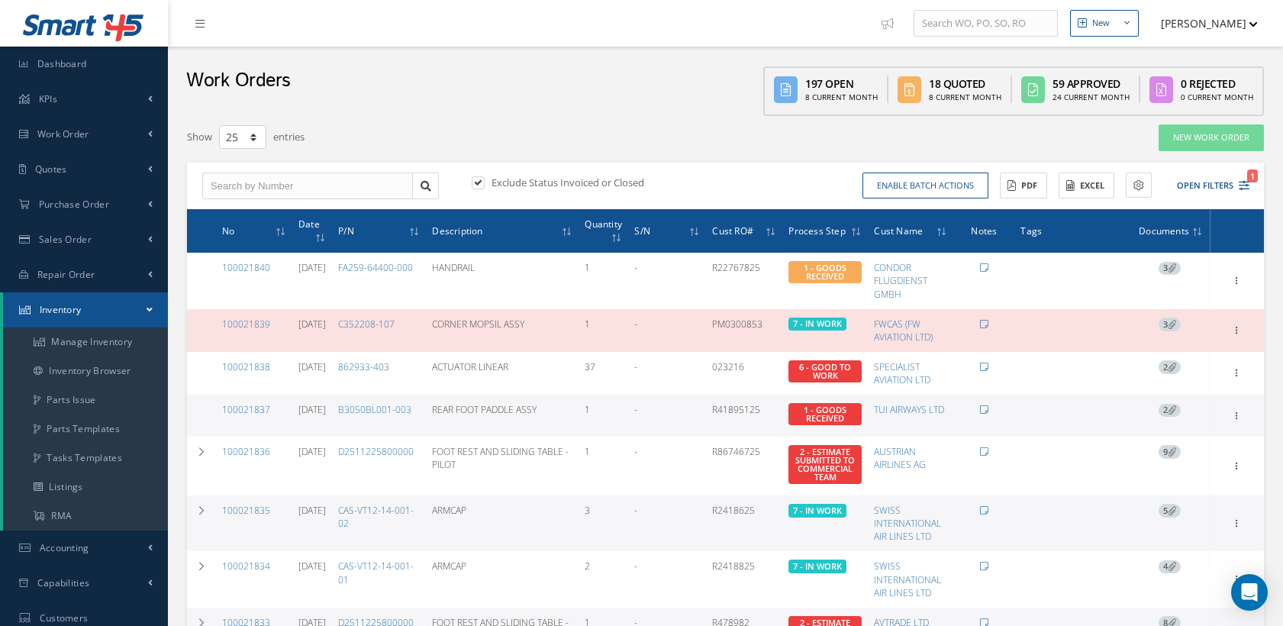
select select "25"
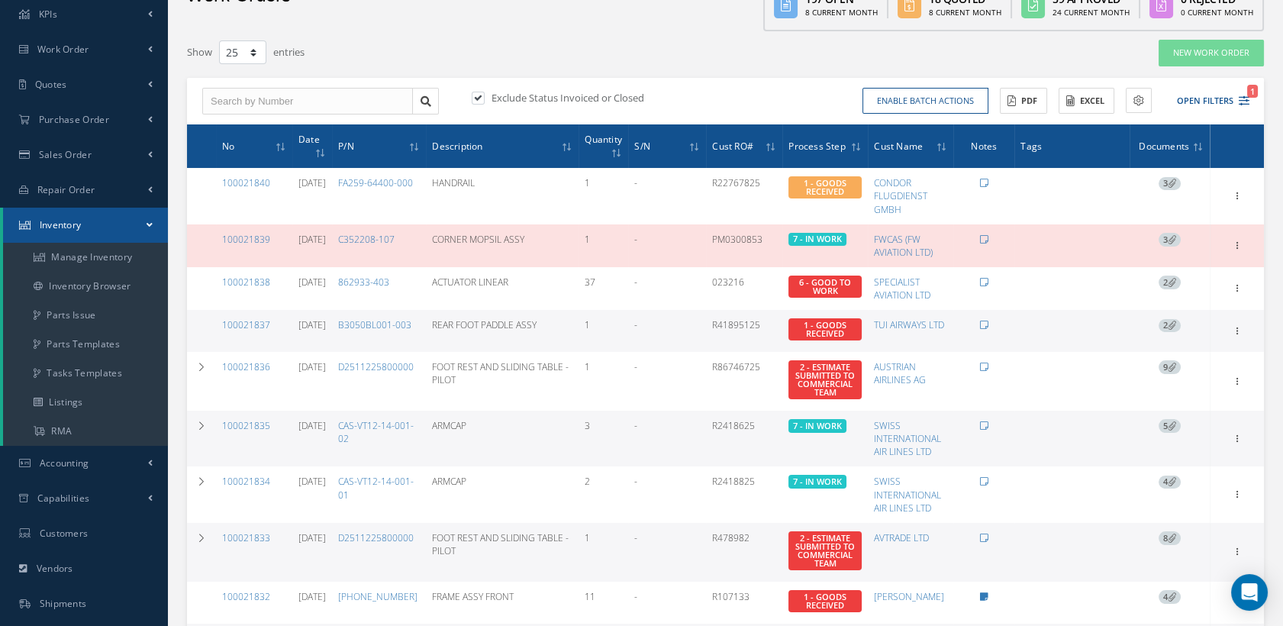
scroll to position [85, 0]
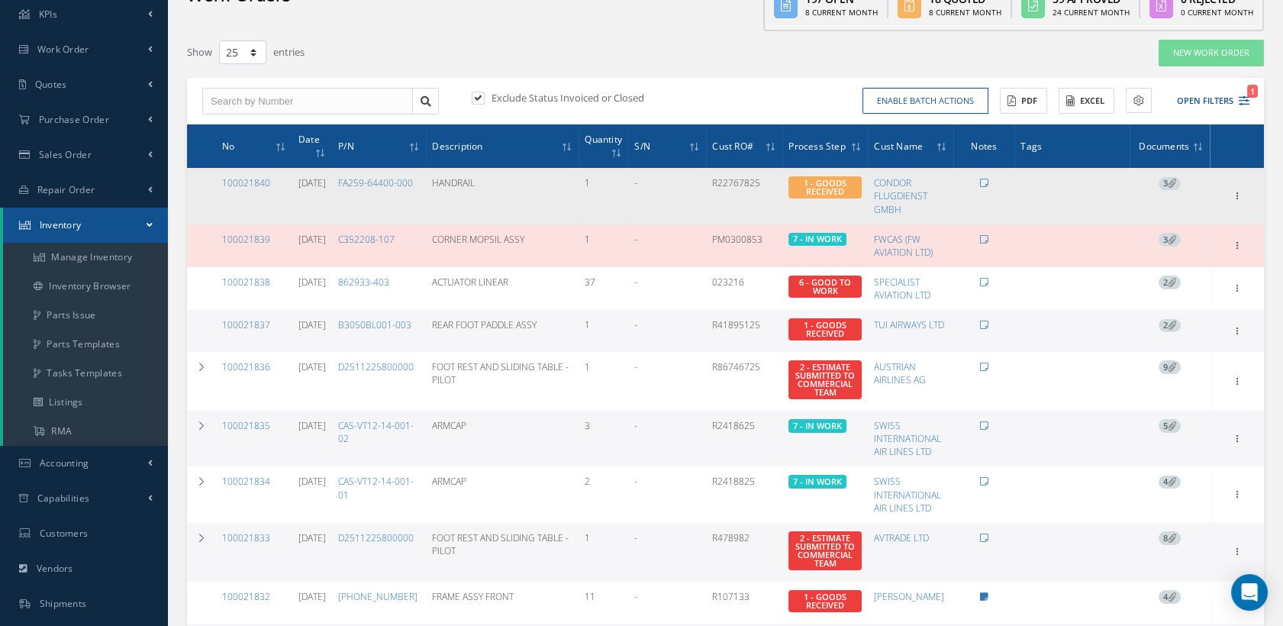
click at [410, 195] on td "FA259-64400-000" at bounding box center [379, 196] width 94 height 56
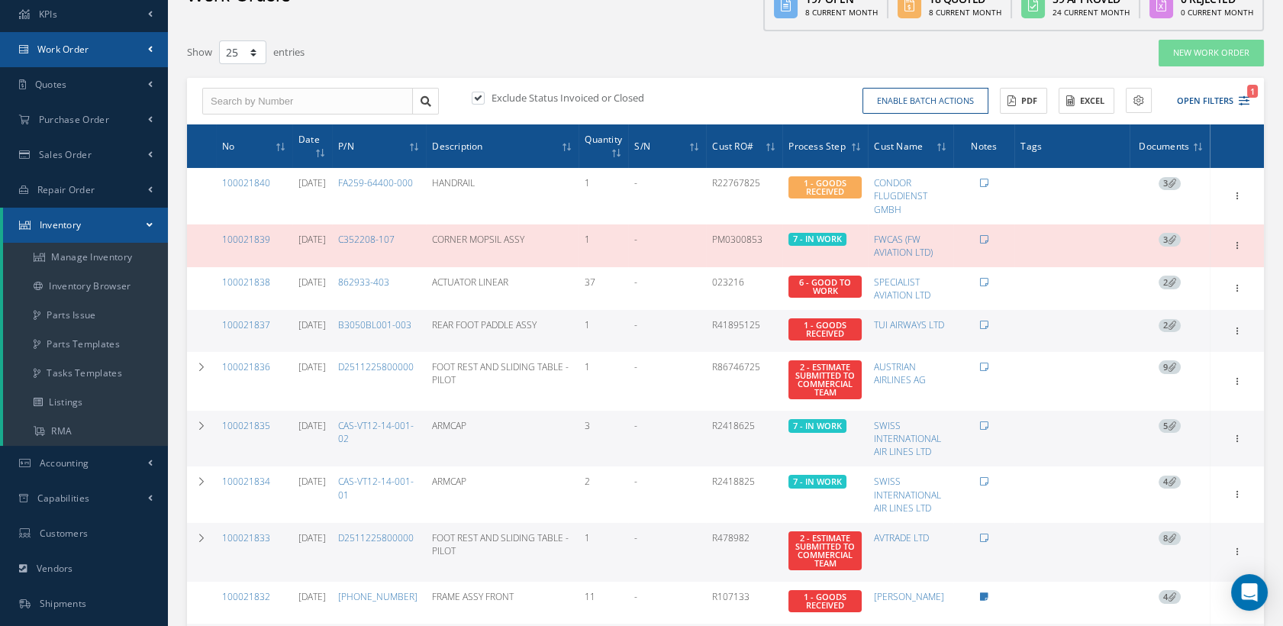
click at [60, 52] on span "Work Order" at bounding box center [63, 49] width 52 height 13
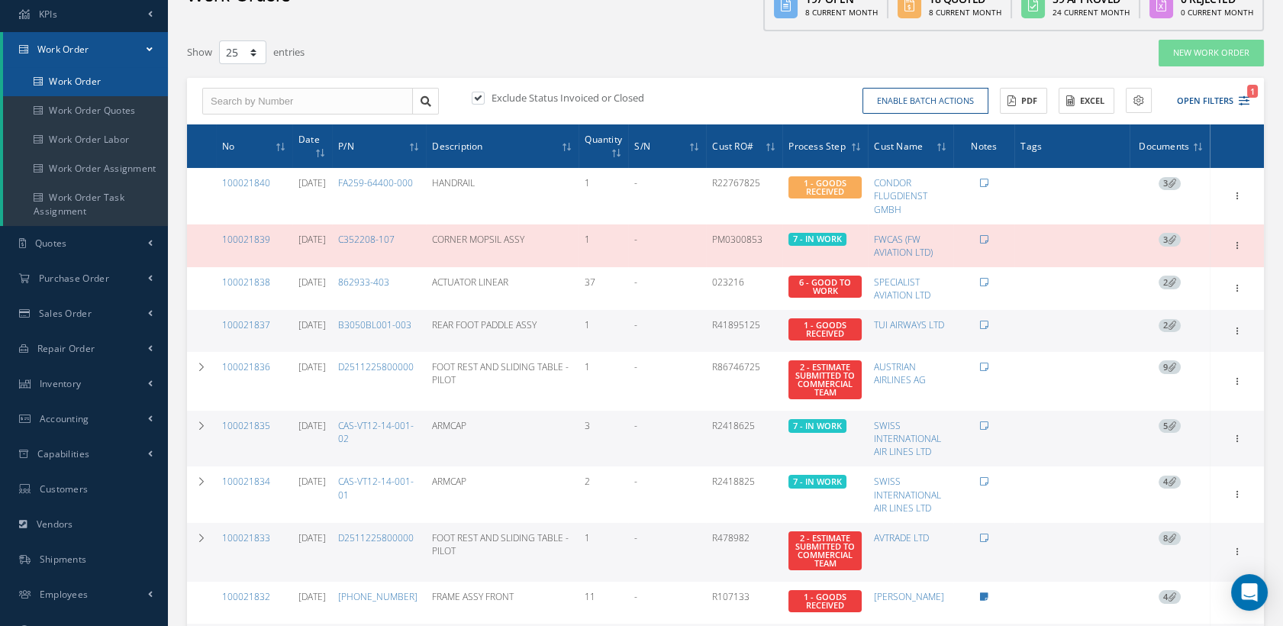
click at [91, 80] on link "Work Order" at bounding box center [85, 81] width 165 height 29
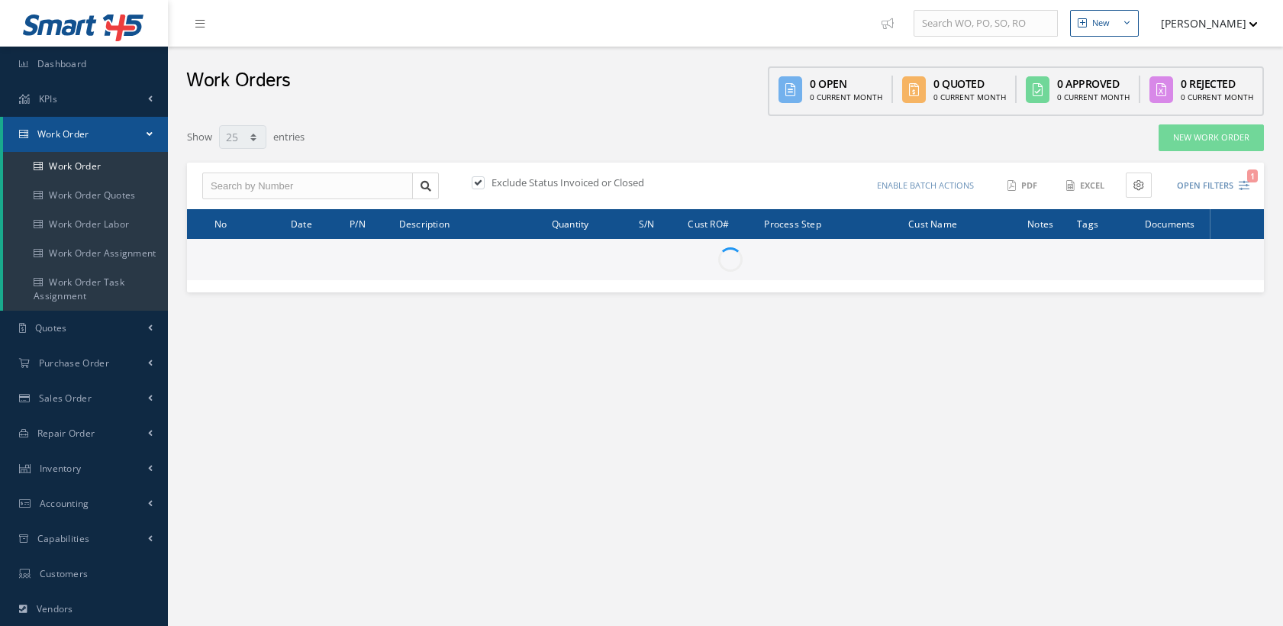
select select "25"
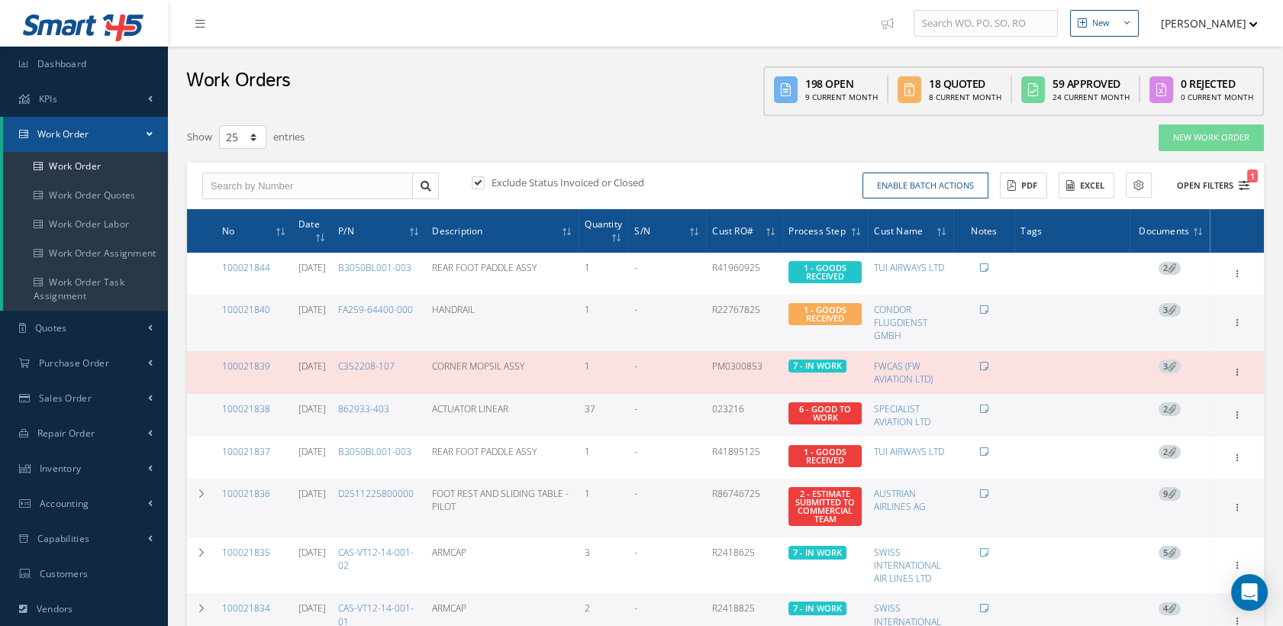
click at [1247, 175] on span "1" at bounding box center [1252, 175] width 11 height 13
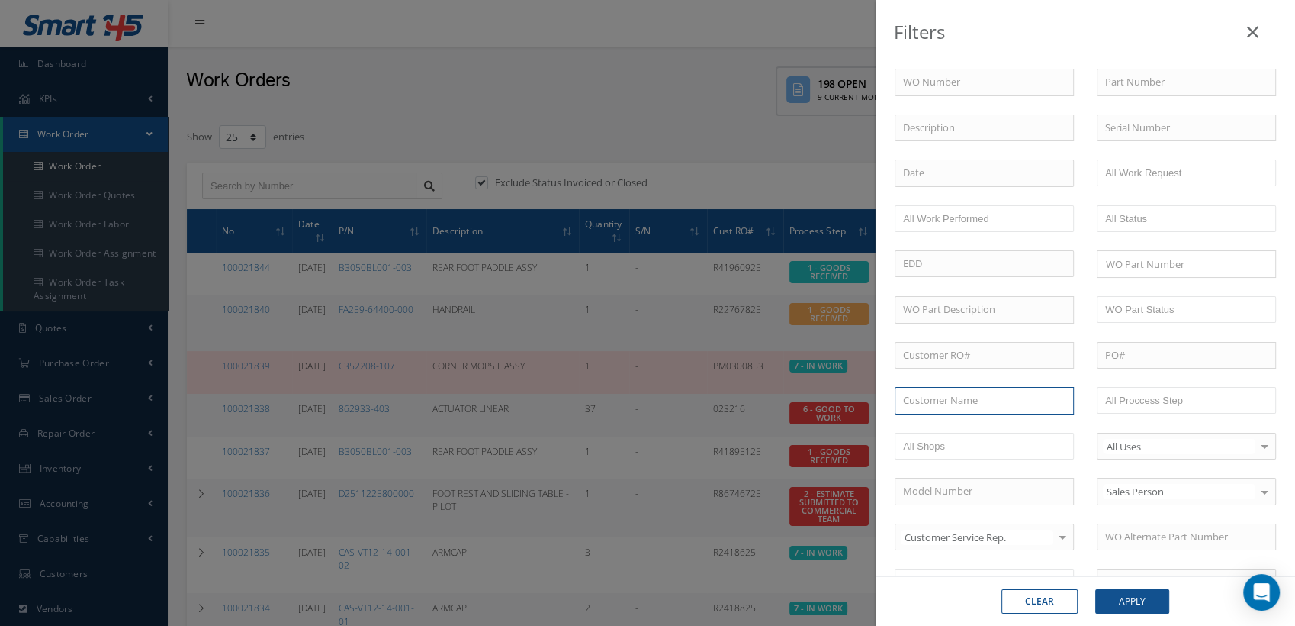
click at [986, 400] on input "text" at bounding box center [984, 400] width 179 height 27
click at [985, 400] on input "text" at bounding box center [984, 400] width 179 height 27
click at [970, 422] on div "No Match Found" at bounding box center [941, 427] width 77 height 15
click at [951, 402] on input "satto u" at bounding box center [984, 400] width 179 height 27
click at [963, 422] on span "SATTO REPAIR CENTER U.S.A." at bounding box center [968, 427] width 130 height 14
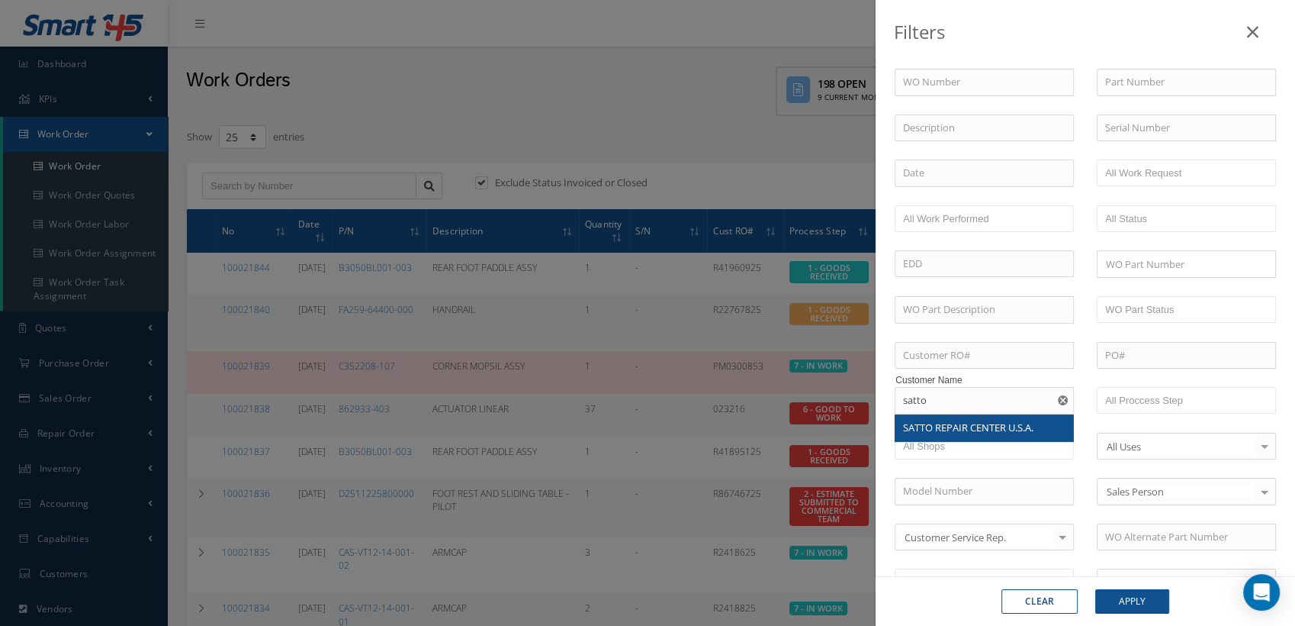
type input "SATTO REPAIR CENTER U.S.A."
click at [1151, 602] on button "Apply" at bounding box center [1133, 601] width 74 height 24
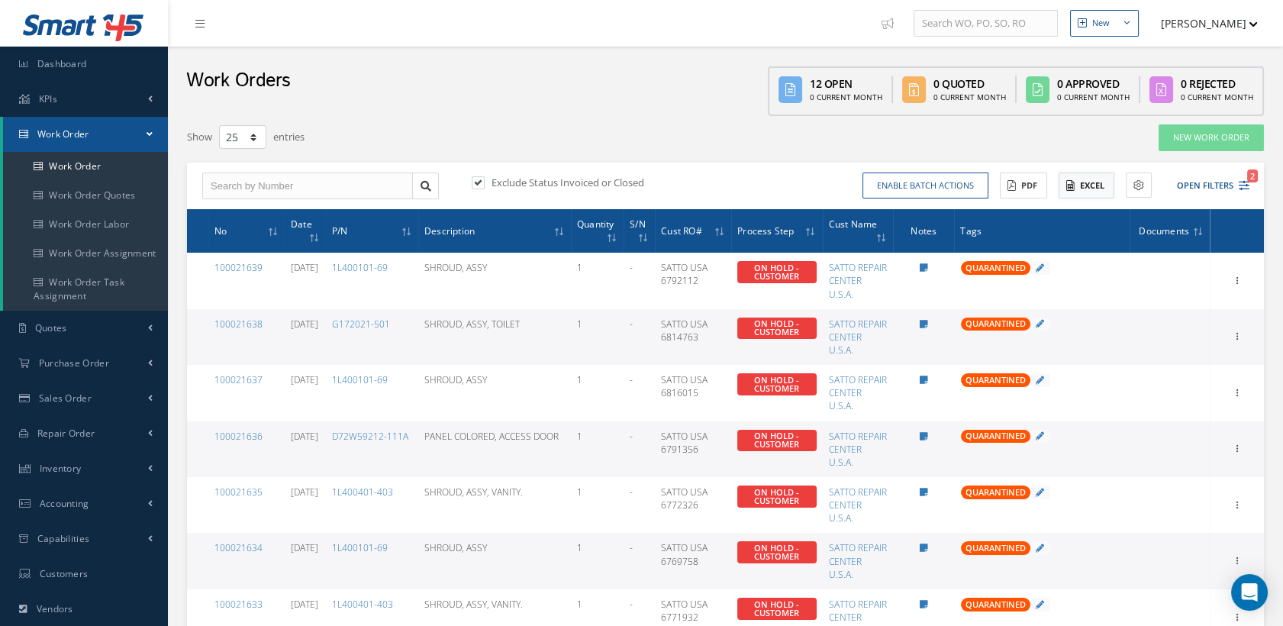
click at [1093, 185] on button "Excel" at bounding box center [1086, 185] width 56 height 27
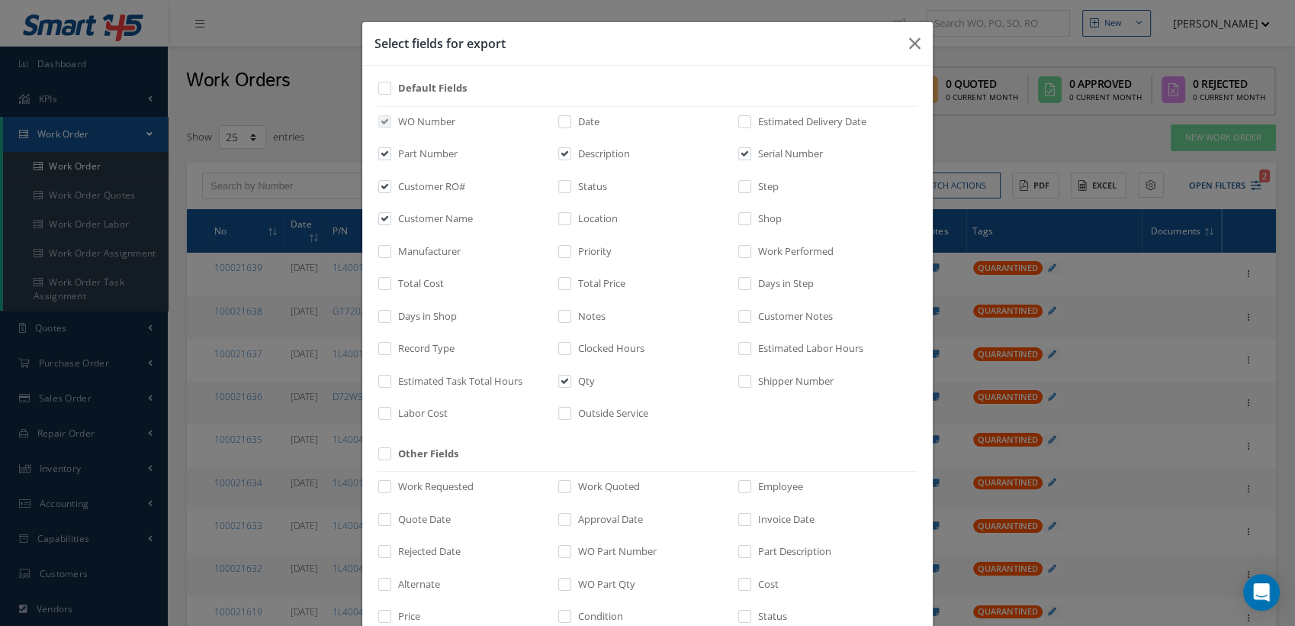
click at [571, 121] on label at bounding box center [573, 124] width 4 height 21
click at [564, 121] on input "checkbox" at bounding box center [566, 126] width 10 height 18
checkbox input "true"
click at [562, 185] on input "checkbox" at bounding box center [566, 191] width 10 height 18
checkbox input "true"
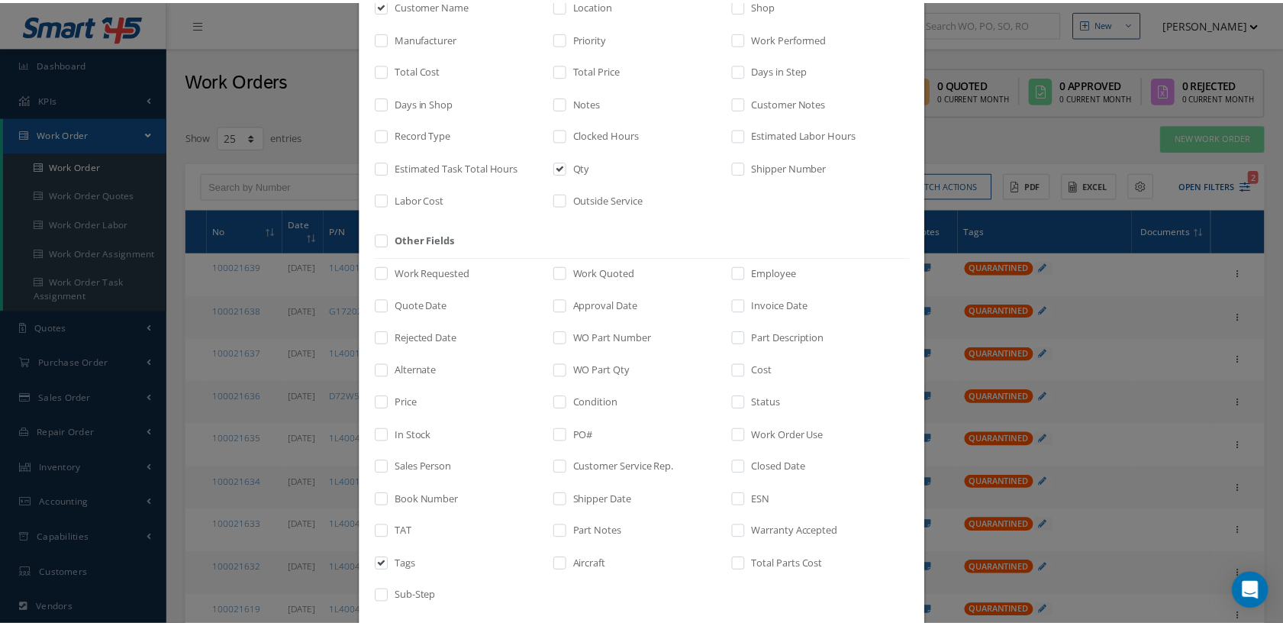
scroll to position [291, 0]
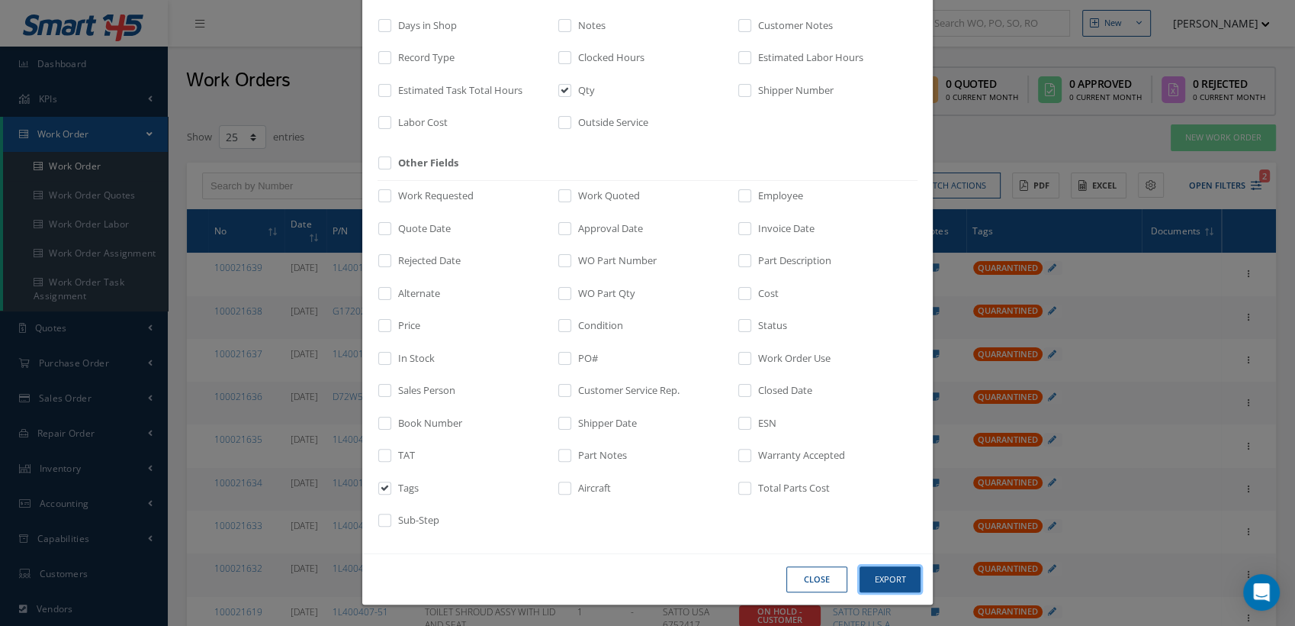
click at [0, 0] on button "Export" at bounding box center [0, 0] width 0 height 0
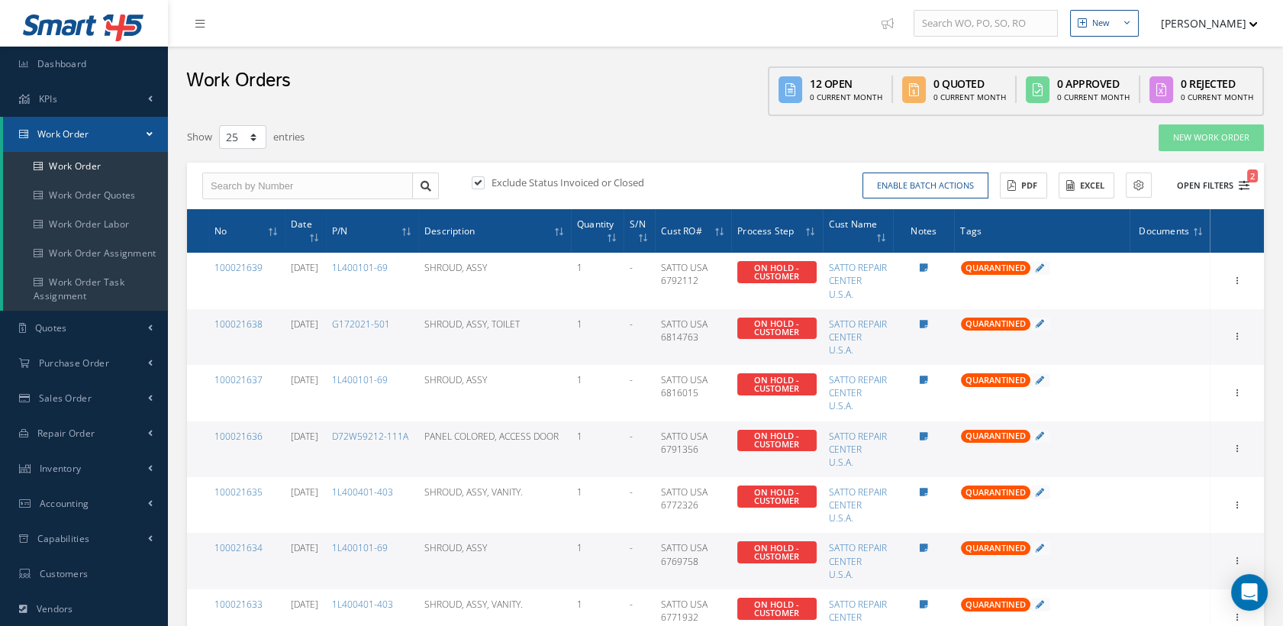
click at [1247, 181] on span "2" at bounding box center [1252, 175] width 11 height 13
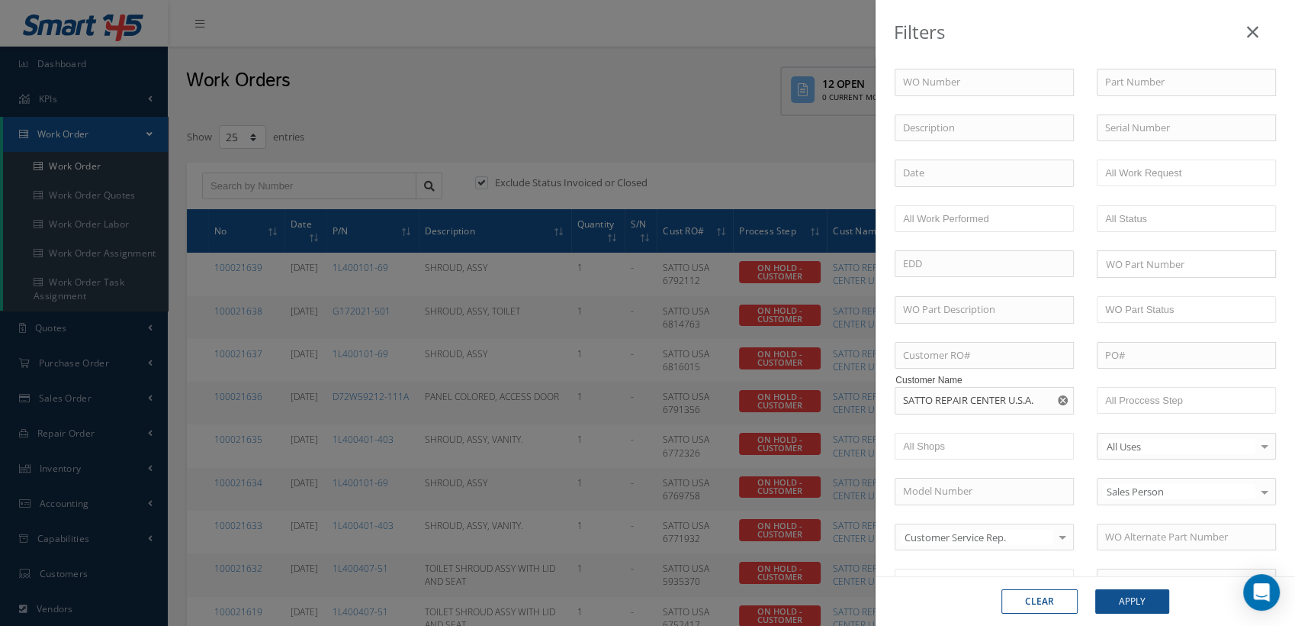
click at [1060, 397] on use "Reset" at bounding box center [1063, 400] width 10 height 10
click at [933, 401] on input "text" at bounding box center [984, 400] width 179 height 27
click at [931, 424] on span "BARFIELD INC" at bounding box center [951, 427] width 96 height 14
type input "BARFIELD INC"
click at [1124, 599] on button "Apply" at bounding box center [1133, 601] width 74 height 24
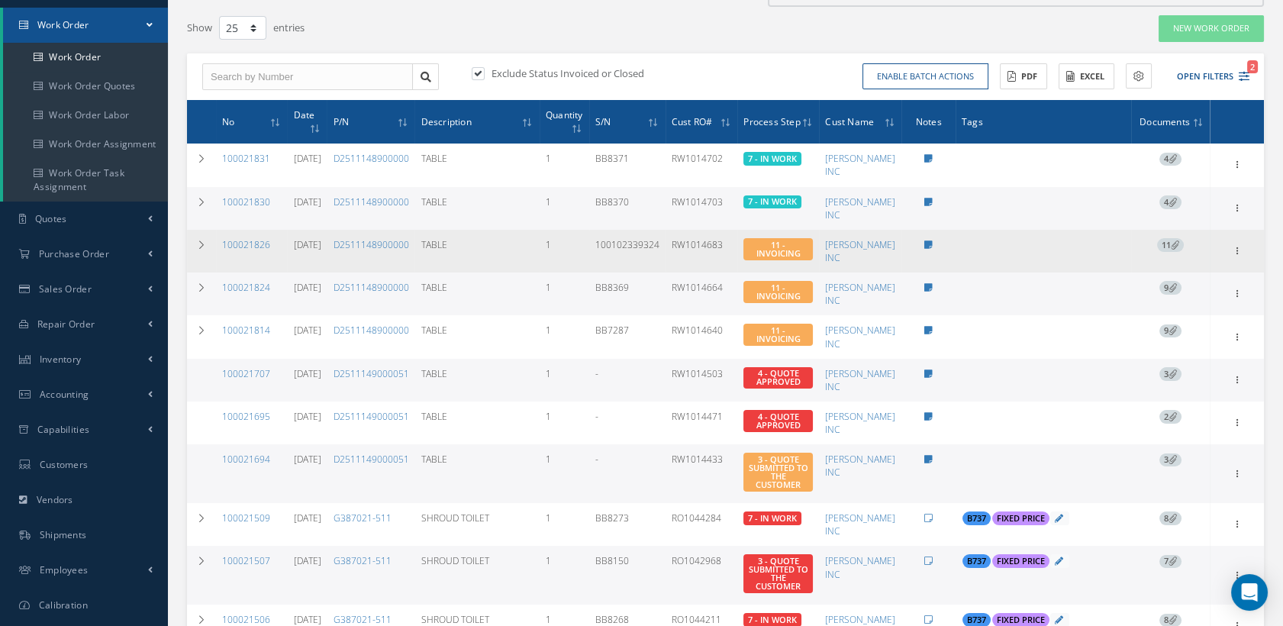
scroll to position [137, 0]
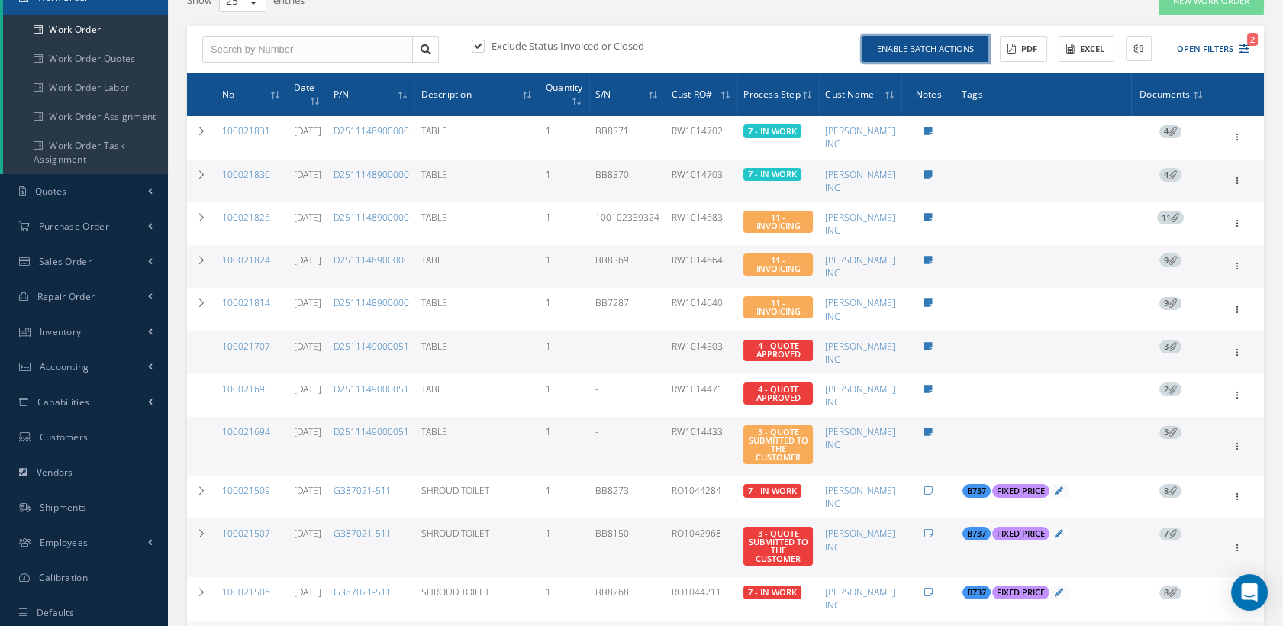
click at [944, 47] on button "Enable batch actions" at bounding box center [925, 49] width 126 height 27
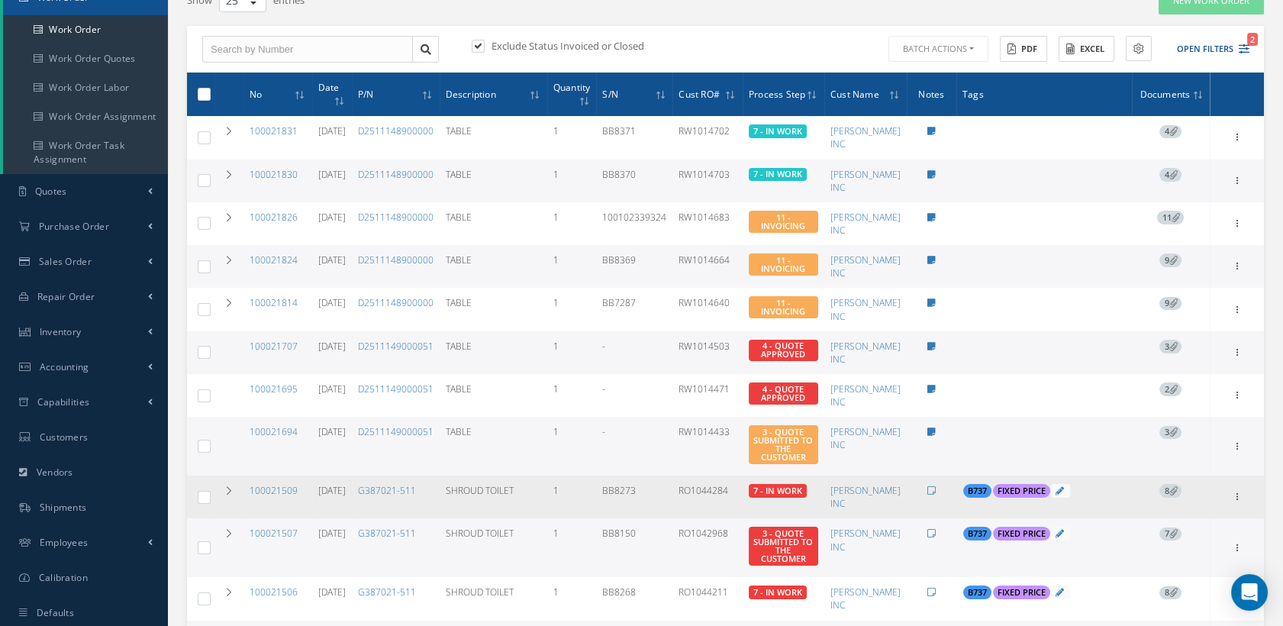
click at [210, 497] on label at bounding box center [210, 496] width 0 height 13
click at [206, 497] on input "checkbox" at bounding box center [205, 499] width 10 height 10
checkbox input "true"
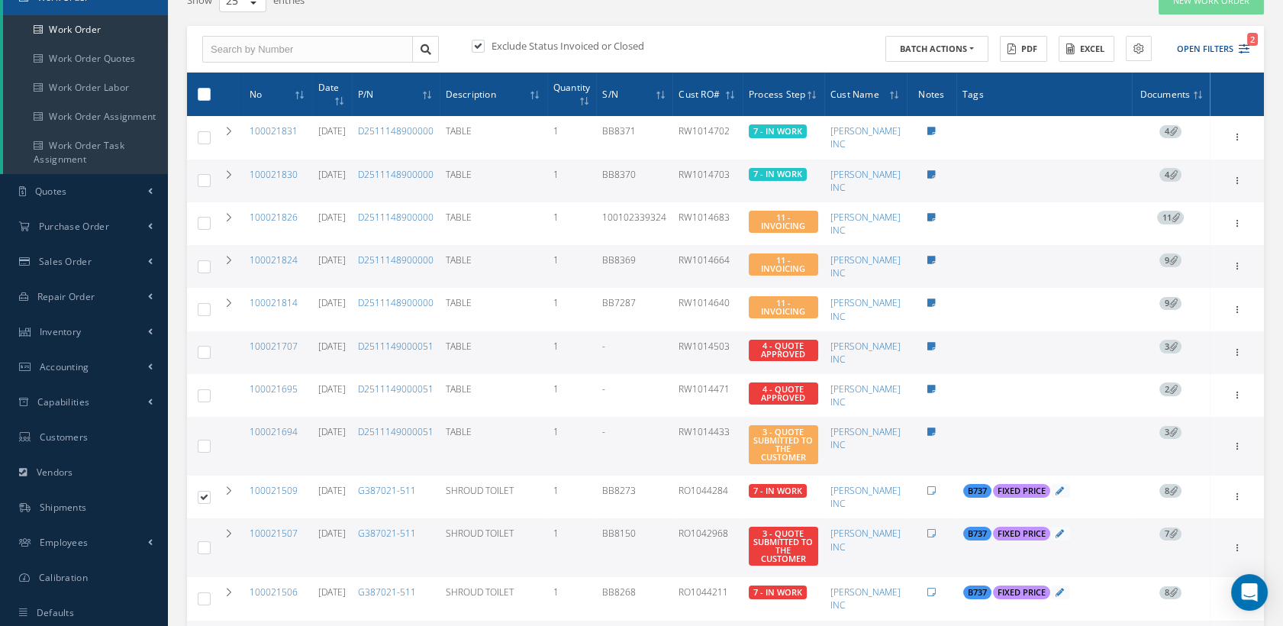
click at [210, 547] on label at bounding box center [210, 546] width 0 height 13
click at [202, 547] on input "checkbox" at bounding box center [205, 549] width 10 height 10
checkbox input "true"
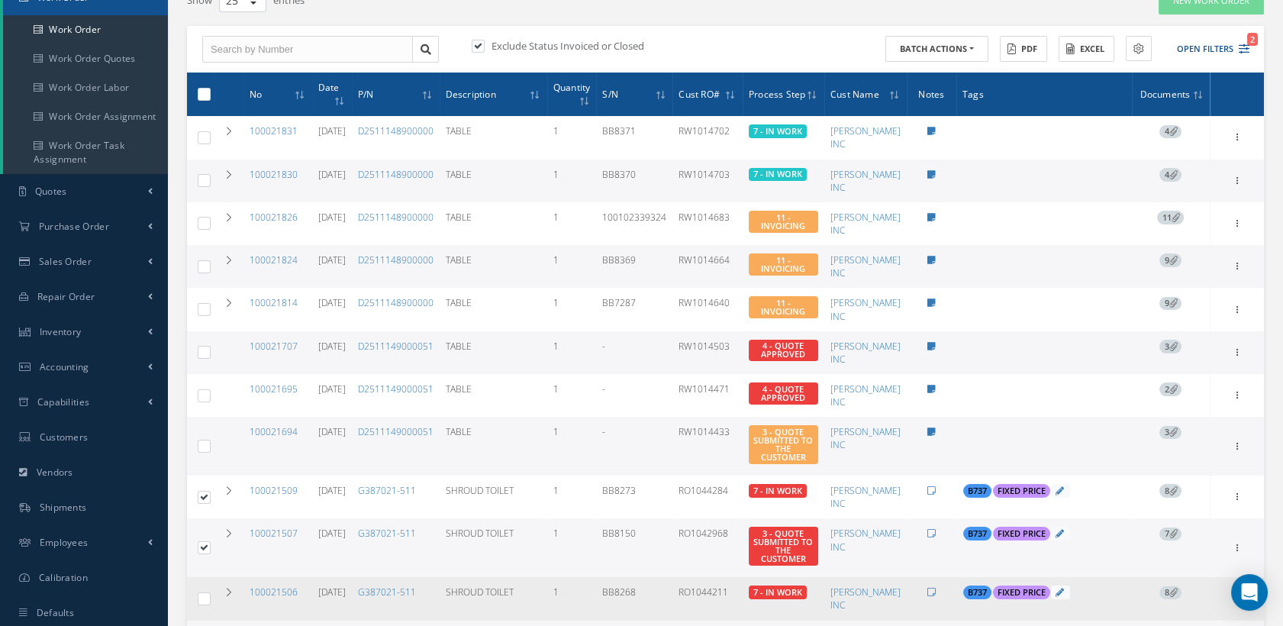
click at [210, 595] on label at bounding box center [210, 597] width 0 height 13
click at [204, 595] on input "checkbox" at bounding box center [205, 600] width 10 height 10
checkbox input "true"
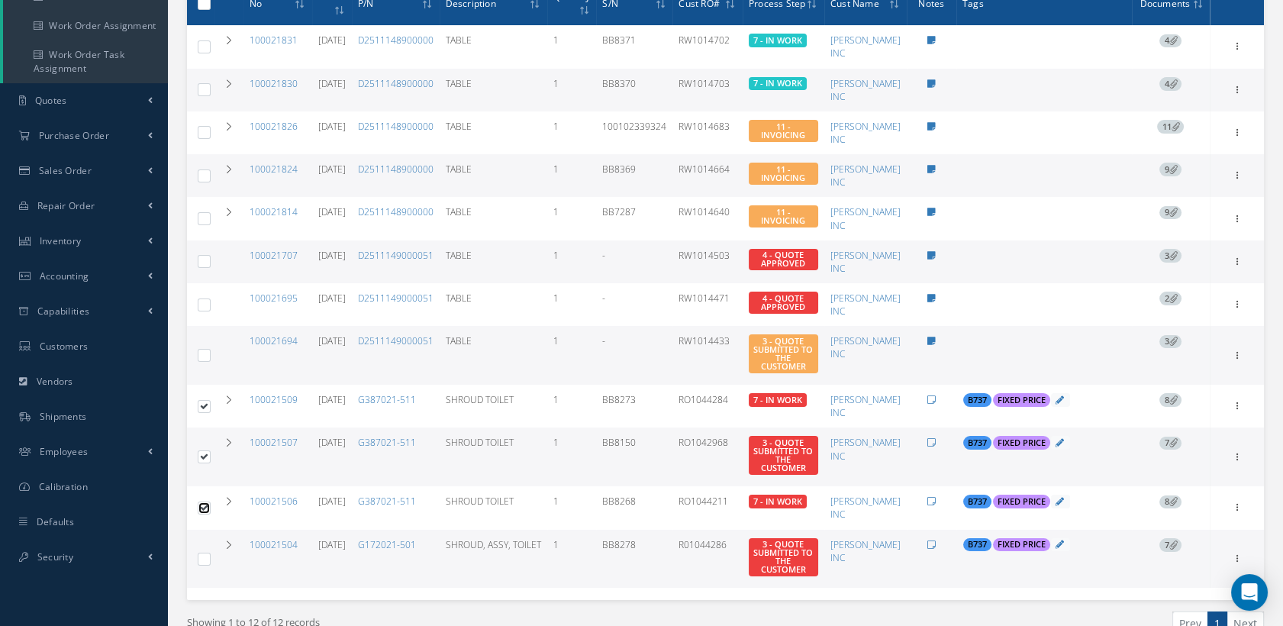
scroll to position [306, 0]
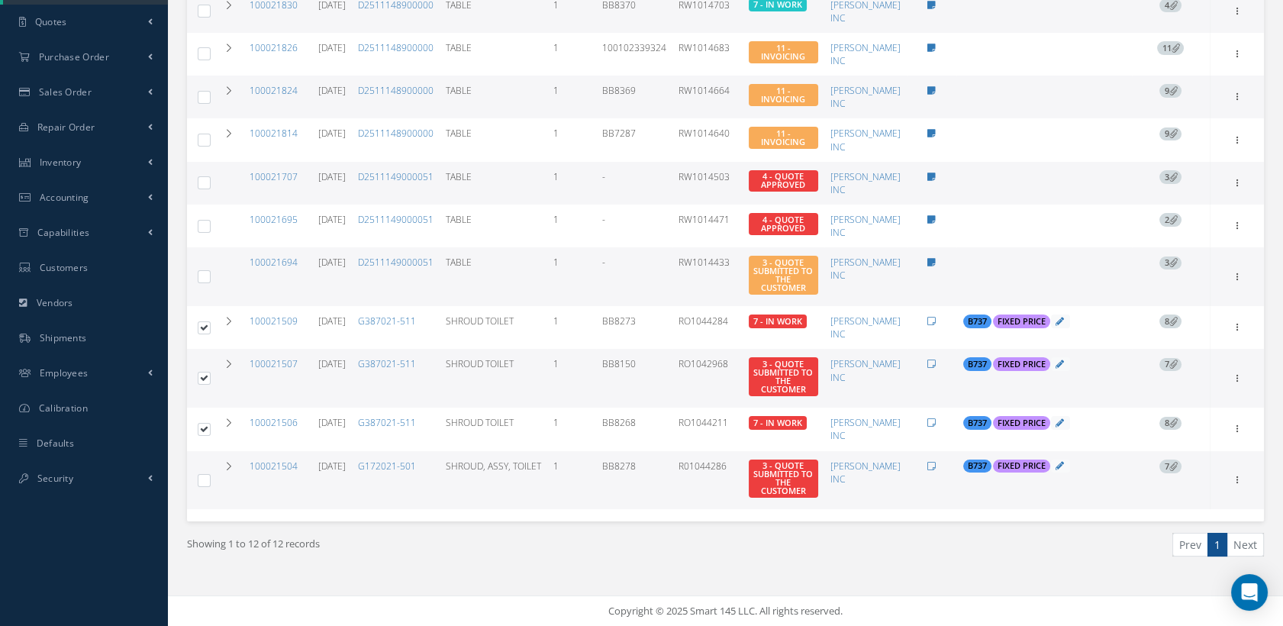
click at [203, 487] on td at bounding box center [200, 480] width 27 height 59
click at [210, 481] on label at bounding box center [210, 479] width 0 height 13
click at [203, 481] on input "checkbox" at bounding box center [205, 481] width 10 height 10
checkbox input "true"
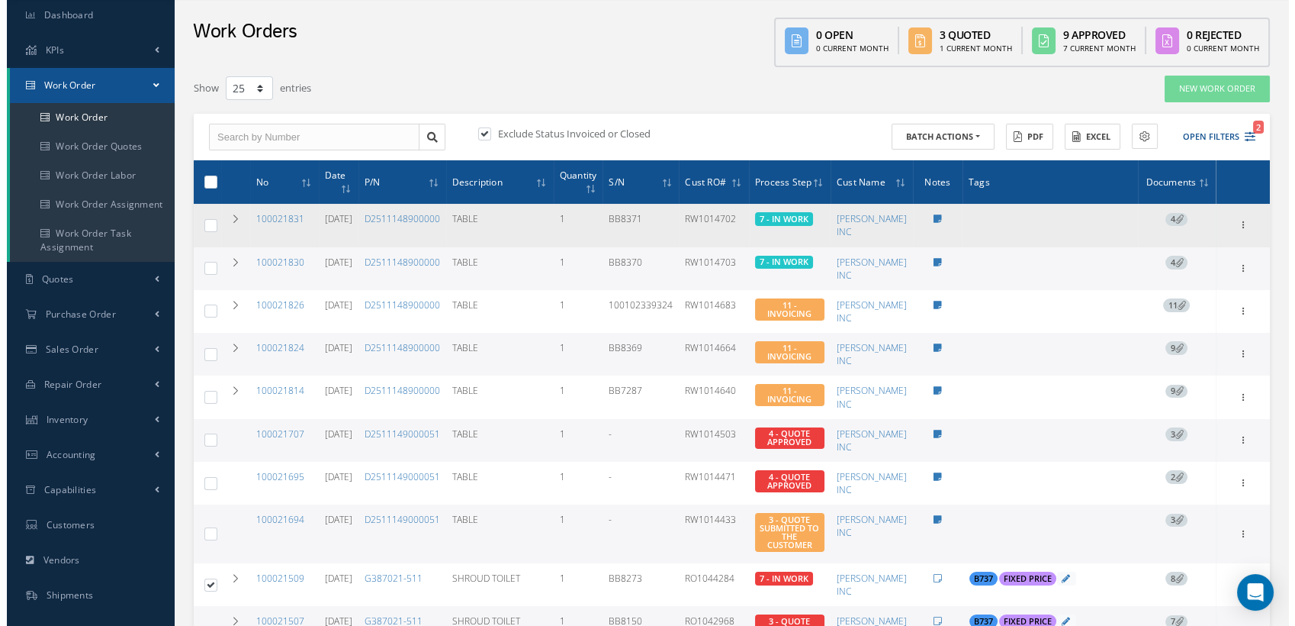
scroll to position [85, 0]
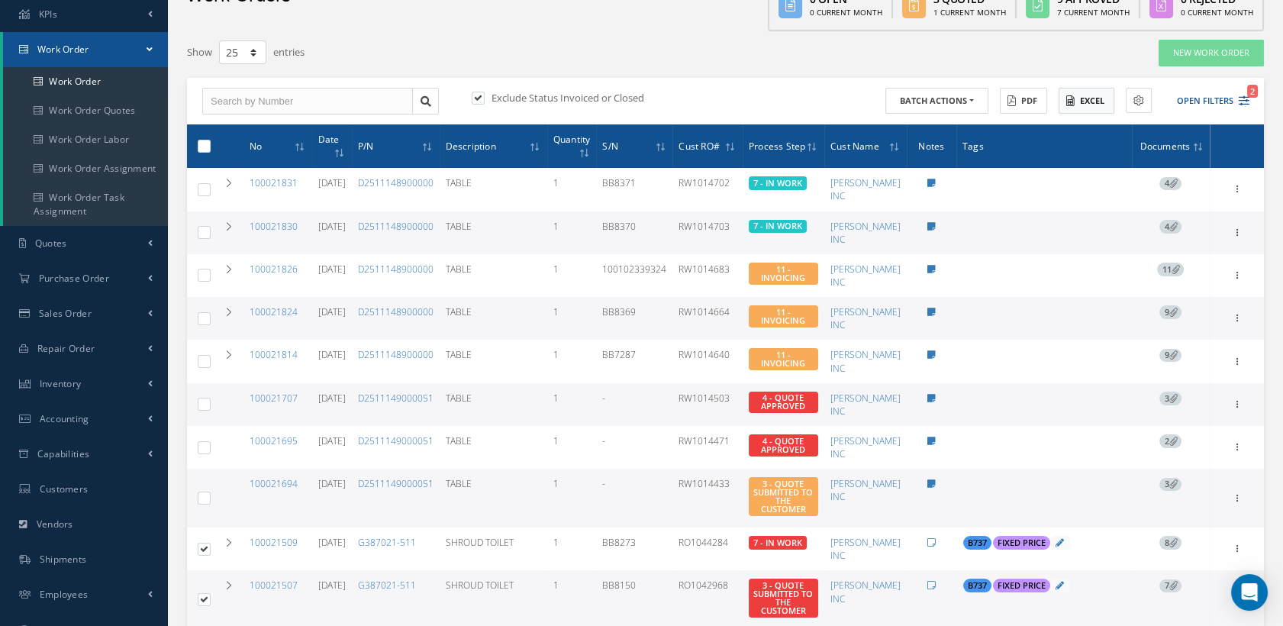
click at [1067, 99] on icon at bounding box center [1070, 100] width 8 height 11
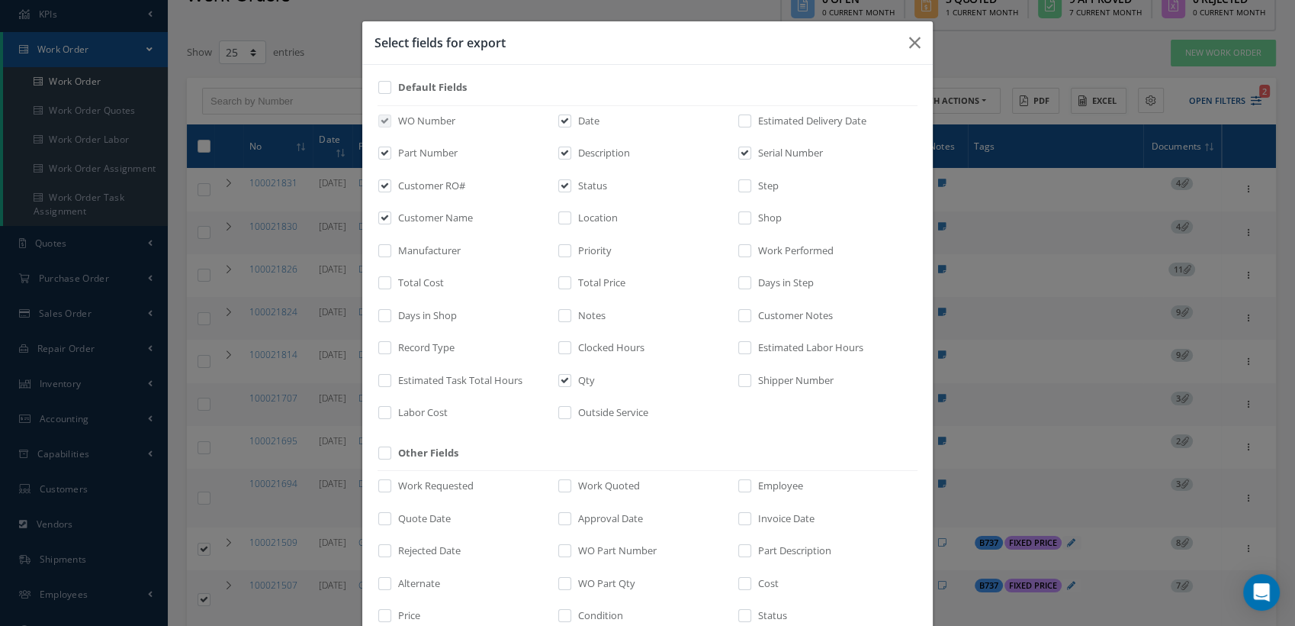
scroll to position [0, 0]
click at [561, 186] on input "checkbox" at bounding box center [566, 191] width 10 height 18
checkbox input "false"
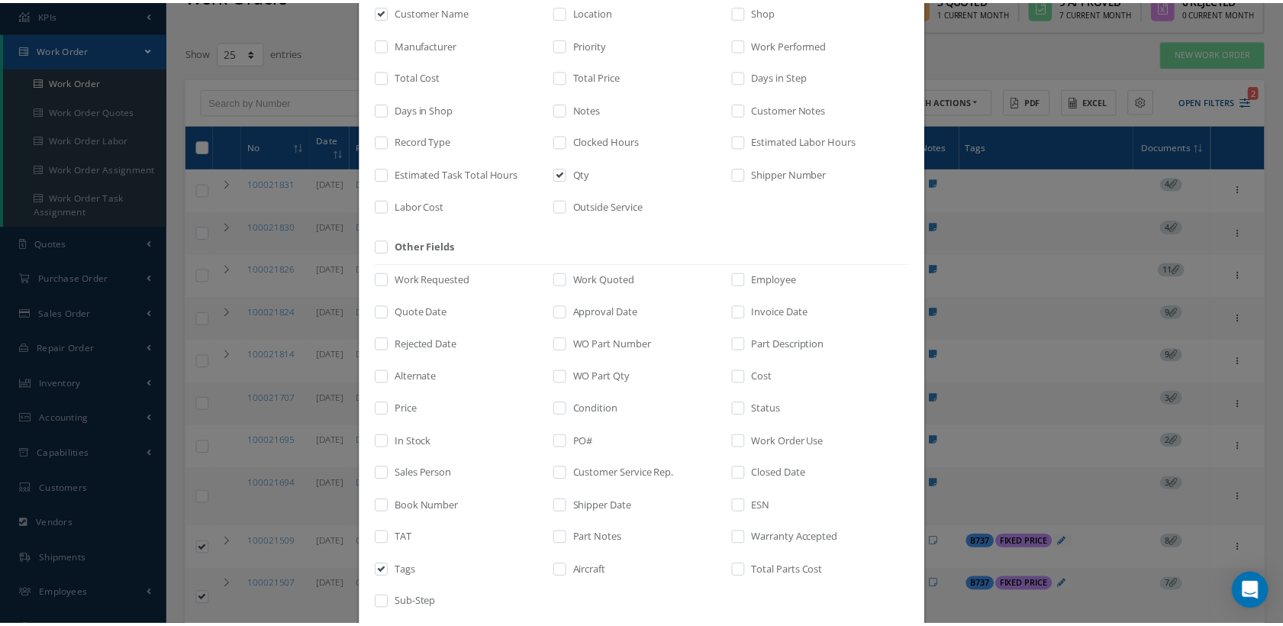
scroll to position [291, 0]
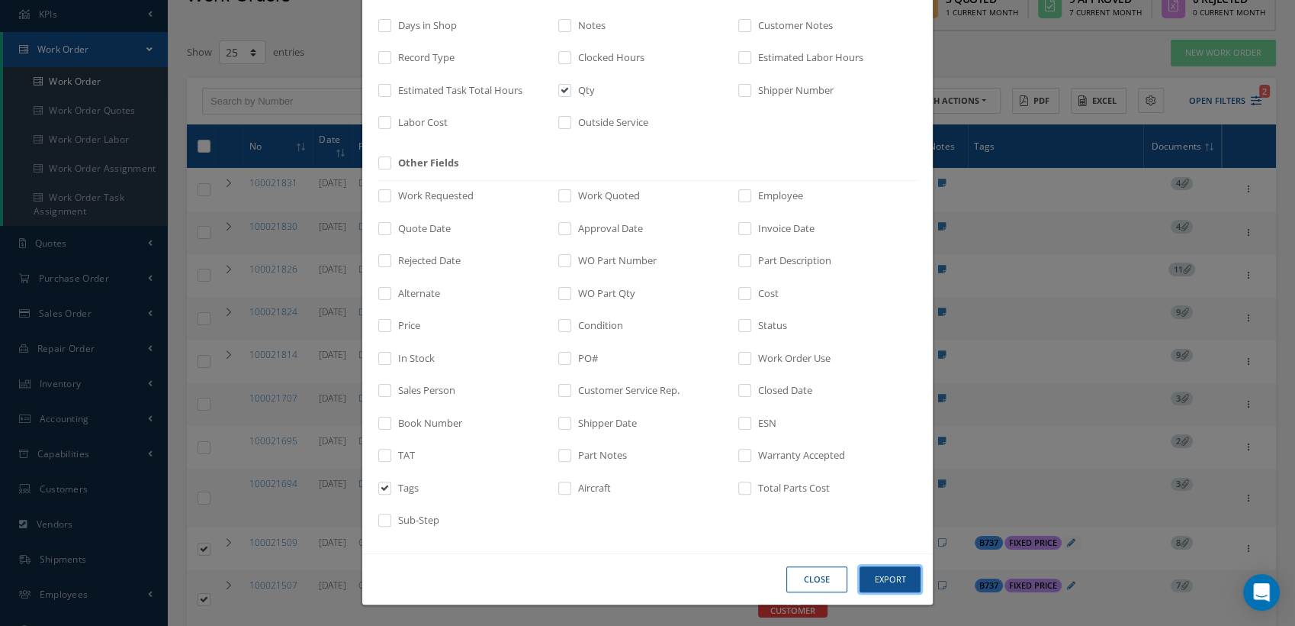
click at [0, 0] on button "Export" at bounding box center [0, 0] width 0 height 0
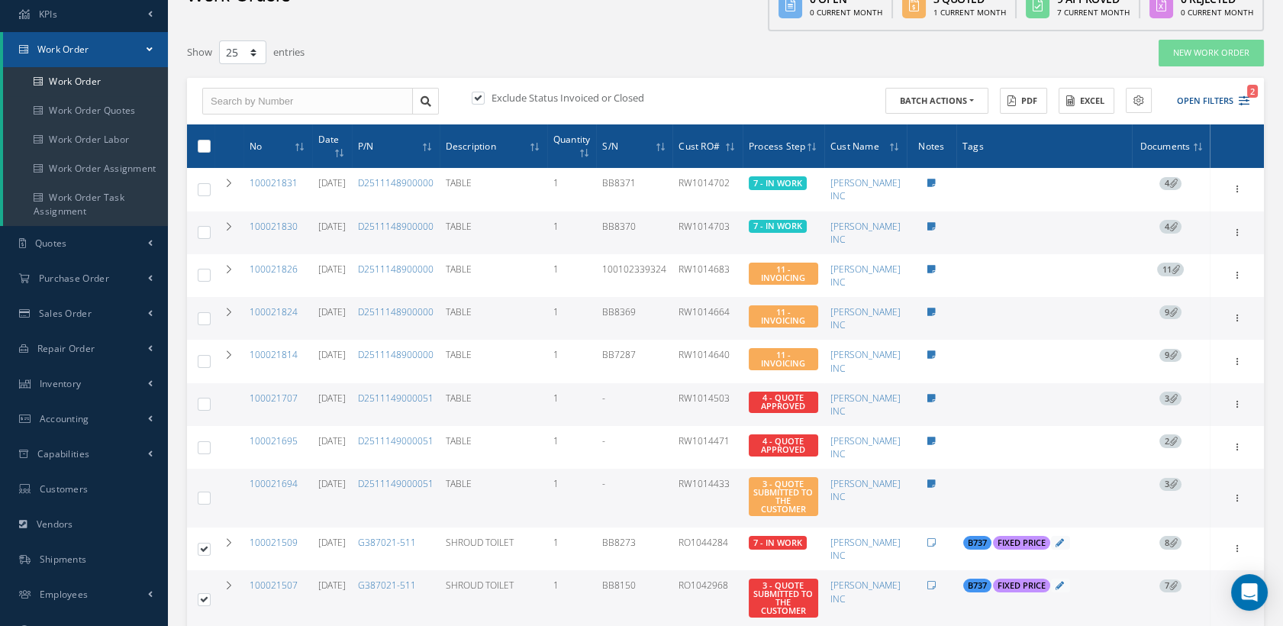
click at [703, 81] on div "Exclude Status Invoiced or Closed Batch Actions Update Work Orders Close Work O…" at bounding box center [725, 101] width 1077 height 47
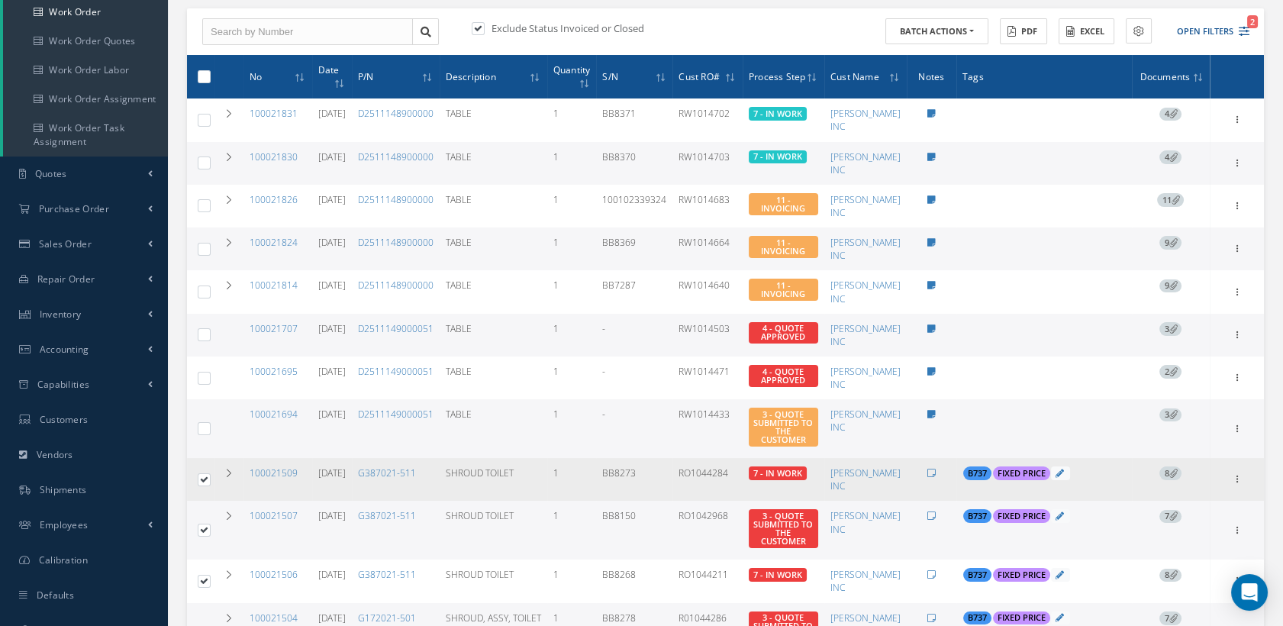
scroll to position [306, 0]
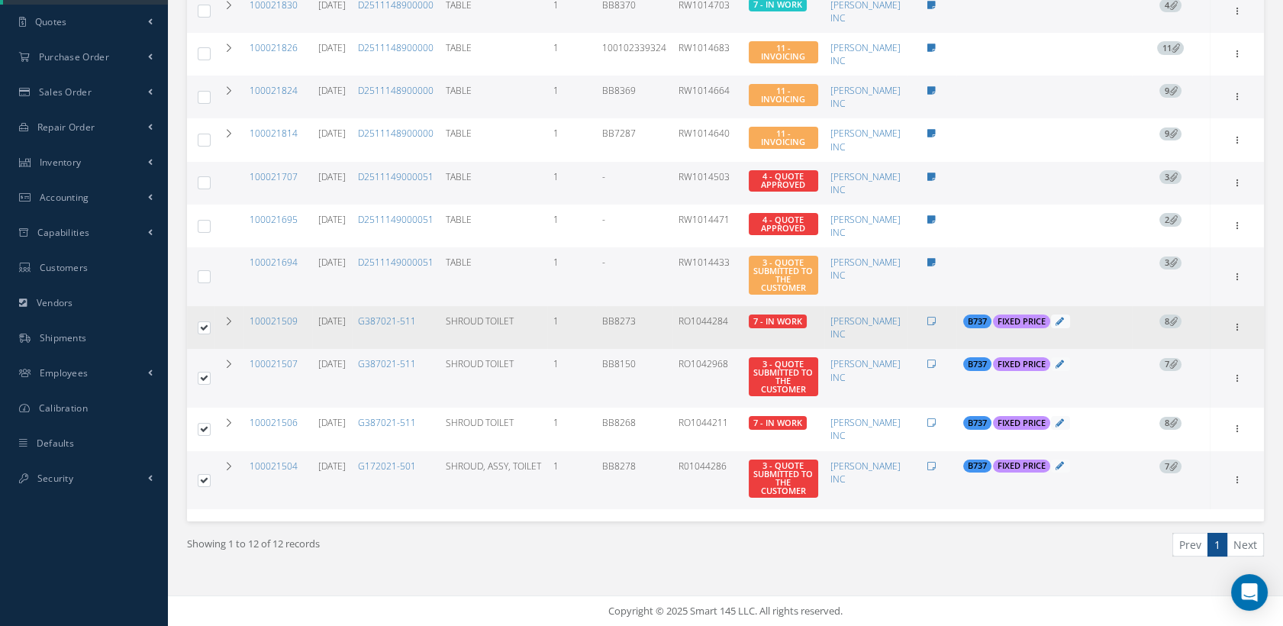
click at [210, 320] on label at bounding box center [210, 326] width 0 height 13
click at [201, 324] on input "checkbox" at bounding box center [205, 329] width 10 height 10
checkbox input "false"
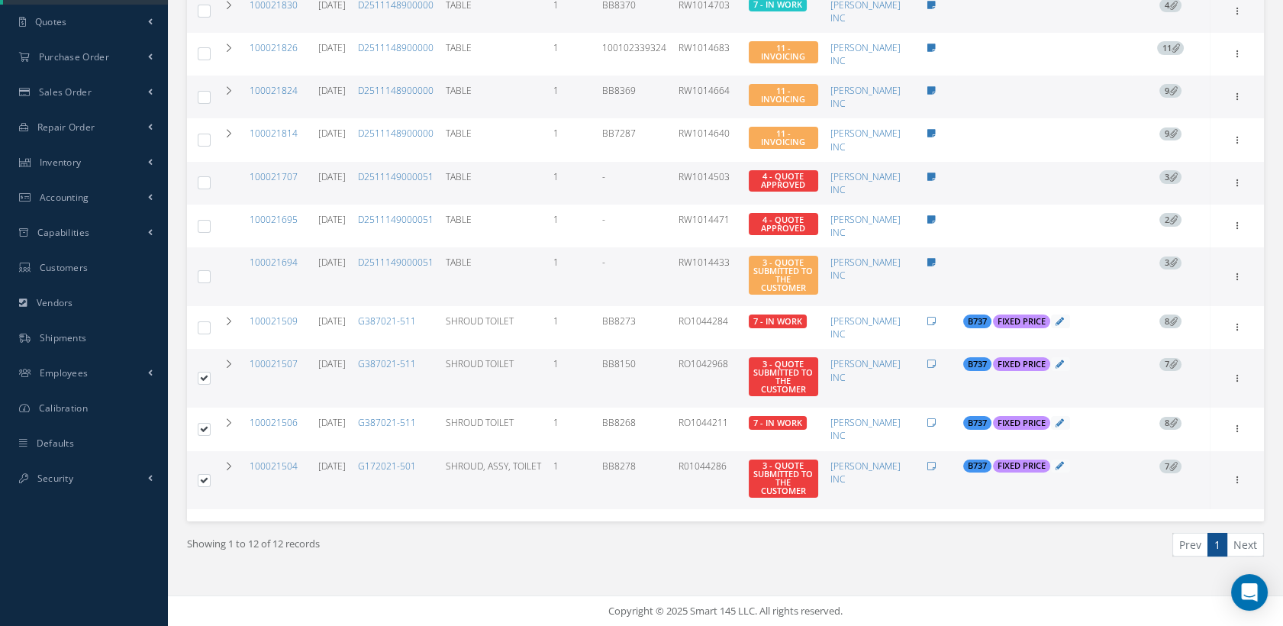
click at [210, 380] on label at bounding box center [210, 377] width 0 height 13
click at [203, 380] on input "checkbox" at bounding box center [205, 380] width 10 height 10
checkbox input "false"
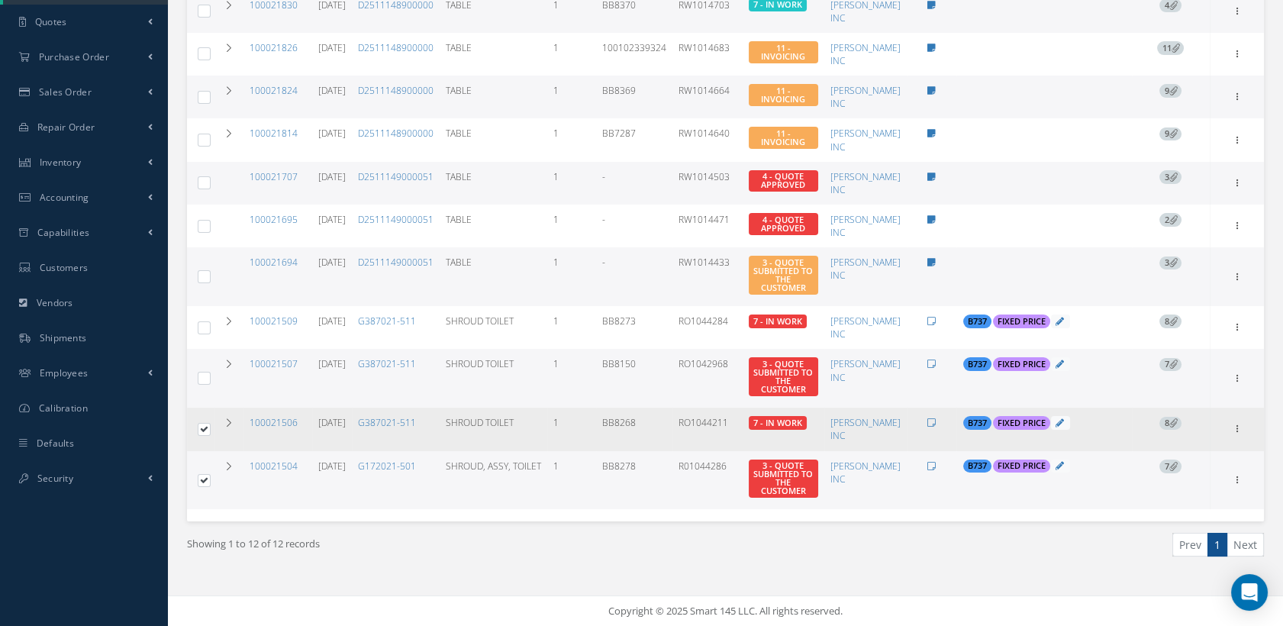
click at [210, 424] on label at bounding box center [210, 428] width 0 height 13
click at [206, 426] on input "checkbox" at bounding box center [205, 431] width 10 height 10
checkbox input "false"
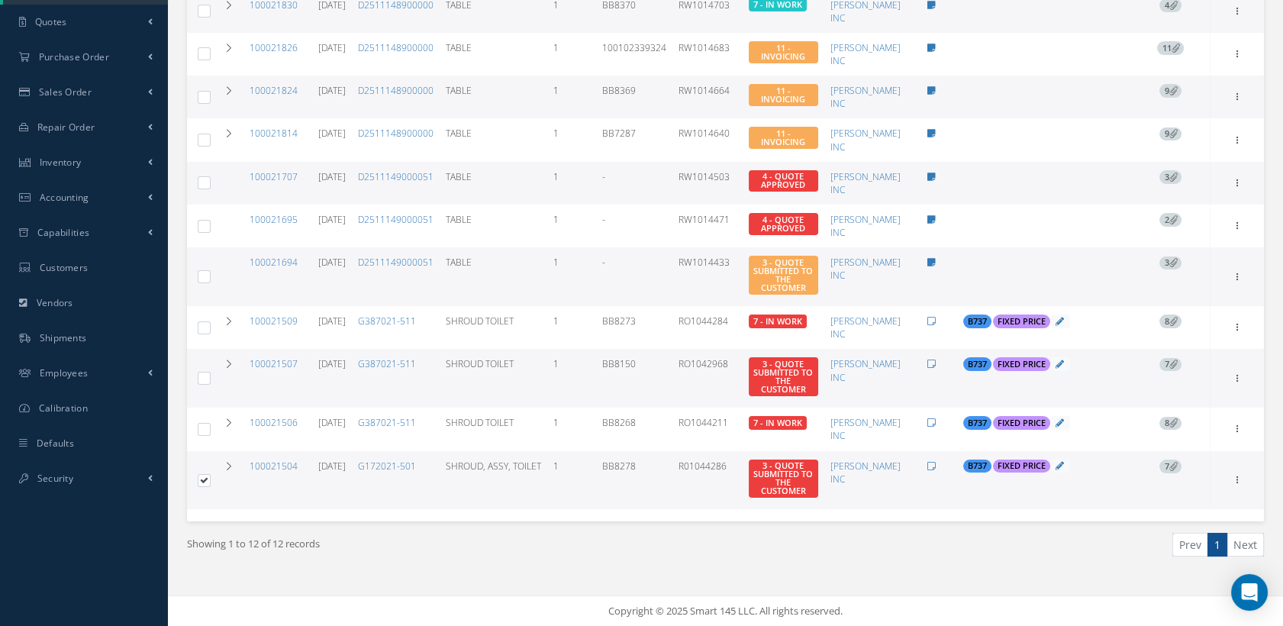
click at [210, 484] on label at bounding box center [210, 479] width 0 height 13
click at [203, 484] on input "checkbox" at bounding box center [205, 481] width 10 height 10
checkbox input "false"
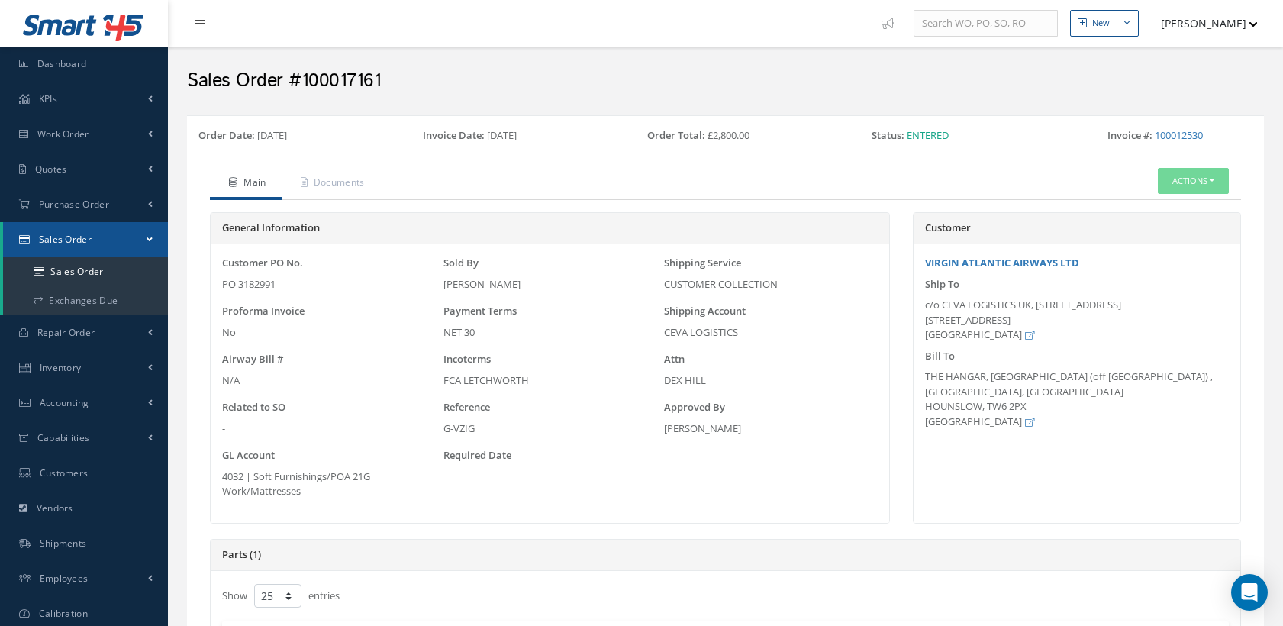
select select "25"
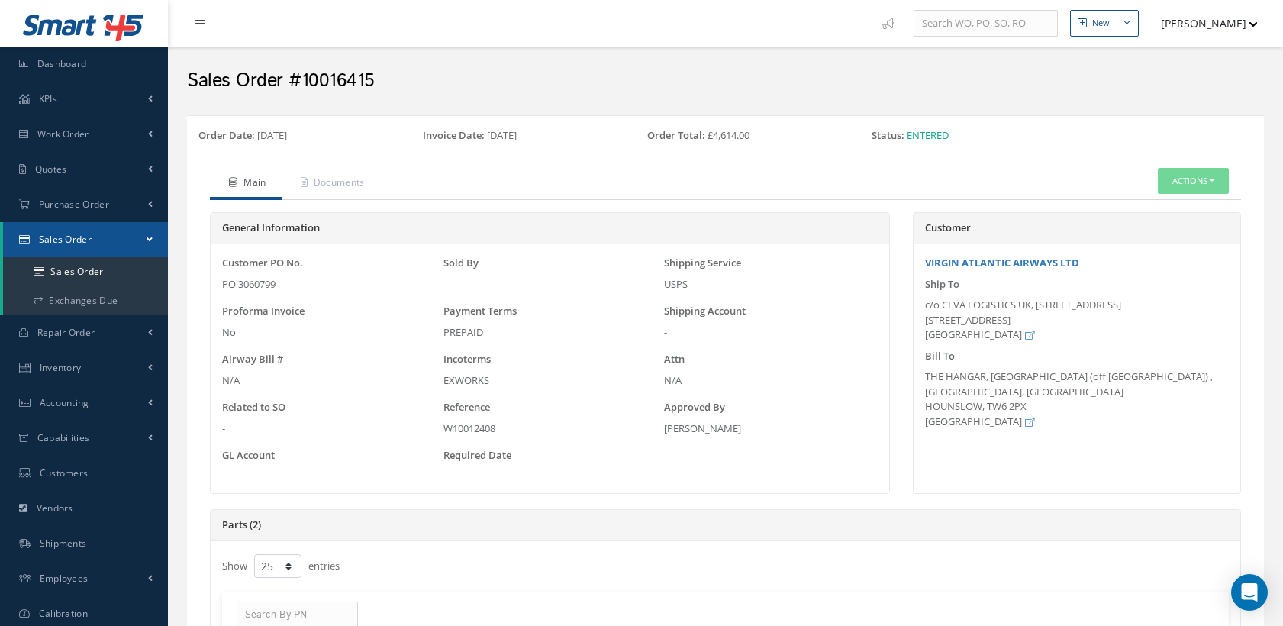
select select "25"
